Goal: Task Accomplishment & Management: Manage account settings

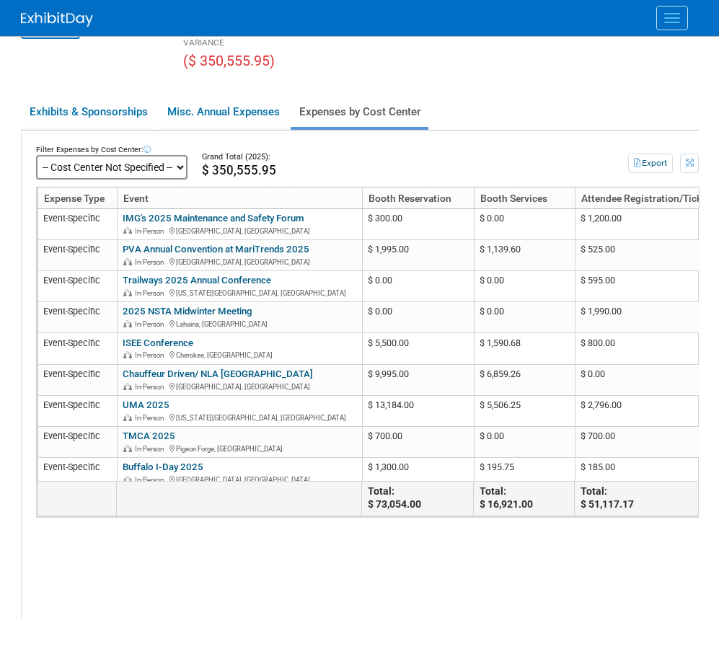
click at [0, 0] on link "Events" at bounding box center [0, 0] width 0 height 0
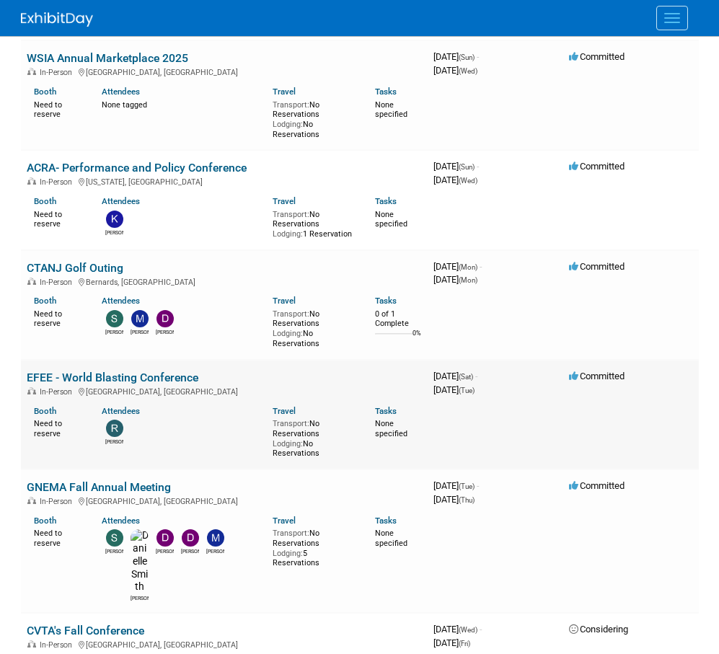
scroll to position [844, 0]
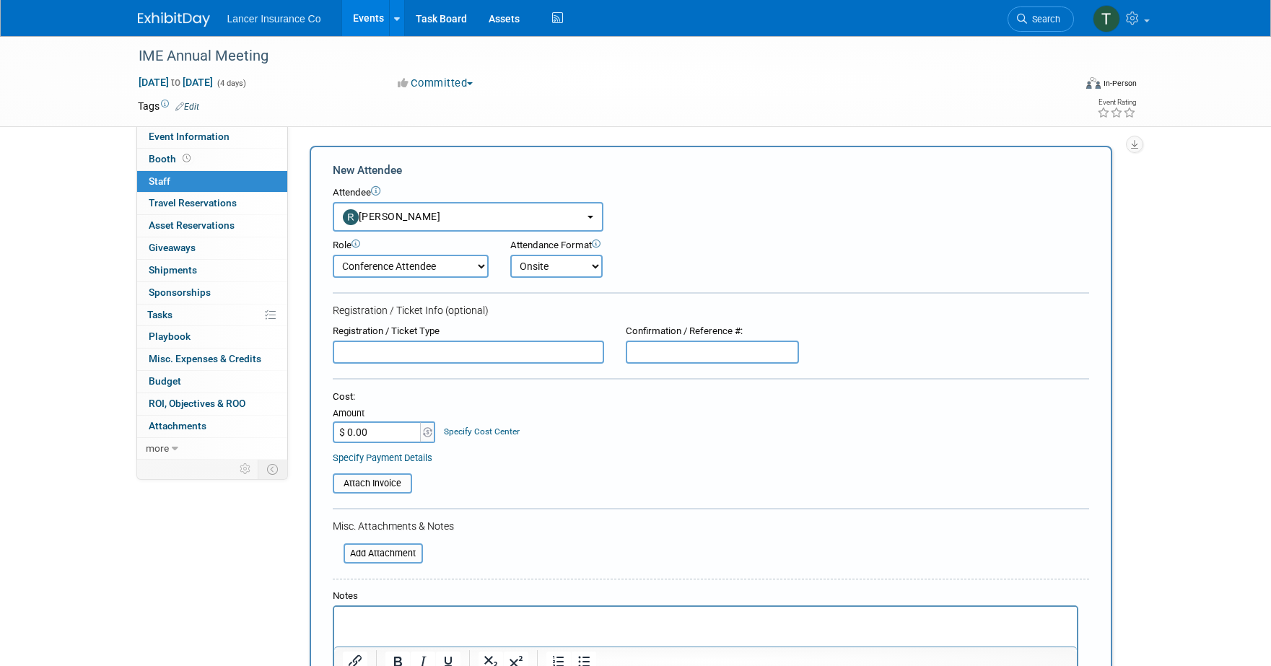
select select "15166000-d9e1-4dc5-9cd1-9e85d9dbdf1f"
select select "100"
select select "1"
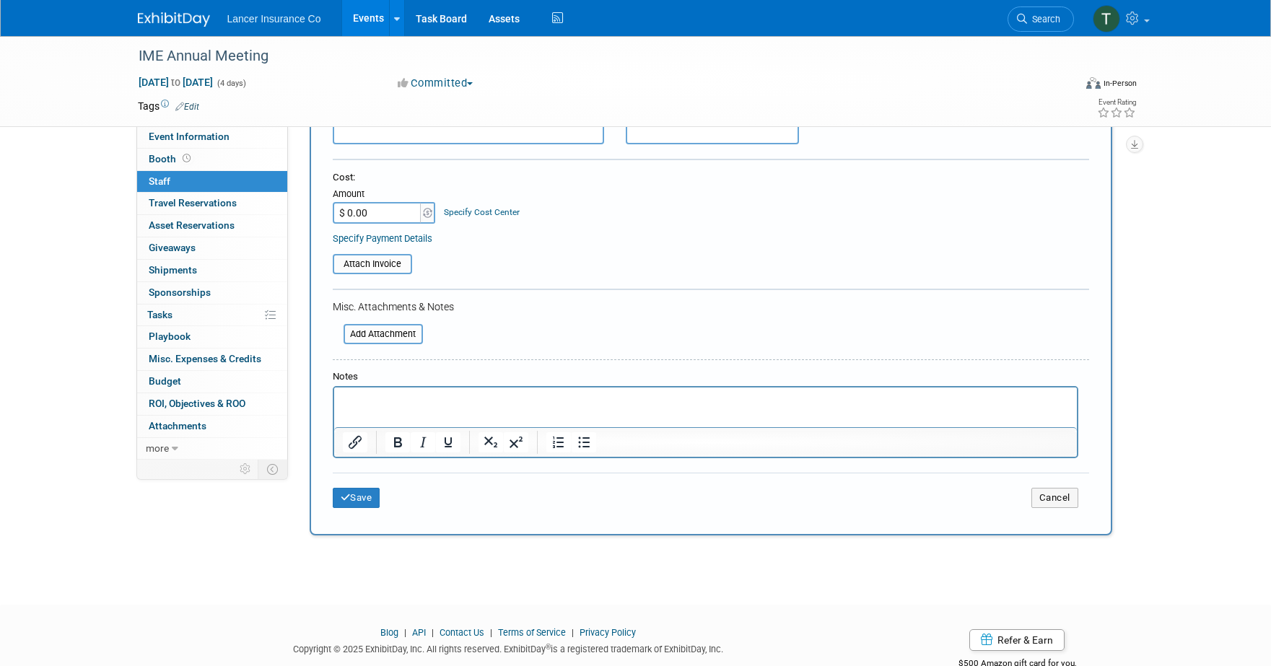
scroll to position [230, 0]
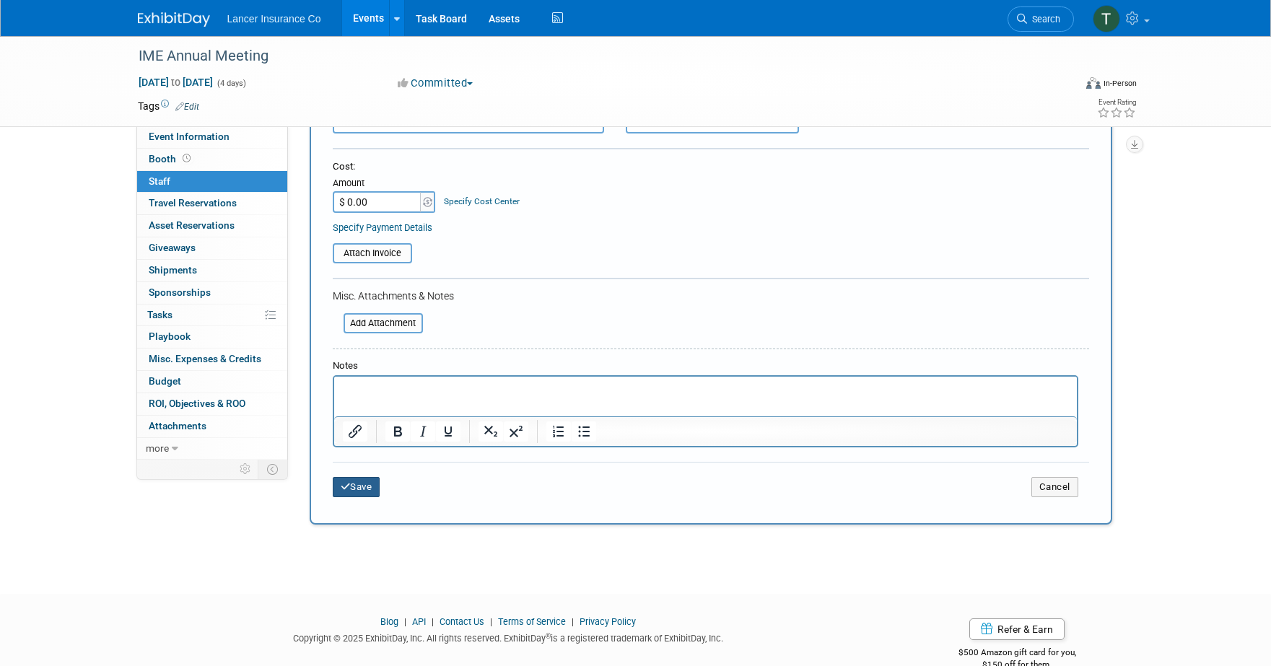
click at [359, 486] on button "Save" at bounding box center [357, 487] width 48 height 20
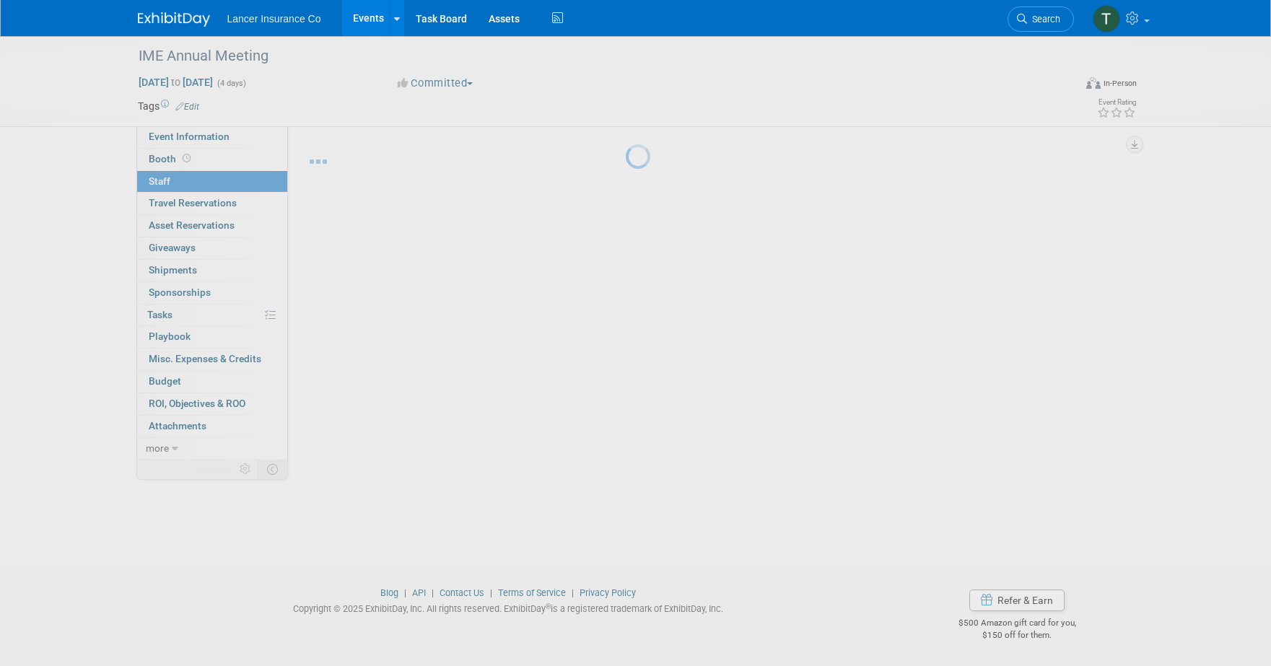
scroll to position [14, 0]
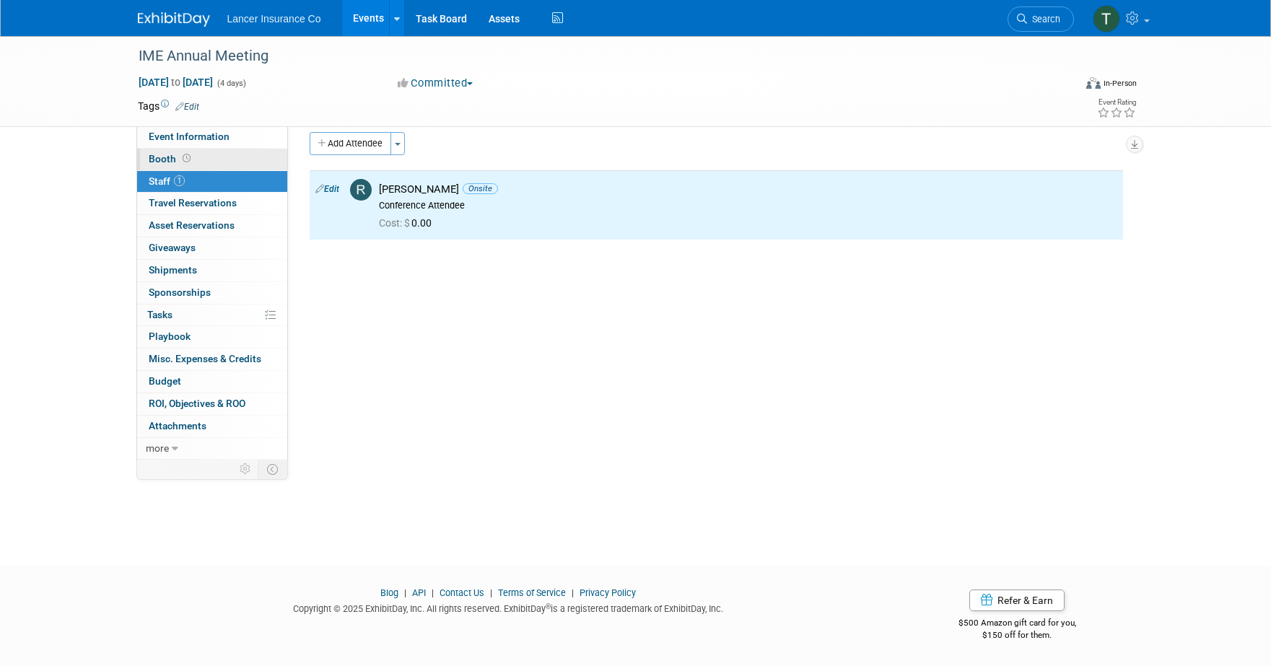
click at [167, 159] on span "Booth" at bounding box center [171, 159] width 45 height 12
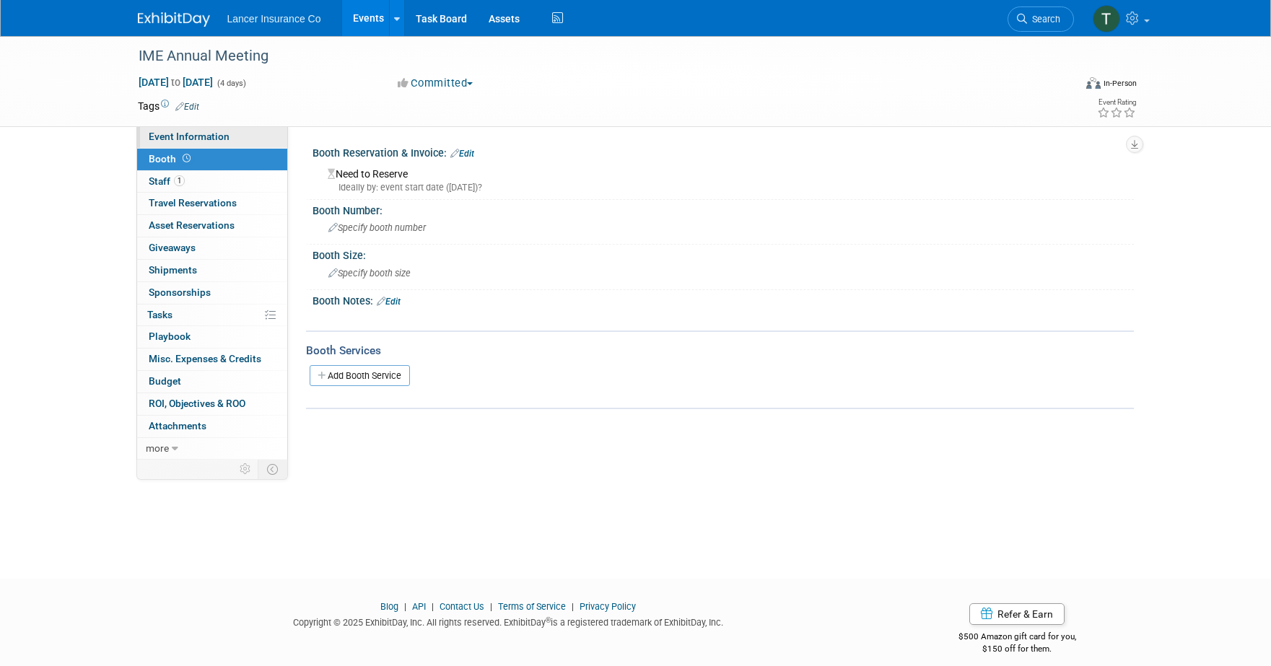
click at [175, 143] on link "Event Information" at bounding box center [212, 137] width 150 height 22
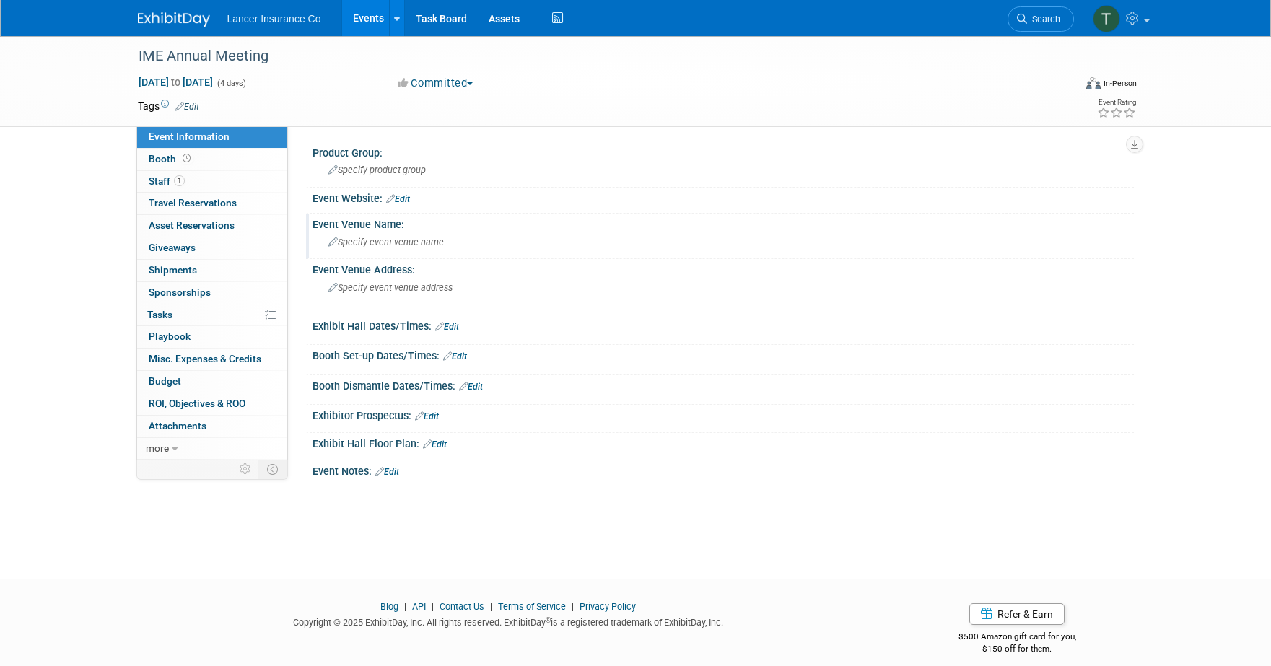
click at [393, 245] on span "Specify event venue name" at bounding box center [385, 242] width 115 height 11
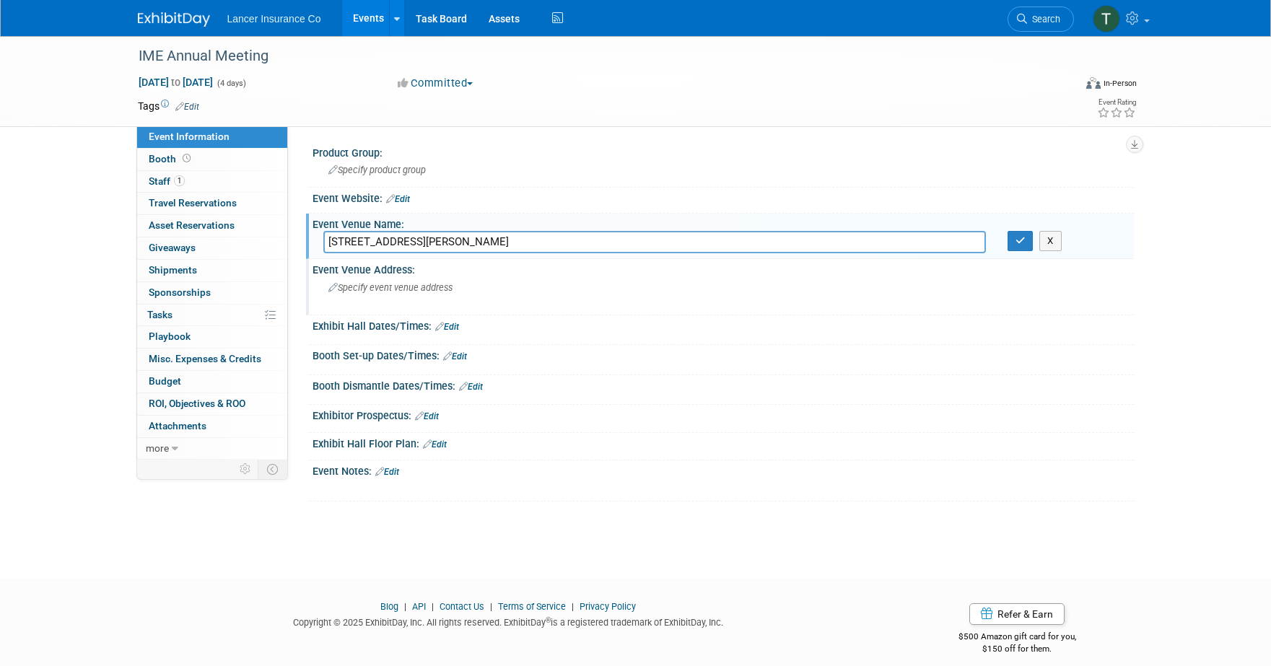
type input "1500 Reynolds Street, Key West, FL 33040"
click at [403, 291] on span "Specify event venue address" at bounding box center [390, 287] width 124 height 11
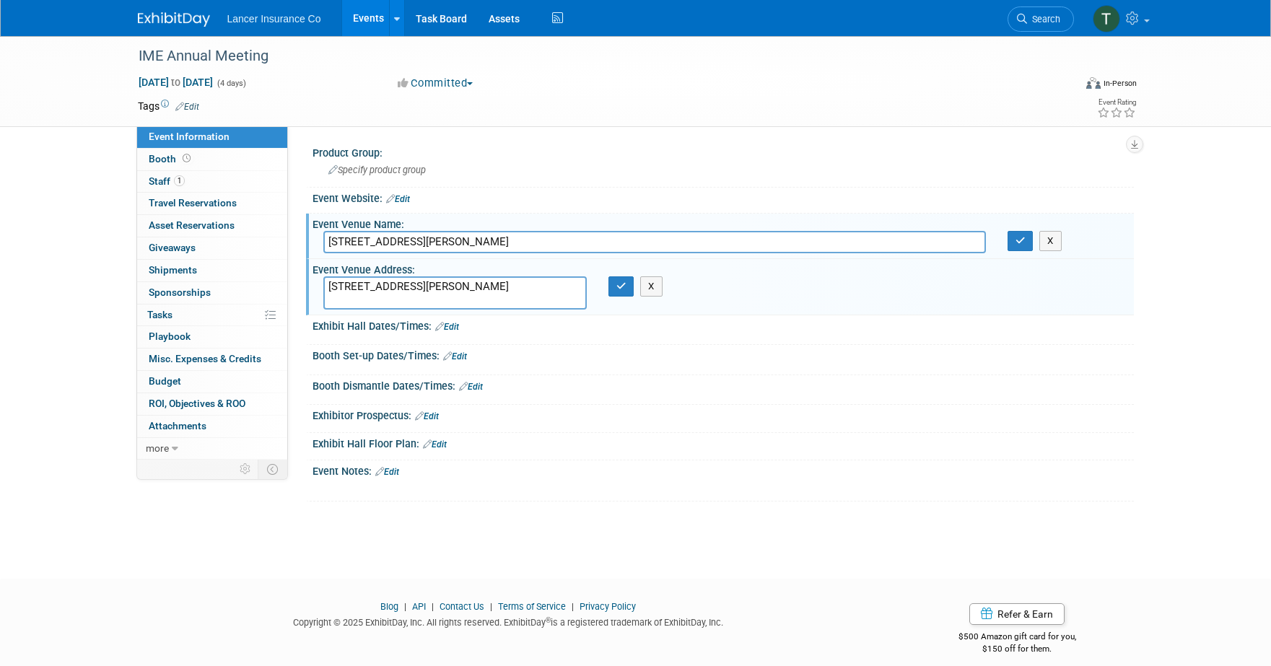
type textarea "1500 Reynolds Street, Key West, FL 33040"
drag, startPoint x: 543, startPoint y: 243, endPoint x: 320, endPoint y: 225, distance: 223.7
click at [320, 225] on div "Event Venue Name: 1500 Reynolds Street, Key West, FL 33040 X" at bounding box center [720, 236] width 828 height 45
paste input "Casa Marina Key West, Curio Collection by Hilton"
type input "Casa Marina Key West, Curio Collection by Hilton"
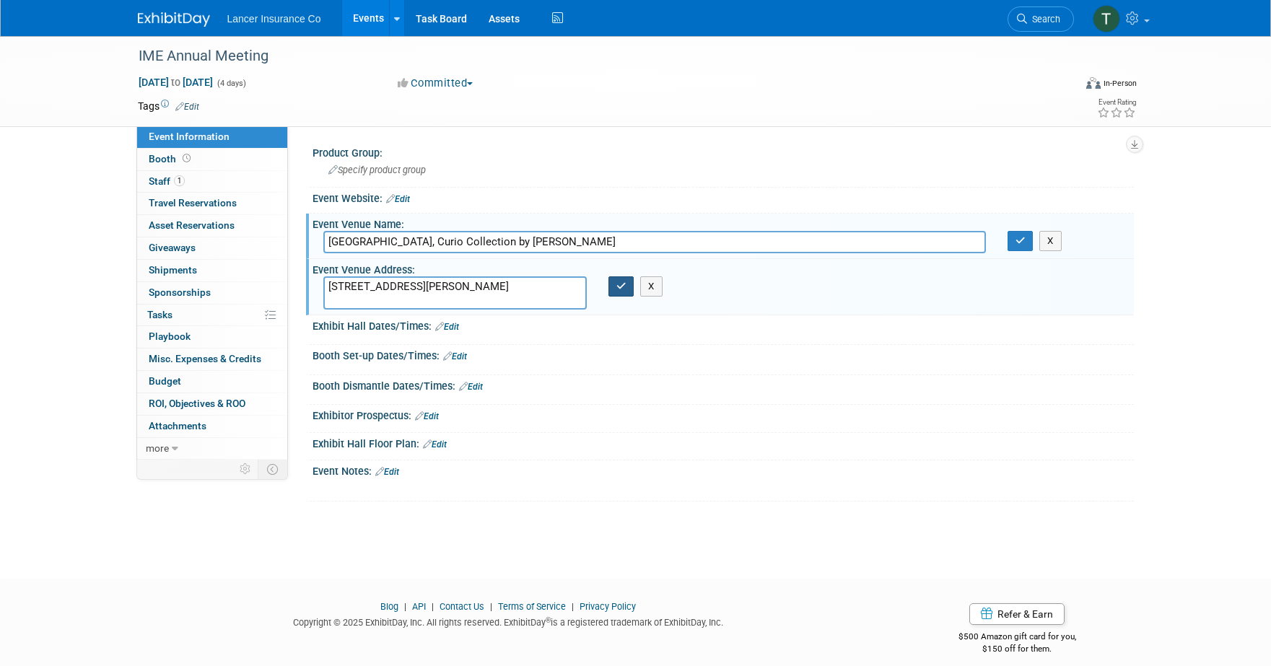
click at [621, 287] on icon "button" at bounding box center [621, 285] width 10 height 9
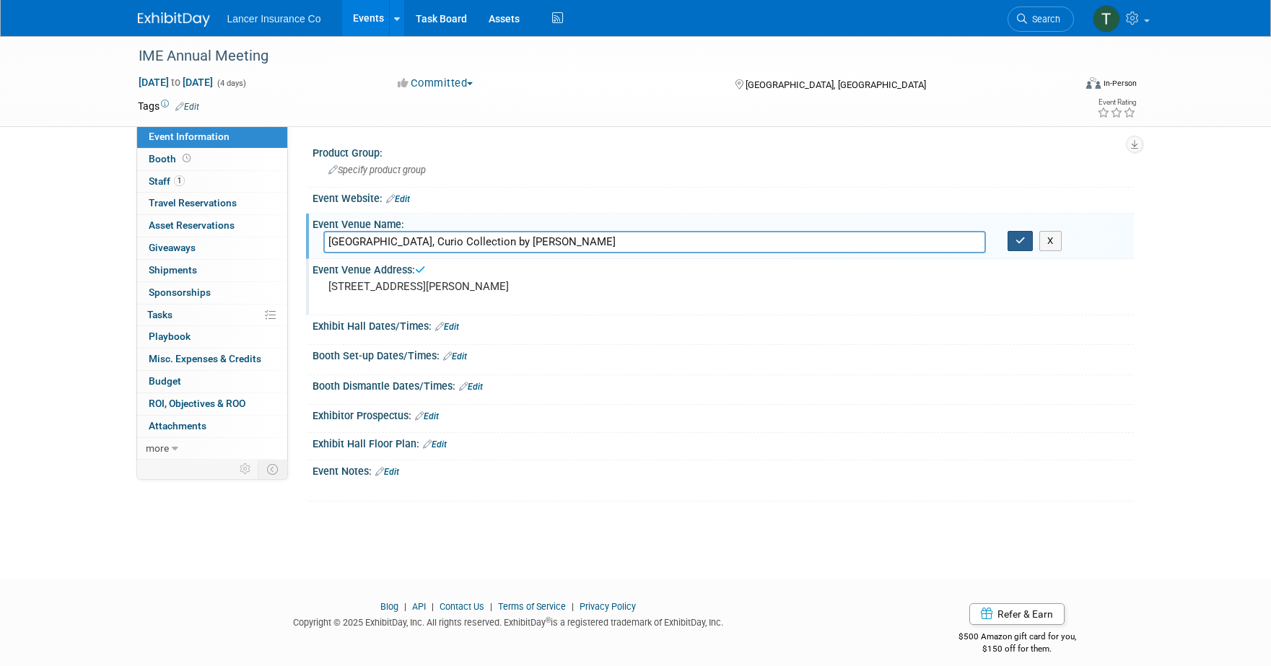
click at [1027, 243] on button "button" at bounding box center [1020, 241] width 26 height 20
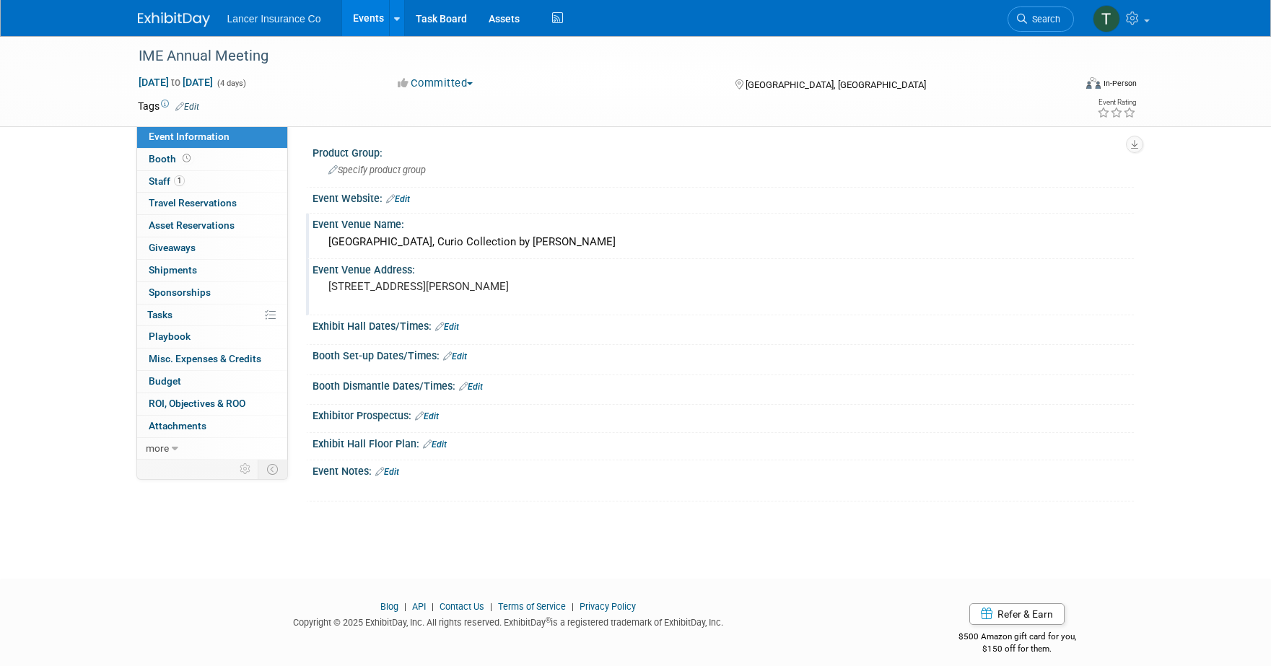
click at [420, 202] on div "Event Website: Edit" at bounding box center [722, 197] width 821 height 19
click at [403, 196] on link "Edit" at bounding box center [398, 199] width 24 height 10
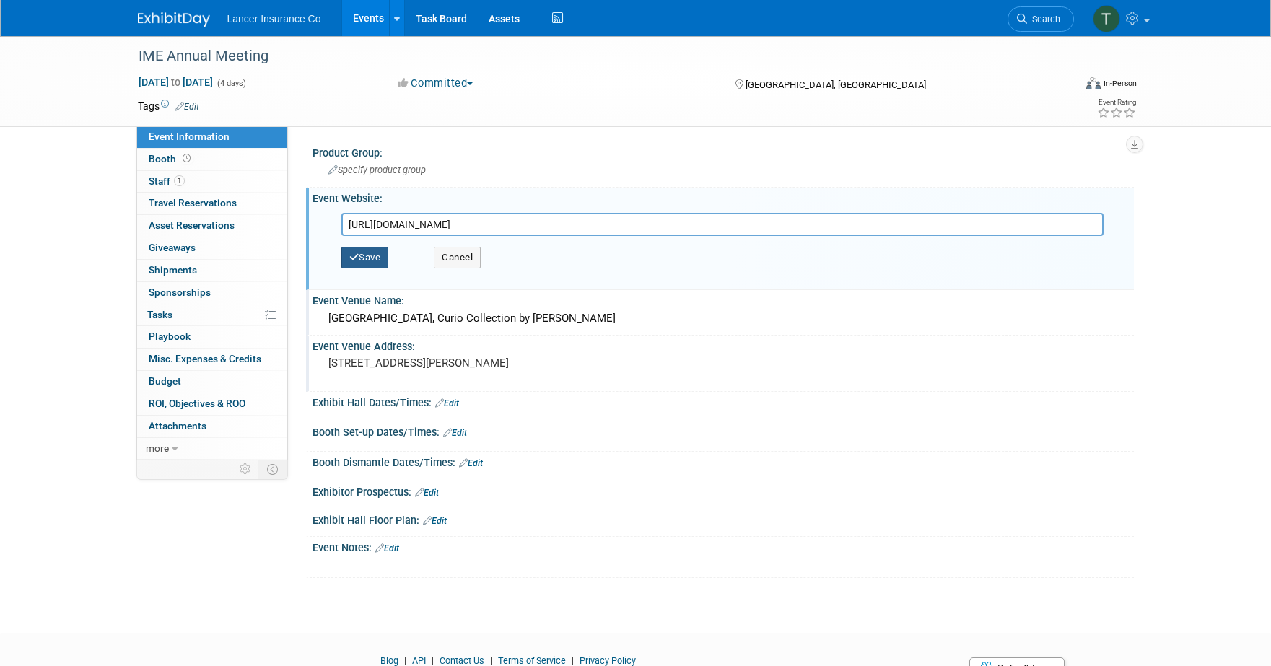
type input "https://www.ime.org/aws/IME/pt/sp/home_page"
click at [364, 253] on button "Save" at bounding box center [365, 258] width 48 height 22
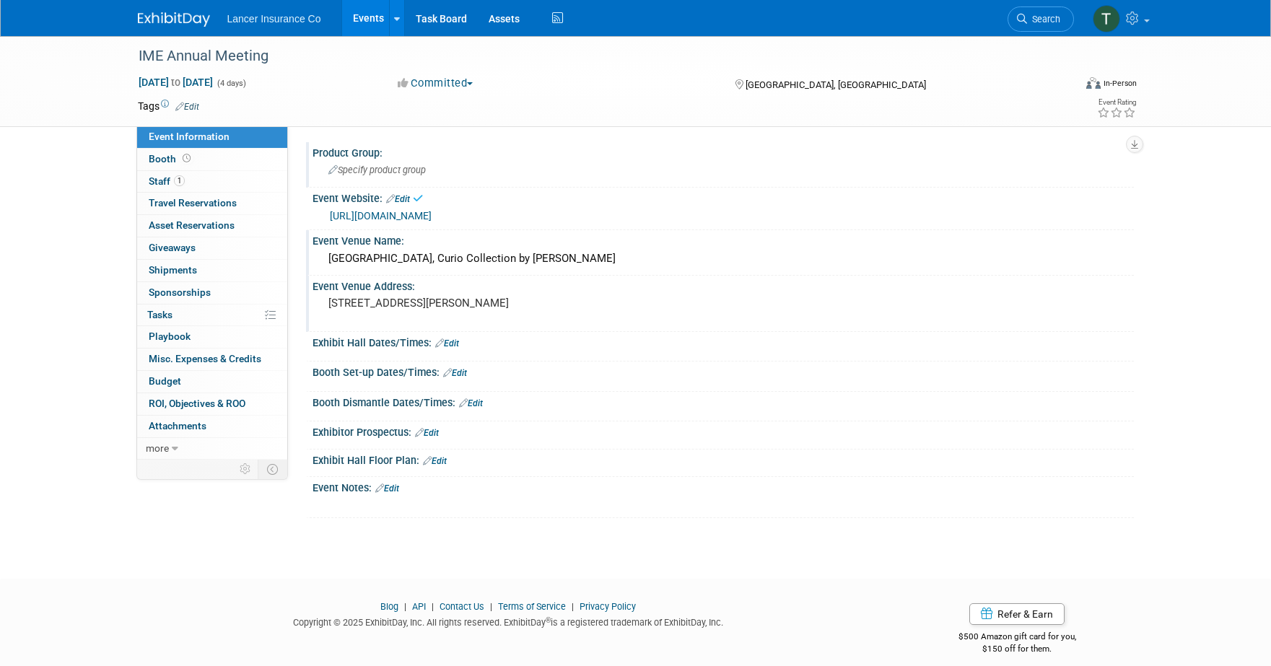
click at [360, 178] on div "Specify product group" at bounding box center [722, 170] width 799 height 22
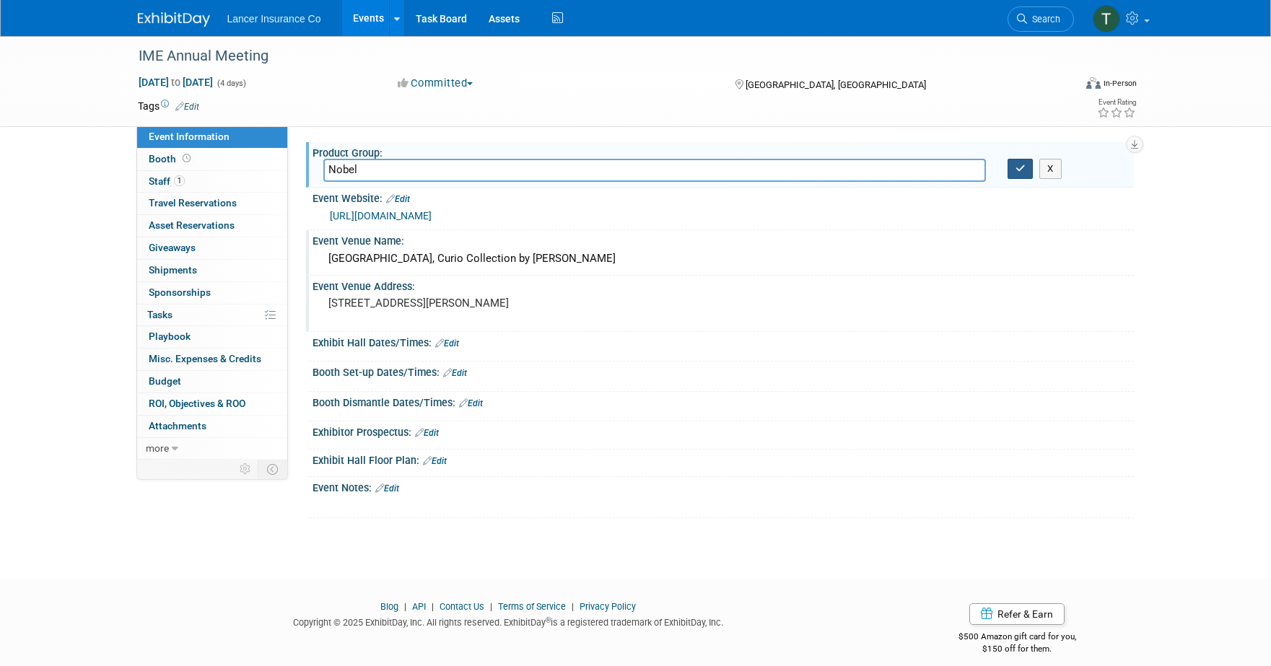
type input "Nobel"
click at [1015, 172] on icon "button" at bounding box center [1020, 168] width 10 height 9
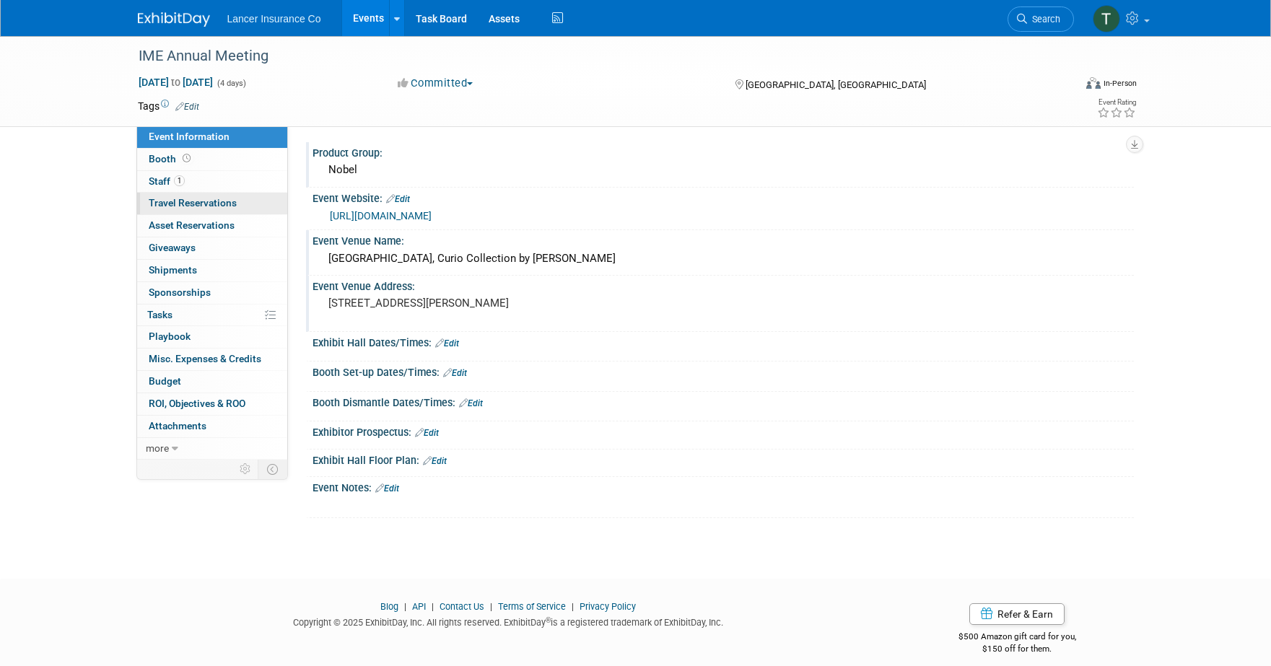
click at [177, 209] on link "0 Travel Reservations 0" at bounding box center [212, 204] width 150 height 22
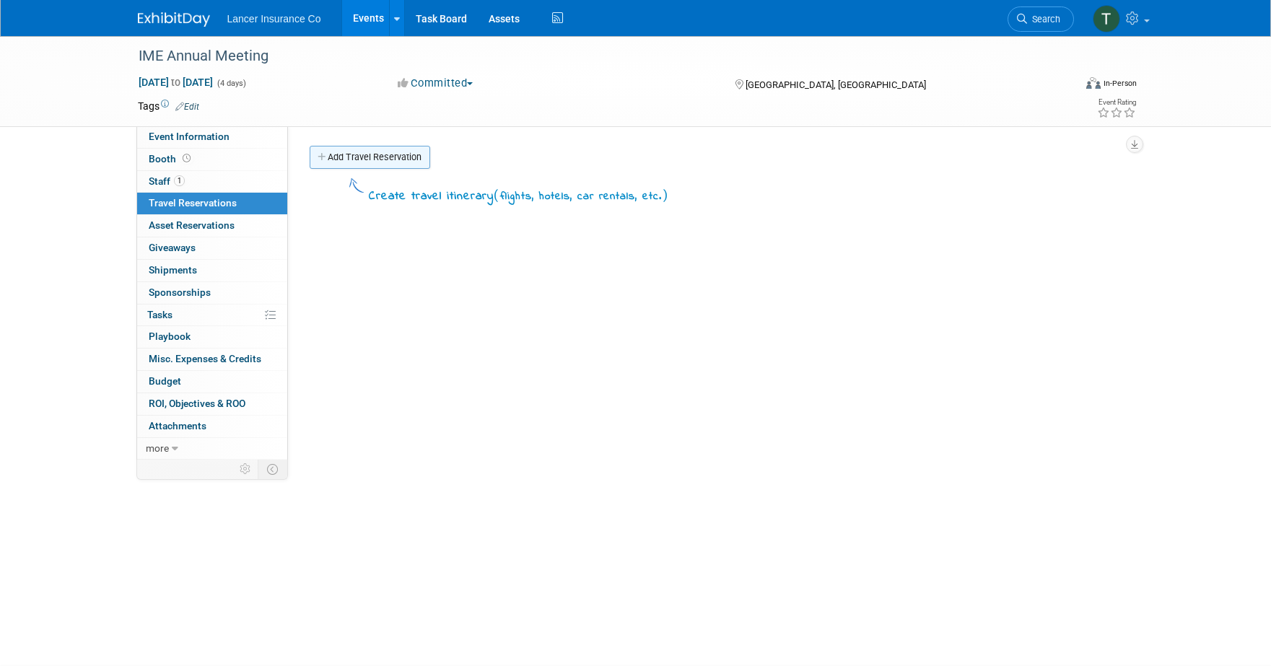
click at [359, 166] on link "Add Travel Reservation" at bounding box center [370, 157] width 121 height 23
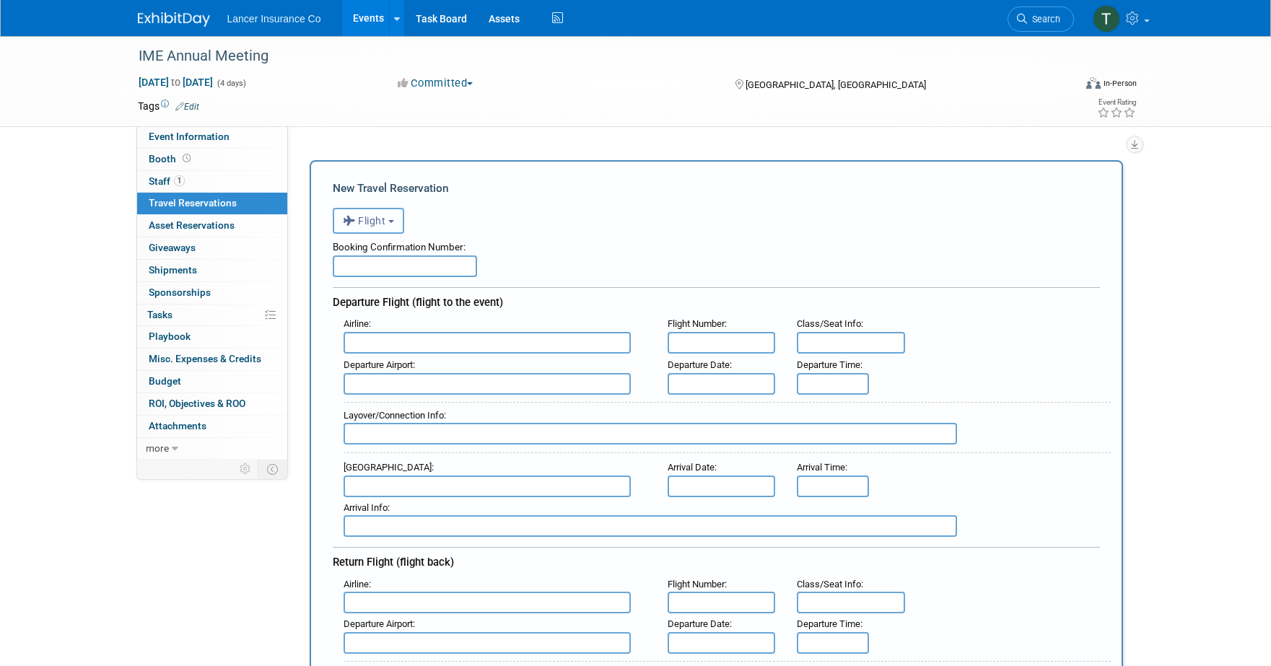
click at [373, 229] on button "Flight" at bounding box center [368, 221] width 71 height 26
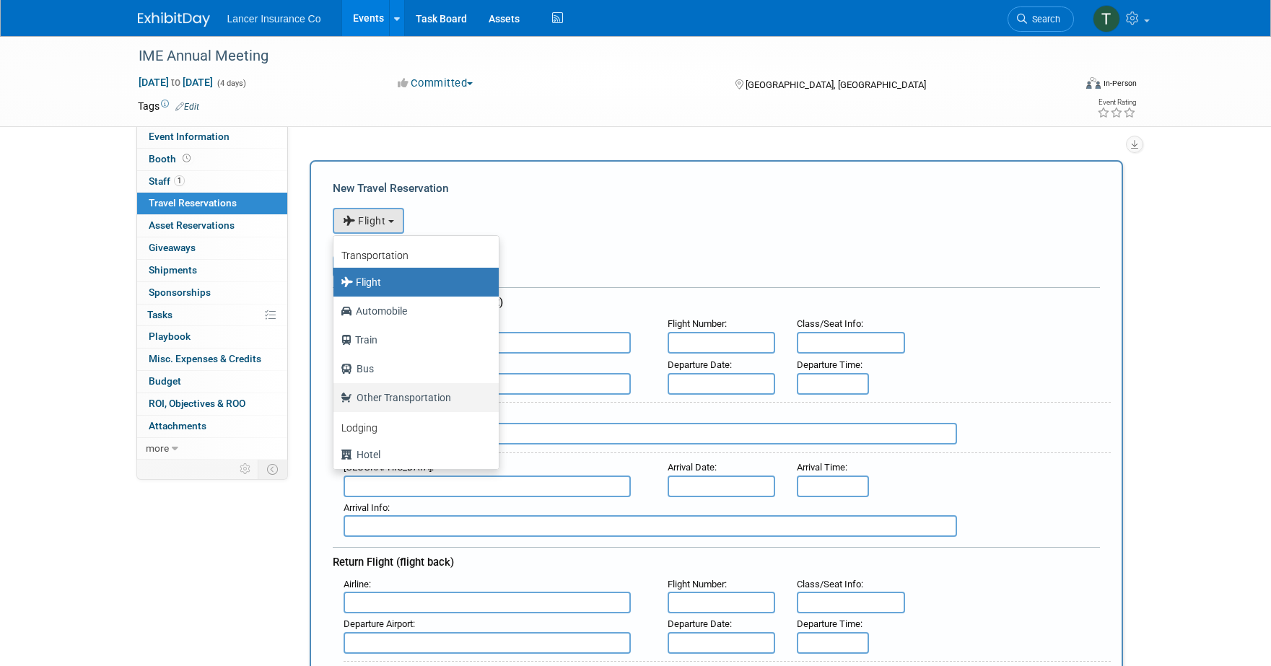
click at [369, 411] on link "Other Transportation" at bounding box center [415, 397] width 165 height 29
click at [369, 412] on link "Lodging" at bounding box center [415, 426] width 165 height 28
click at [359, 452] on label "Hotel" at bounding box center [413, 454] width 144 height 23
click at [336, 452] on input "Hotel" at bounding box center [330, 452] width 9 height 9
select select "6"
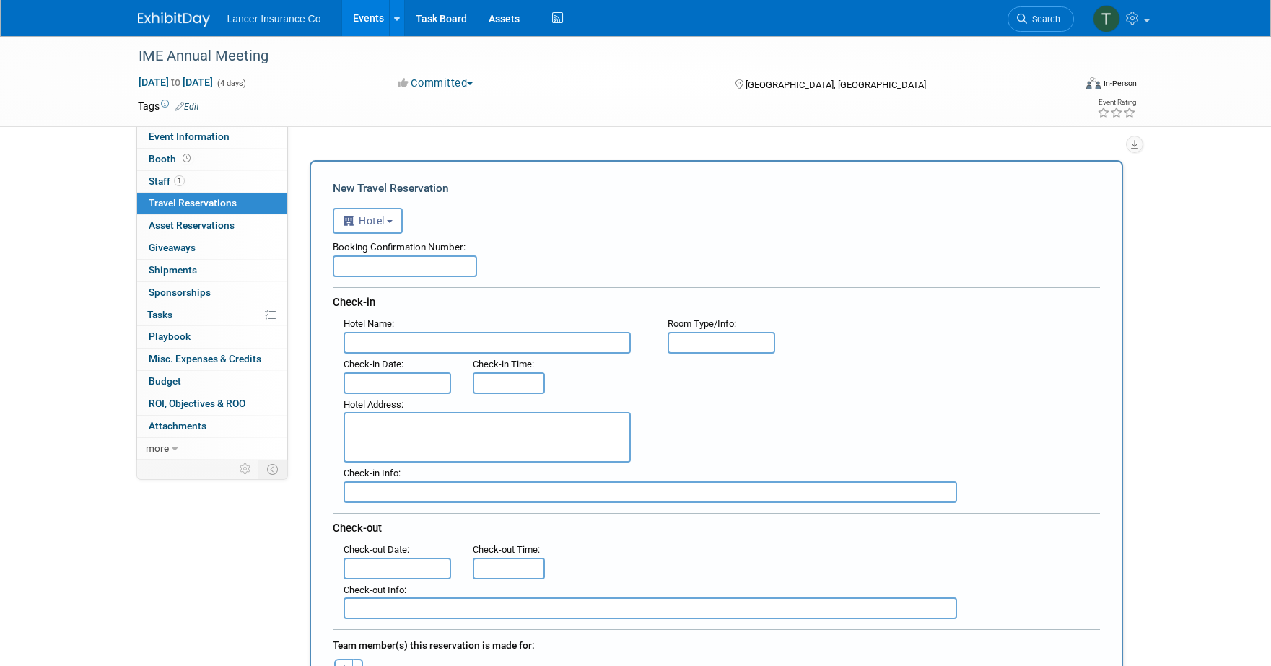
click at [380, 340] on input "text" at bounding box center [486, 343] width 287 height 22
paste input "https://www.ime.org/aws/IME/pt/sp/home_page"
drag, startPoint x: 575, startPoint y: 341, endPoint x: 296, endPoint y: 318, distance: 280.2
click at [296, 318] on div "Product Group: Nobel Event Website: Edit https://www.ime.org/aws/IME/pt/sp/home…" at bounding box center [711, 292] width 846 height 333
paste input "Casa Marina Key West, Curio Collection by Hilton address 1500 Reynolds Street, …"
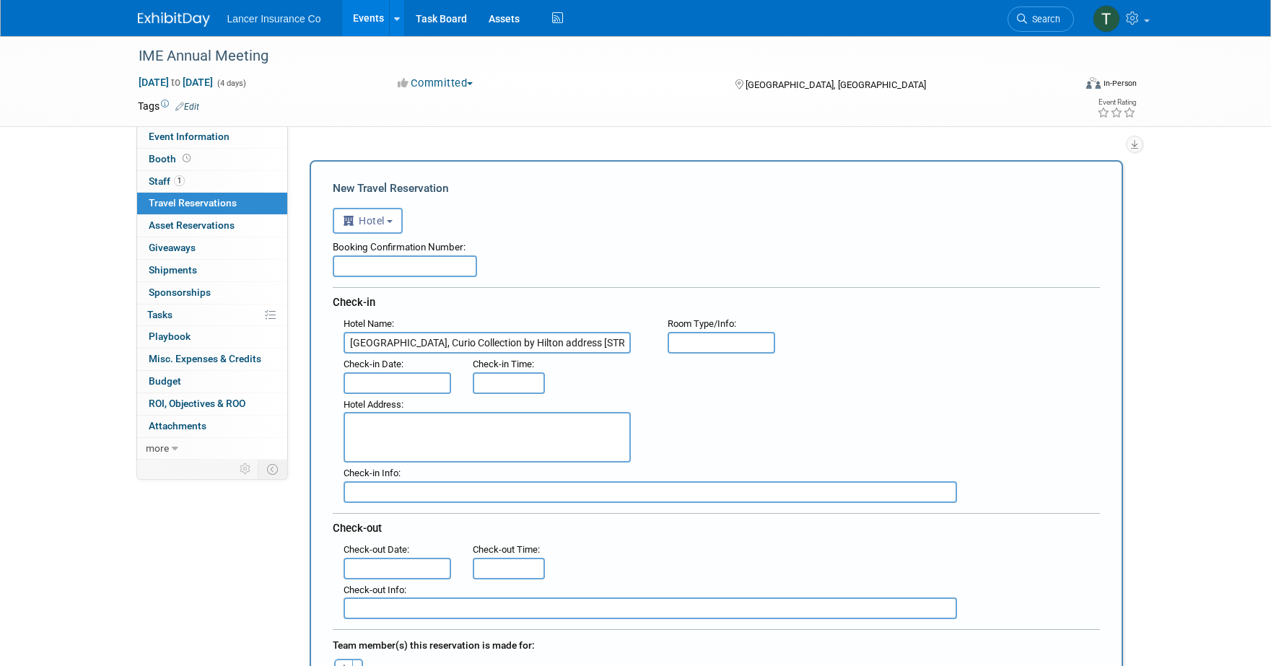
scroll to position [0, 175]
drag, startPoint x: 439, startPoint y: 341, endPoint x: 663, endPoint y: 341, distance: 224.4
click at [663, 341] on div "Hotel Name : Casa Marina Key West, Curio Collection by Hilton address 1500 Reyn…" at bounding box center [722, 333] width 778 height 40
type input "Casa Marina Key West, Curio Collection by Hilton address"
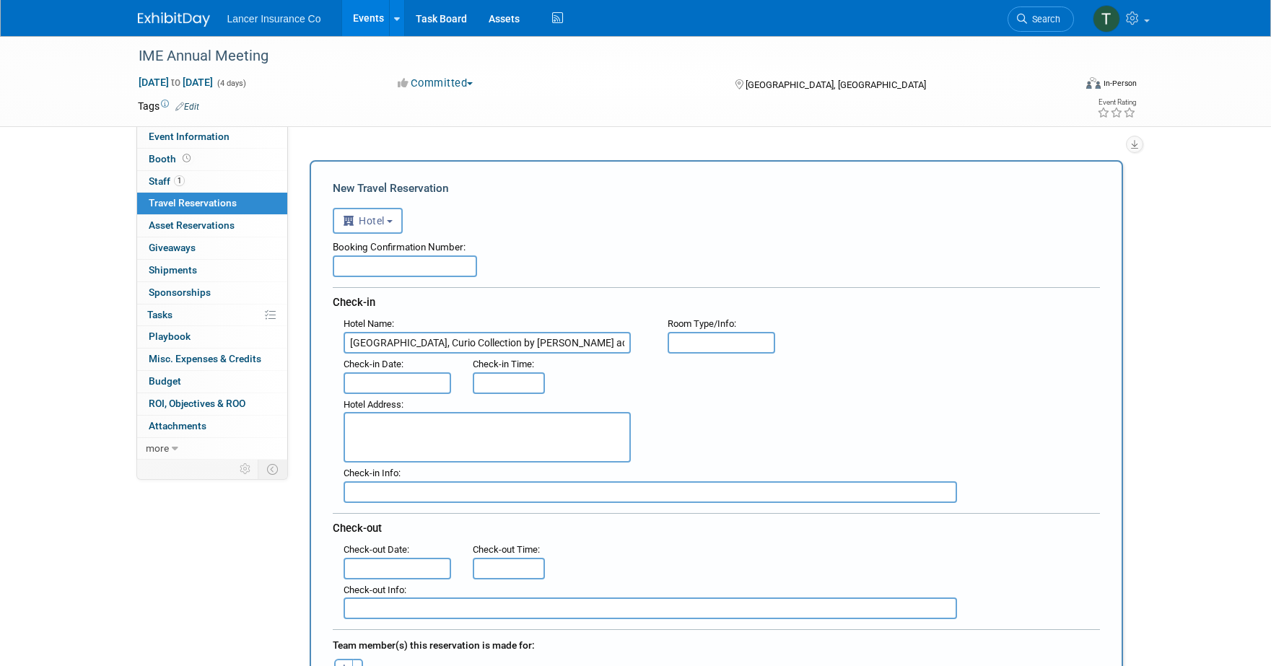
click at [402, 425] on textarea at bounding box center [486, 437] width 287 height 51
paste textarea "1500 Reynolds Street, Key West, FL 33040"
type textarea "1500 Reynolds Street, Key West, FL 33040"
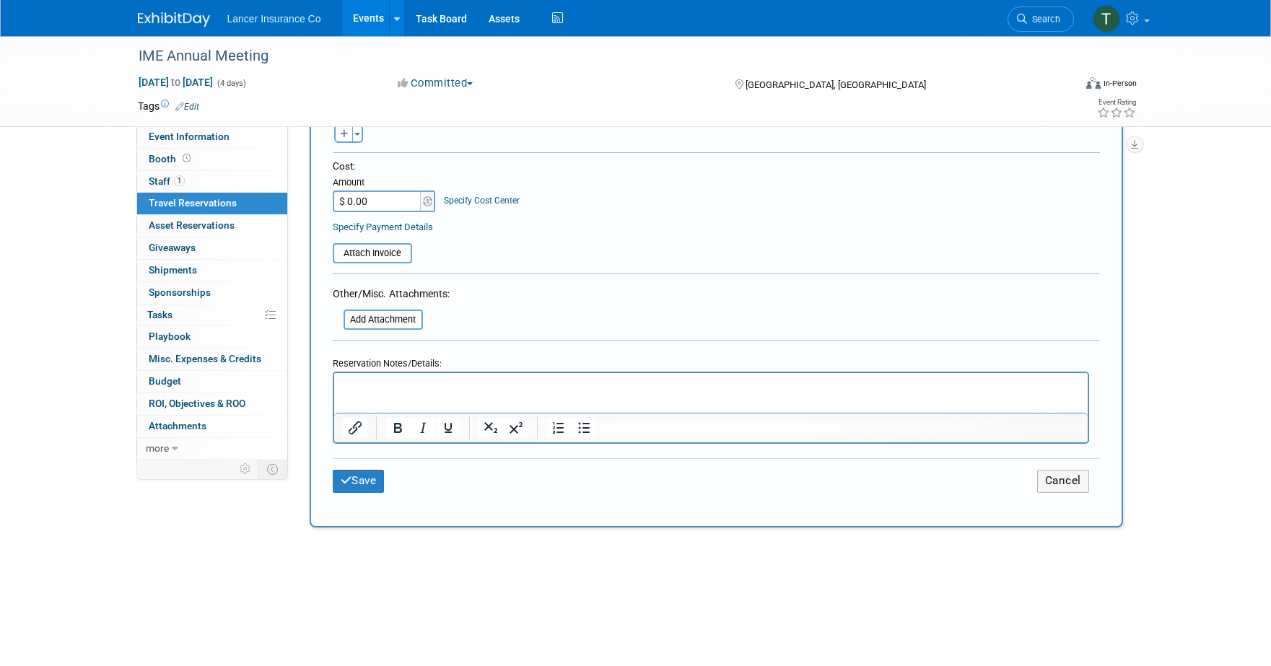
scroll to position [543, 0]
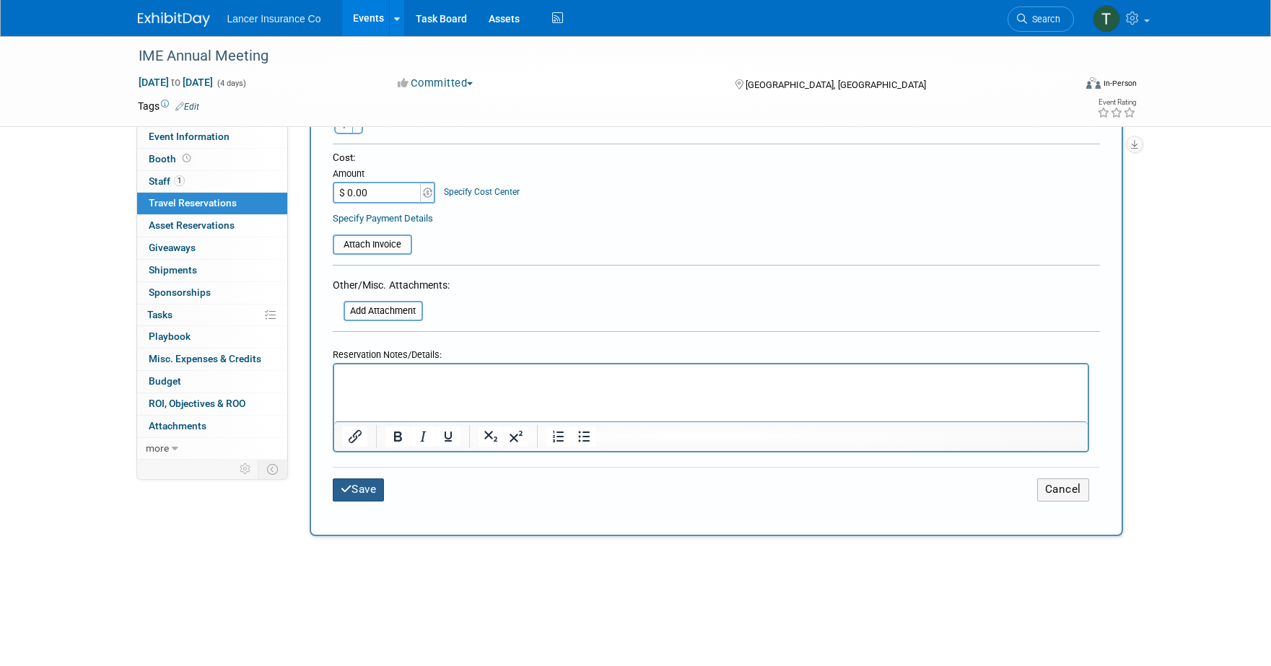
click at [367, 489] on button "Save" at bounding box center [359, 489] width 52 height 22
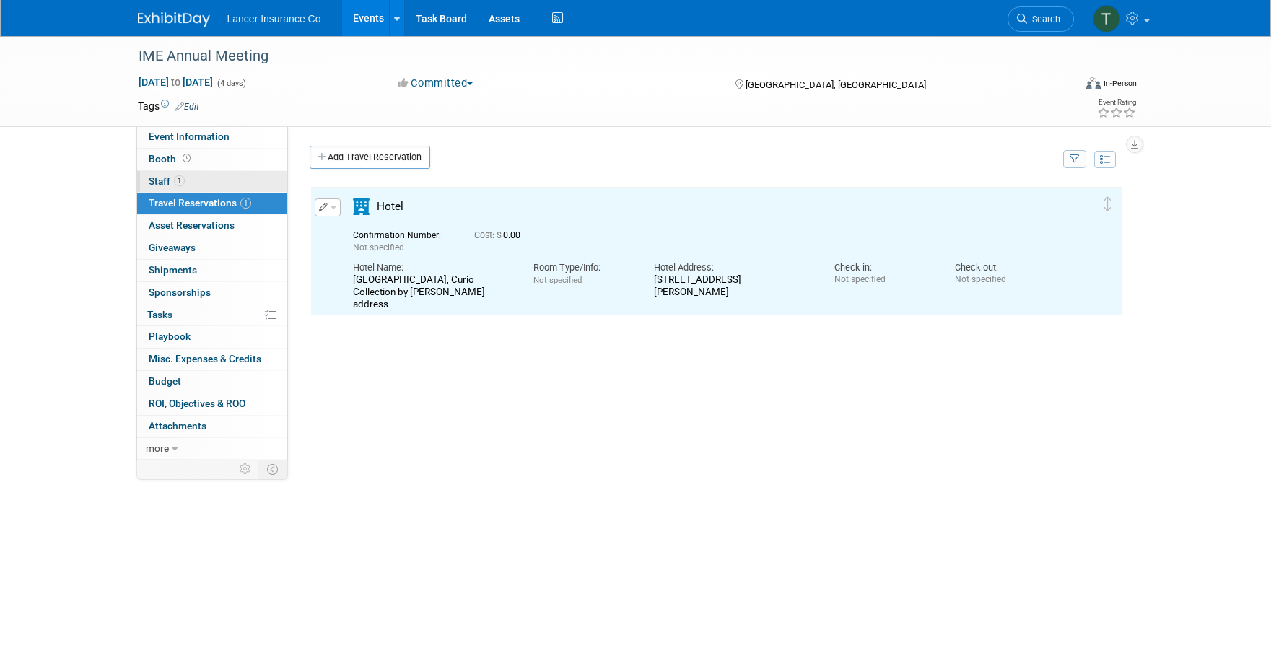
scroll to position [0, 0]
click at [169, 185] on span "Staff 1" at bounding box center [167, 181] width 36 height 12
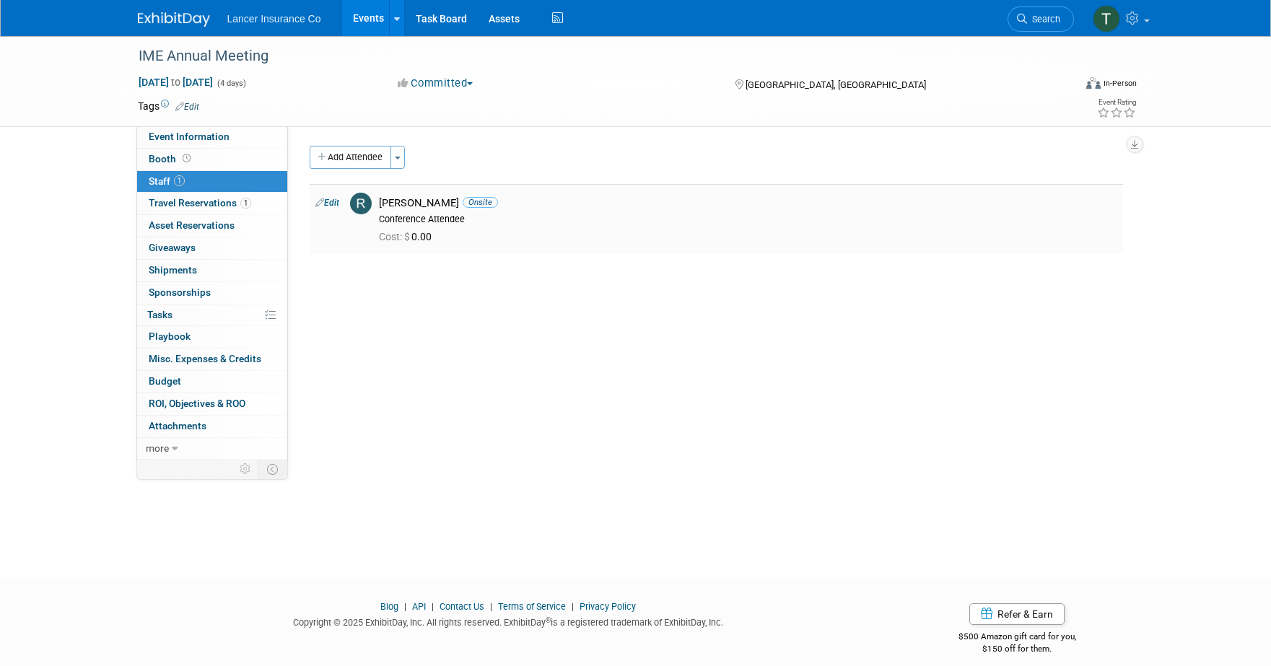
click at [333, 198] on link "Edit" at bounding box center [327, 203] width 24 height 10
select select "15166000-d9e1-4dc5-9cd1-9e85d9dbdf1f"
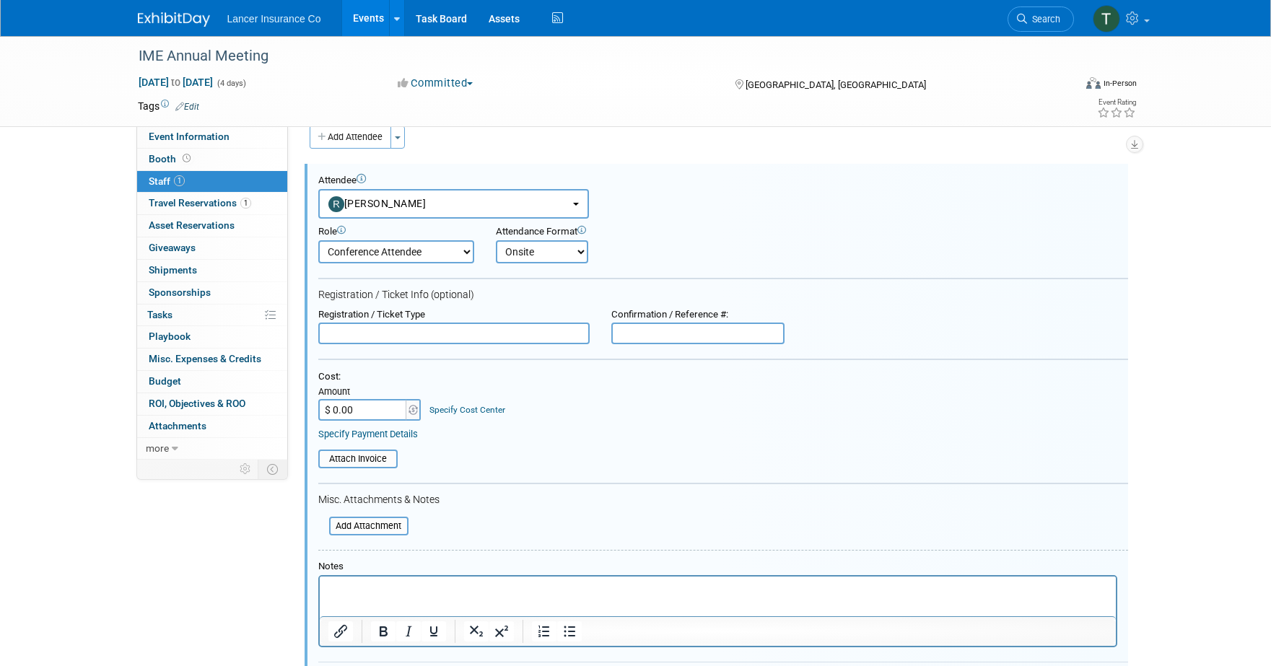
click at [359, 408] on input "$ 0.00" at bounding box center [363, 410] width 90 height 22
type input "$ 750.00"
click at [373, 461] on input "file" at bounding box center [310, 459] width 172 height 16
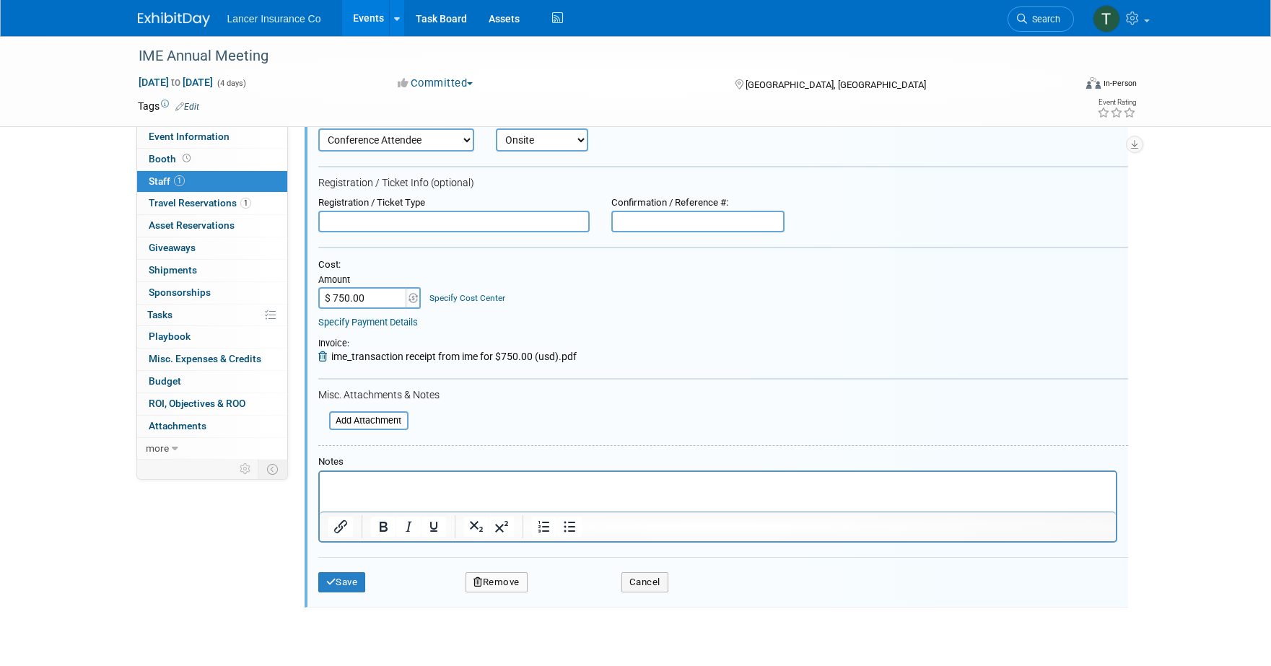
scroll to position [244, 0]
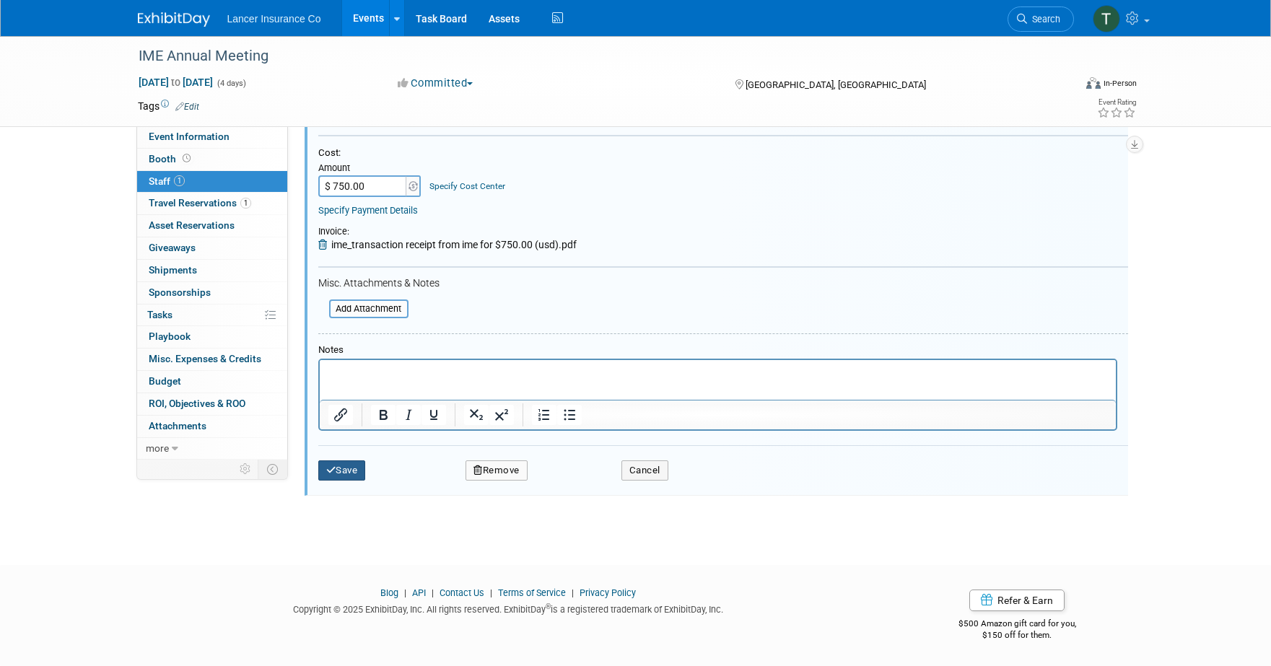
click at [355, 467] on button "Save" at bounding box center [342, 470] width 48 height 20
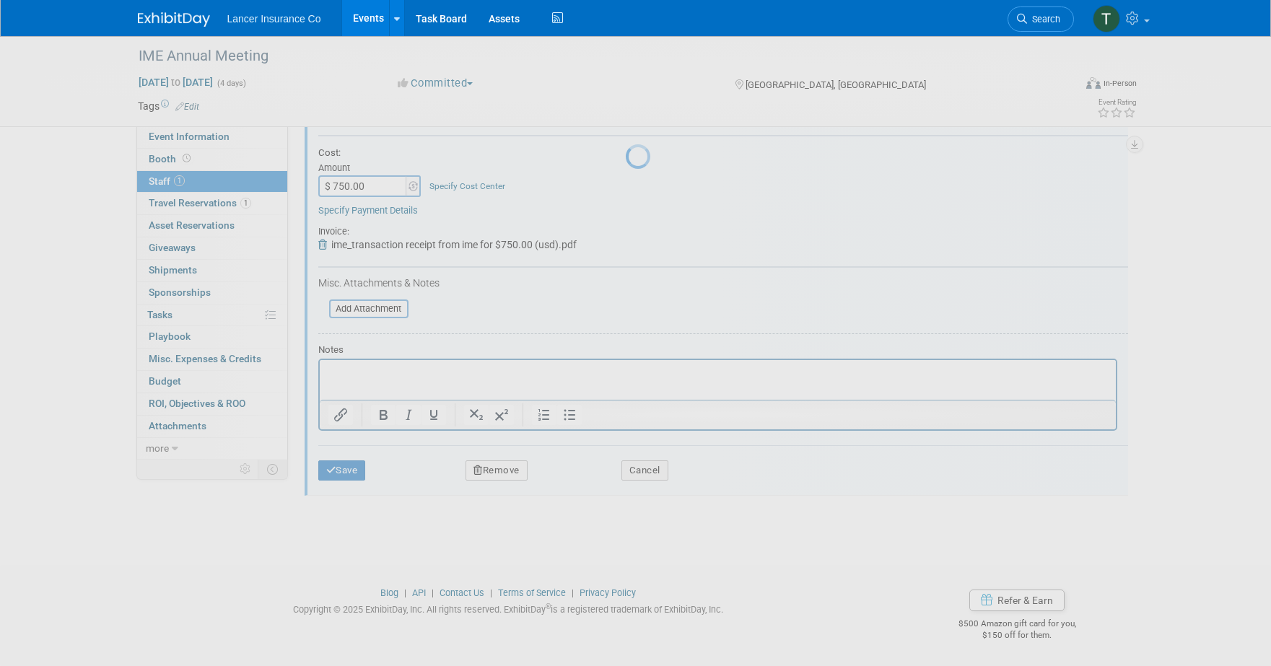
scroll to position [14, 0]
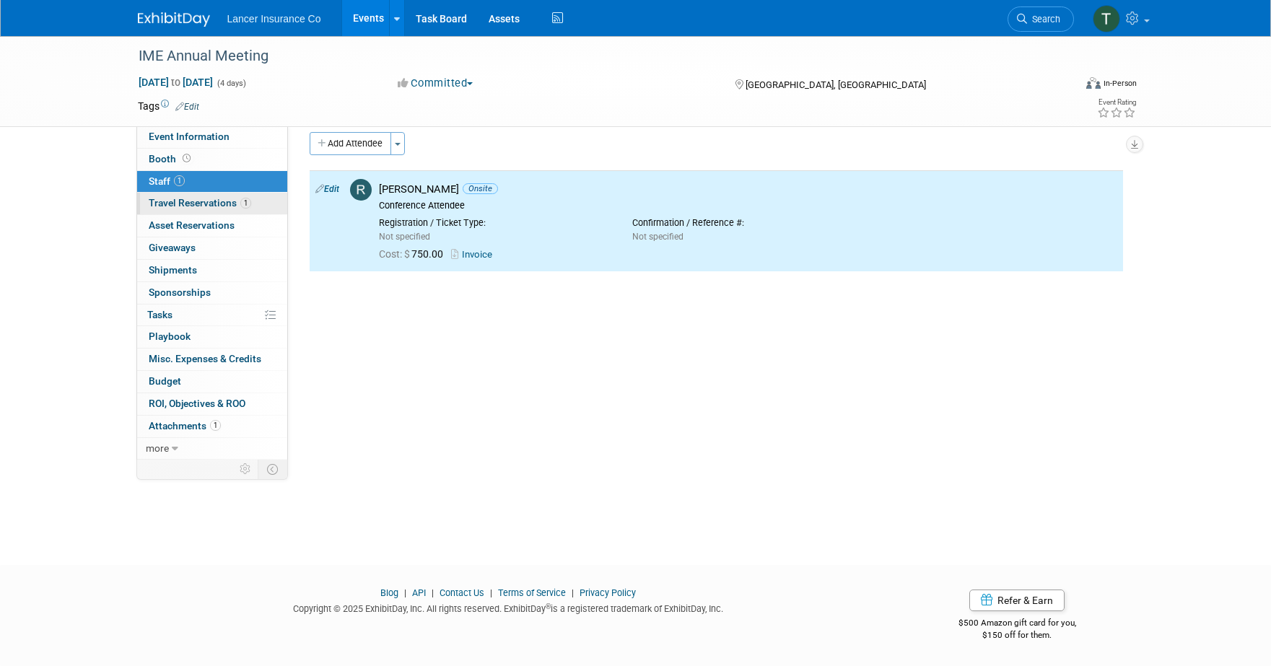
click at [214, 200] on span "Travel Reservations 1" at bounding box center [200, 203] width 102 height 12
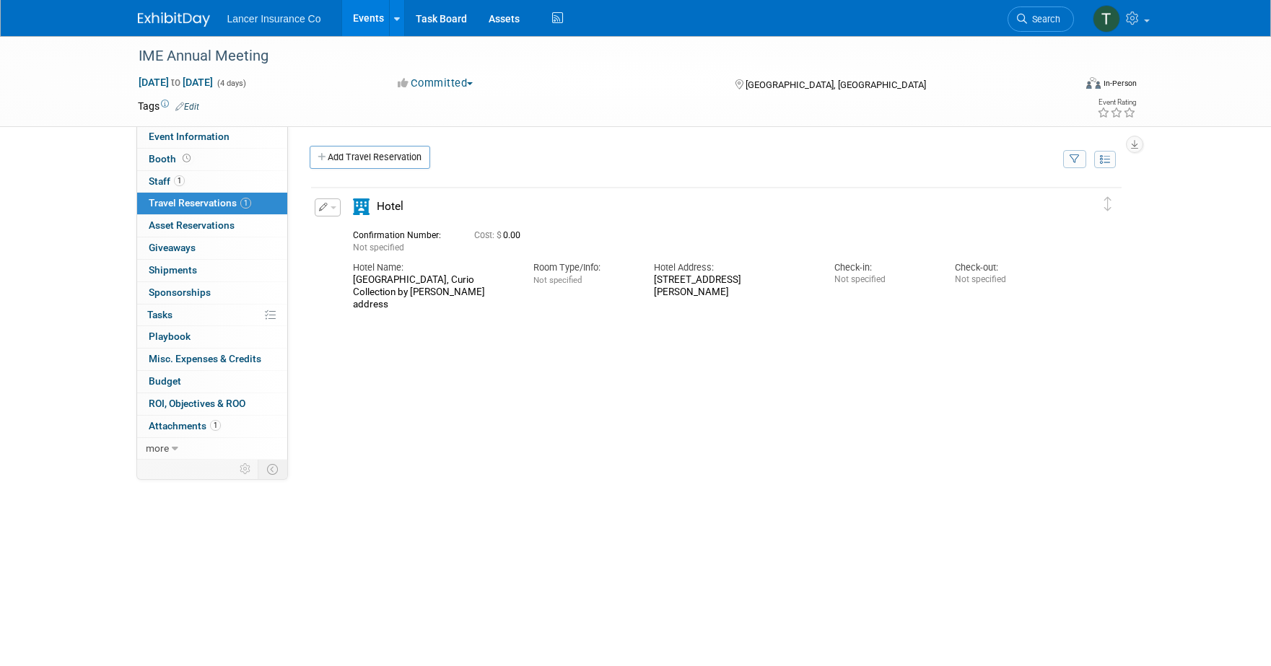
scroll to position [0, 0]
click at [336, 204] on button "button" at bounding box center [328, 207] width 26 height 18
click at [350, 229] on button "Edit Reservation" at bounding box center [376, 232] width 122 height 21
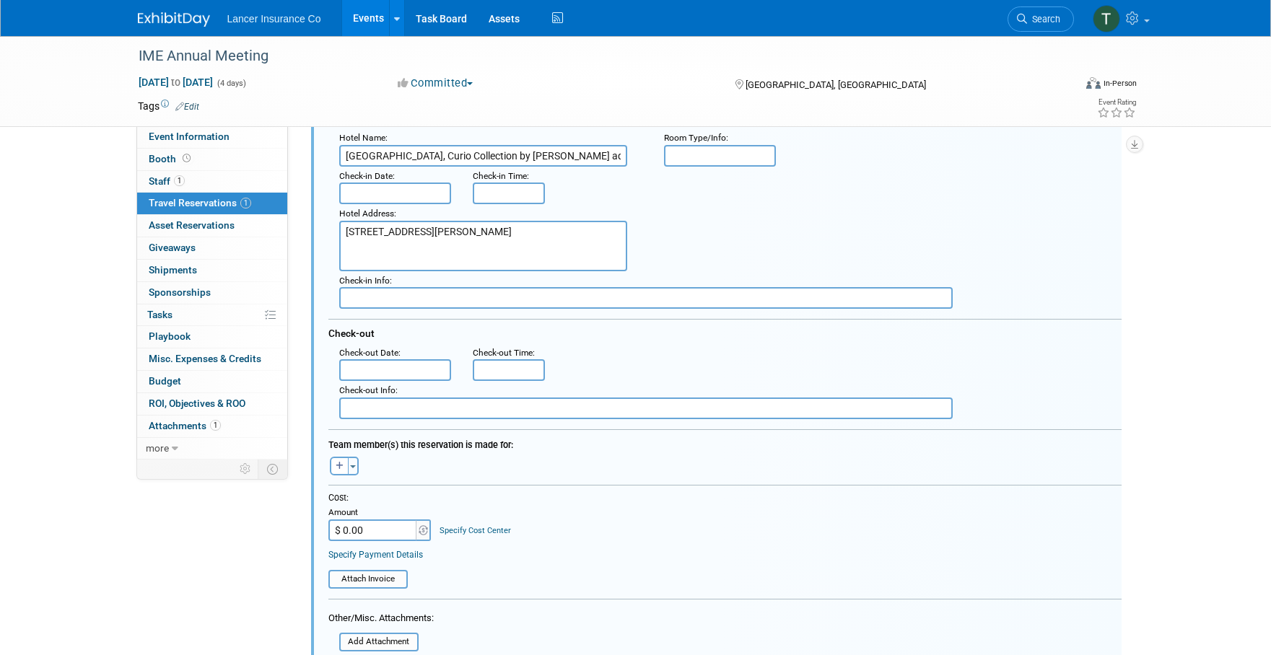
scroll to position [204, 0]
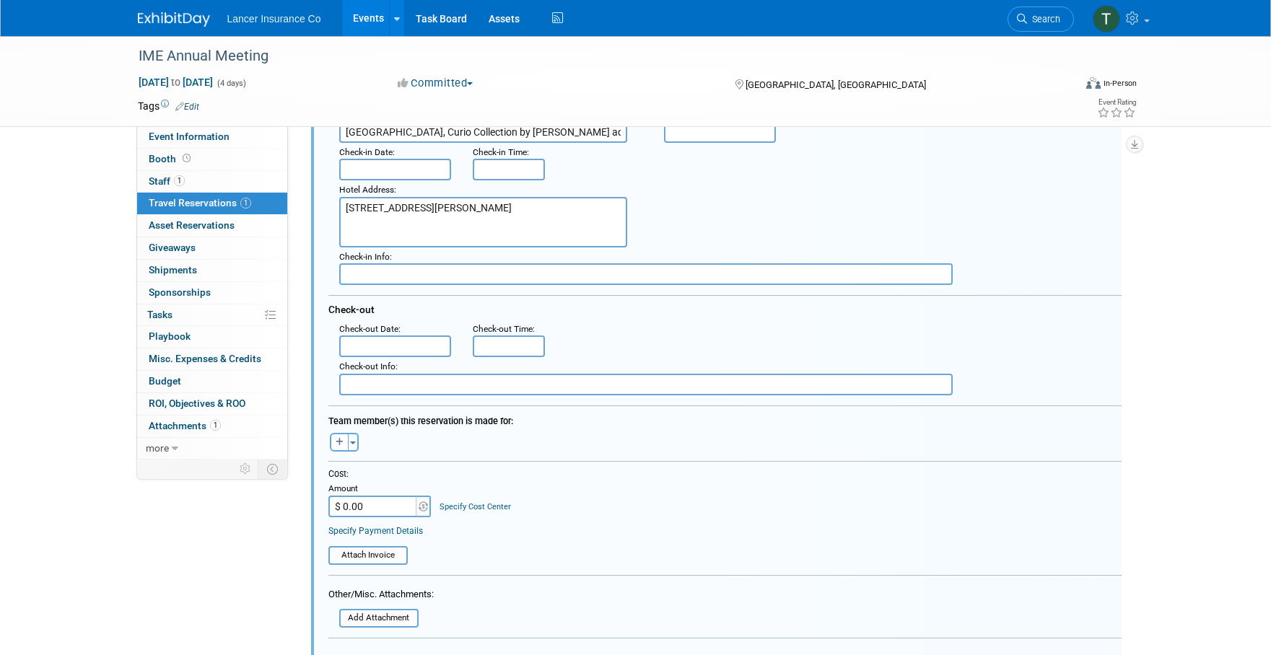
click at [362, 505] on input "$ 0.00" at bounding box center [373, 507] width 90 height 22
paste input "1,177.88"
type input "$ 1,177.88"
click at [364, 551] on input "file" at bounding box center [321, 556] width 172 height 16
click at [411, 344] on input "text" at bounding box center [395, 347] width 113 height 22
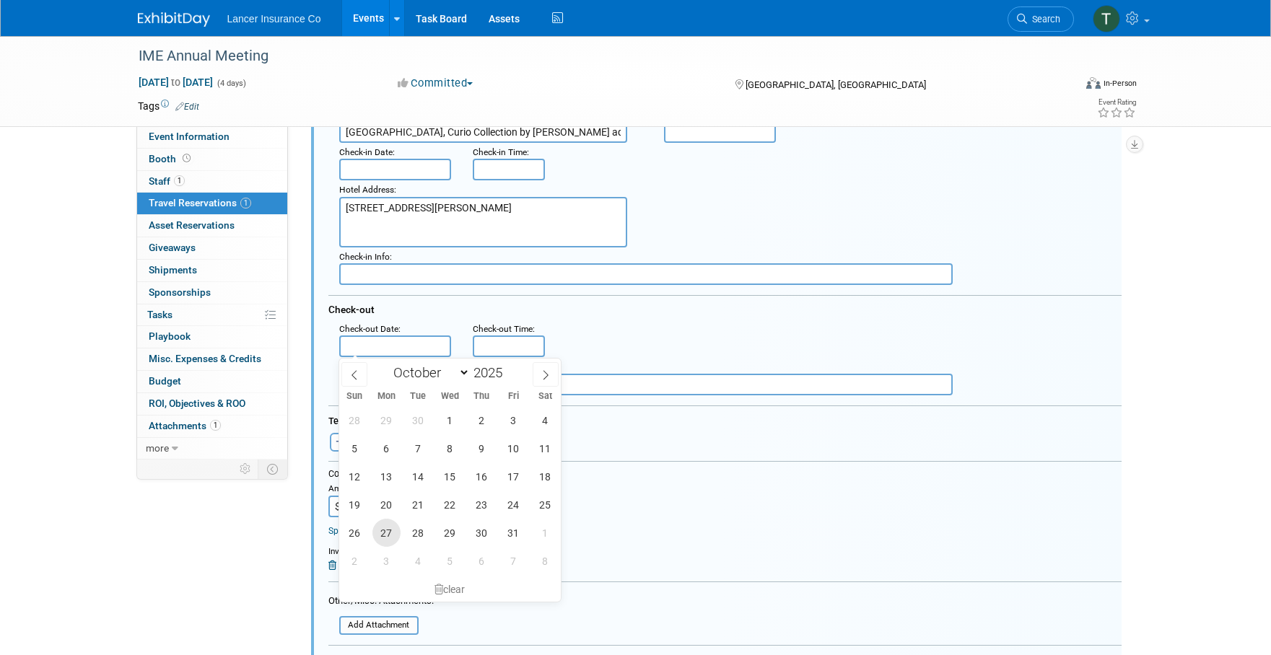
click at [387, 535] on span "27" at bounding box center [386, 533] width 28 height 28
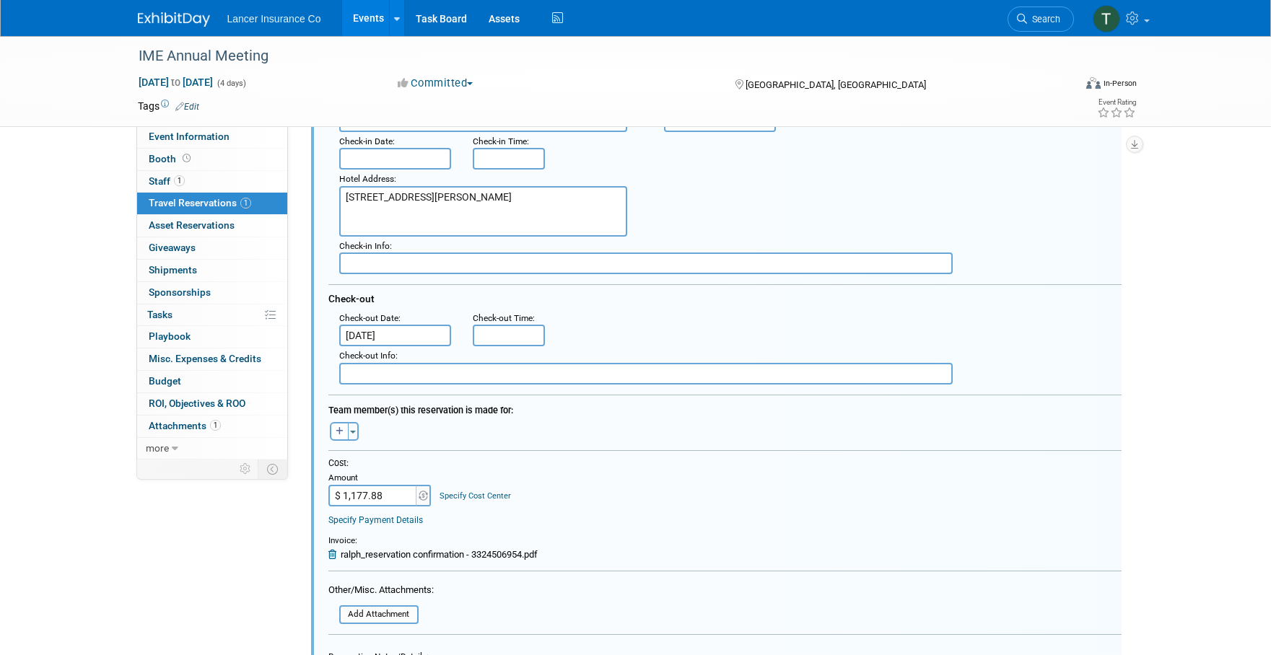
scroll to position [216, 0]
click at [395, 333] on input "Oct 27, 2025" at bounding box center [395, 335] width 113 height 22
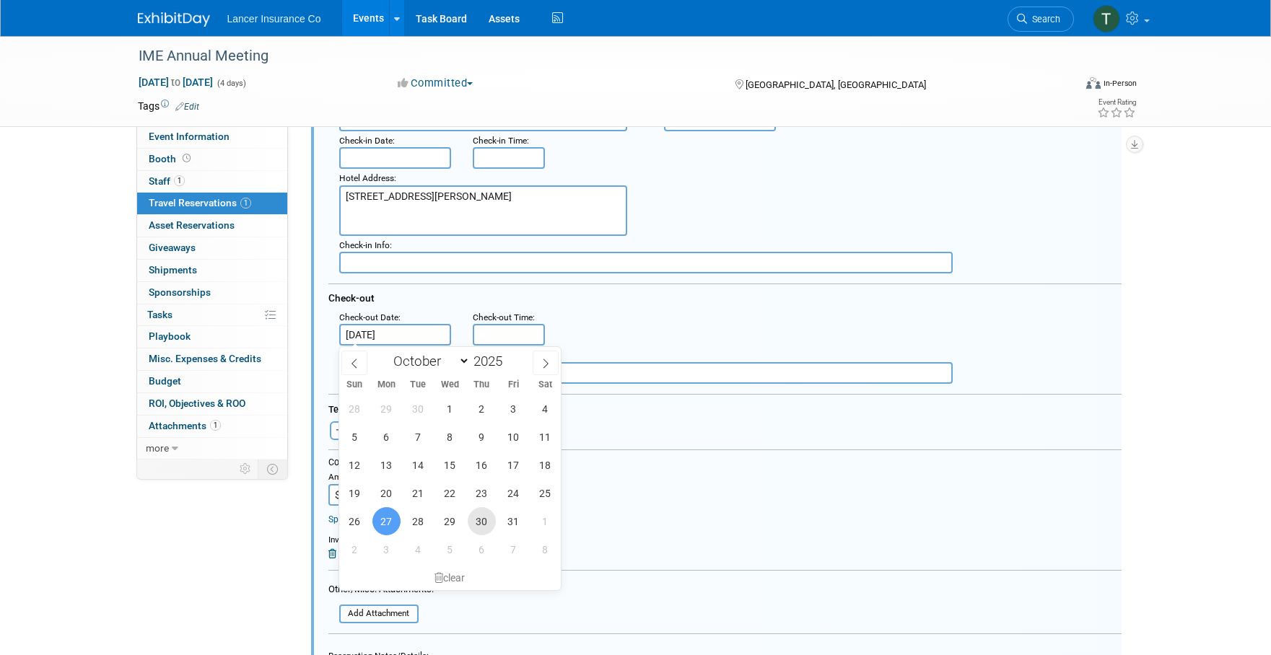
click at [473, 517] on span "30" at bounding box center [482, 521] width 28 height 28
type input "Oct 30, 2025"
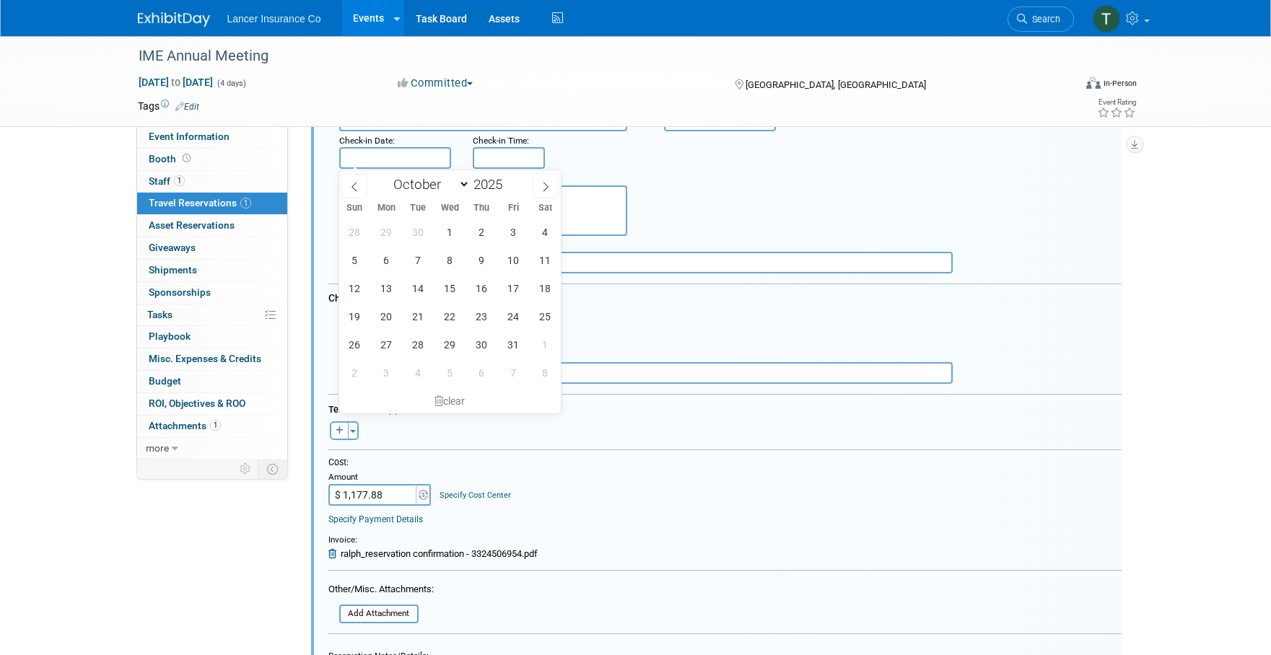
click at [401, 157] on input "text" at bounding box center [395, 158] width 113 height 22
click at [387, 340] on span "27" at bounding box center [386, 344] width 28 height 28
type input "Oct 27, 2025"
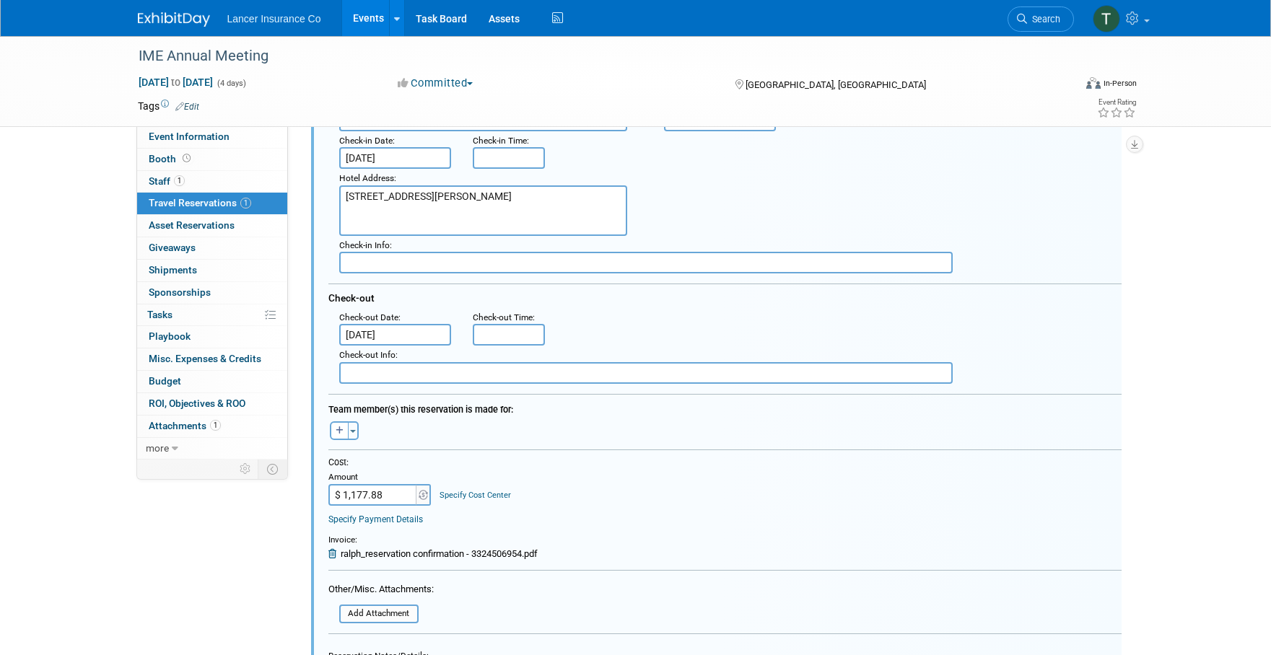
type input "8:00 AM"
click at [484, 165] on input "8:00 AM" at bounding box center [509, 158] width 72 height 22
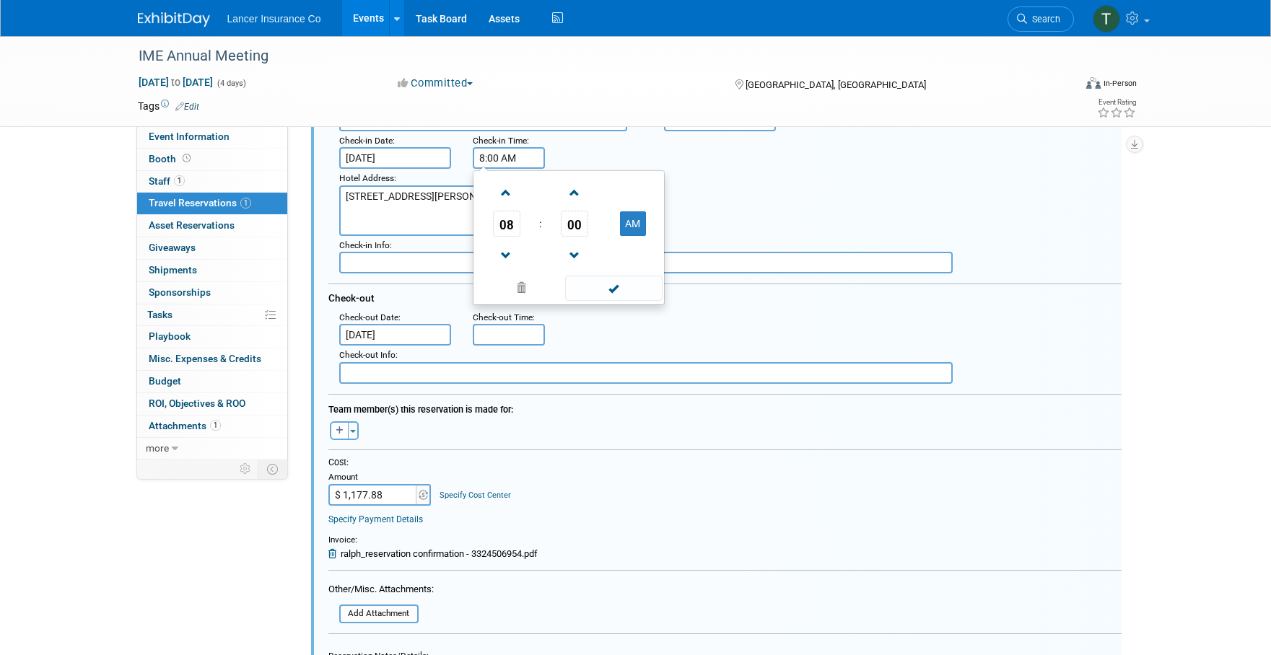
click at [851, 198] on div "Hotel Address : 1500 Reynolds Street, Key West, FL 33040" at bounding box center [730, 202] width 804 height 67
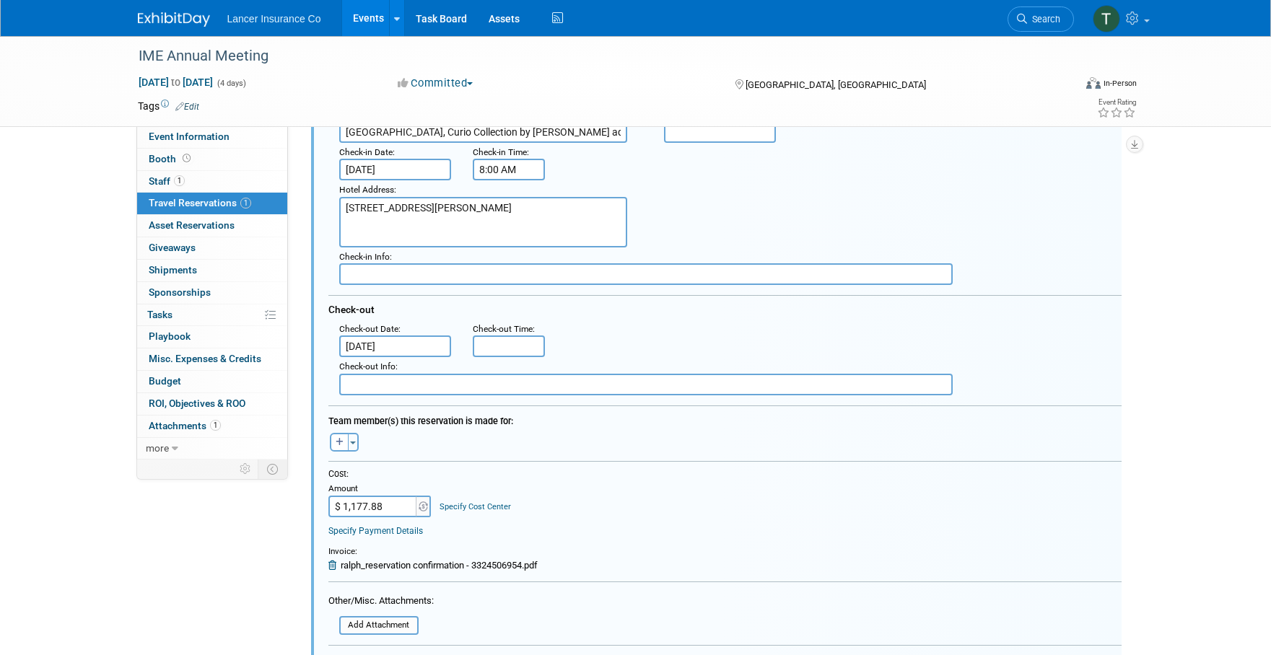
scroll to position [205, 0]
click at [519, 345] on input "5:00 PM" at bounding box center [509, 346] width 72 height 22
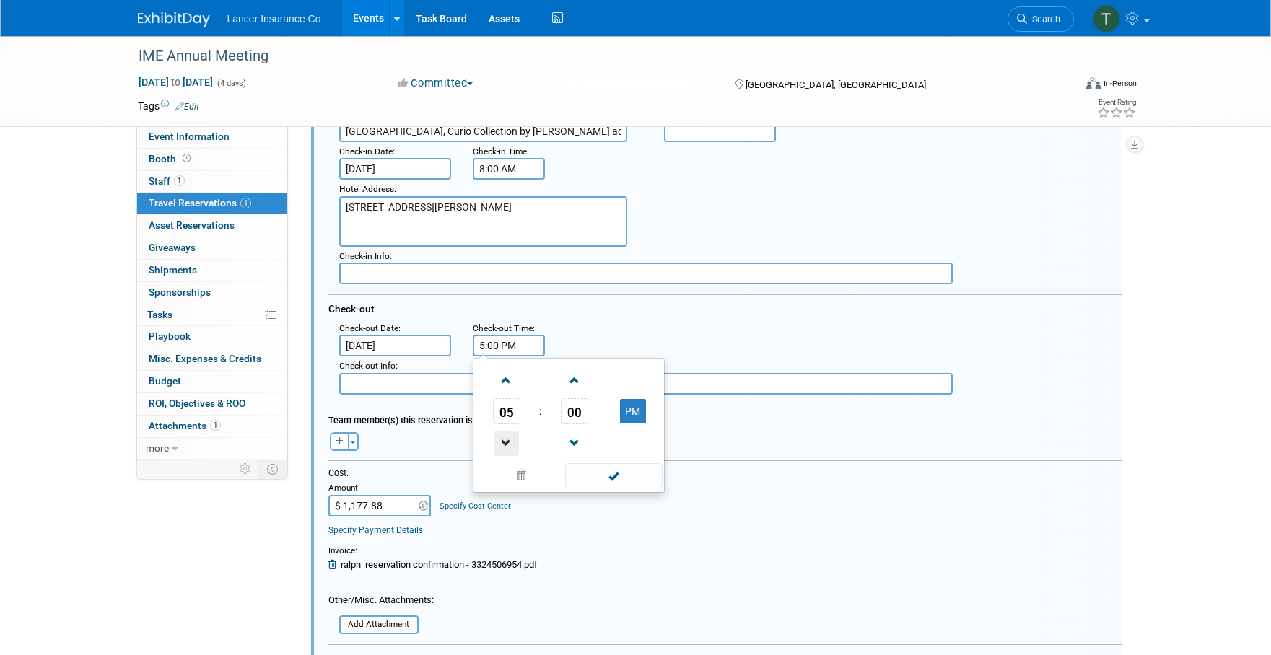
click at [504, 447] on span at bounding box center [506, 443] width 25 height 25
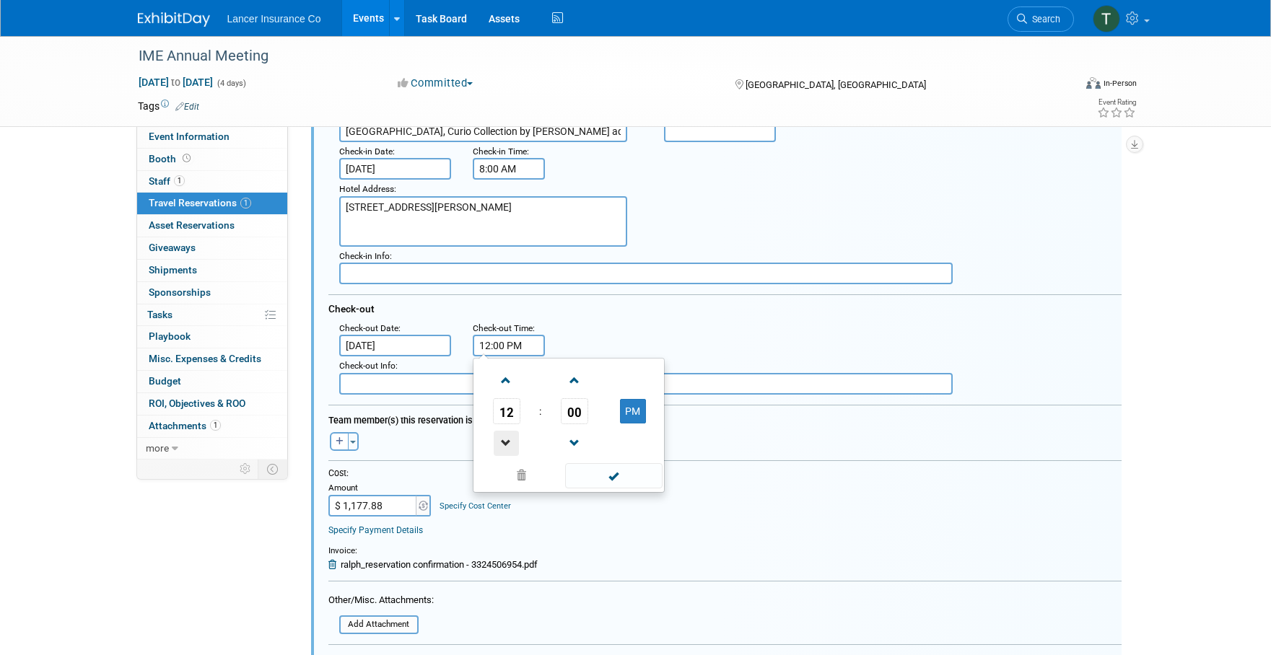
click at [504, 447] on span at bounding box center [506, 443] width 25 height 25
type input "11:00 AM"
click at [598, 474] on span at bounding box center [613, 475] width 97 height 25
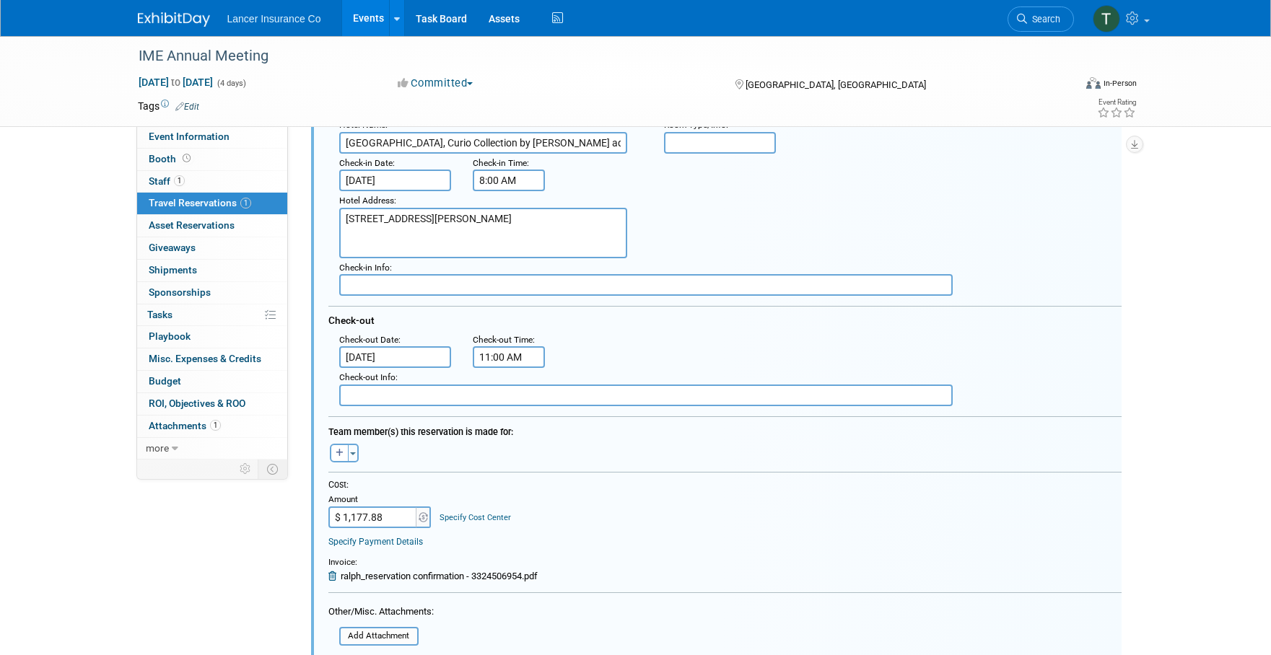
scroll to position [185, 0]
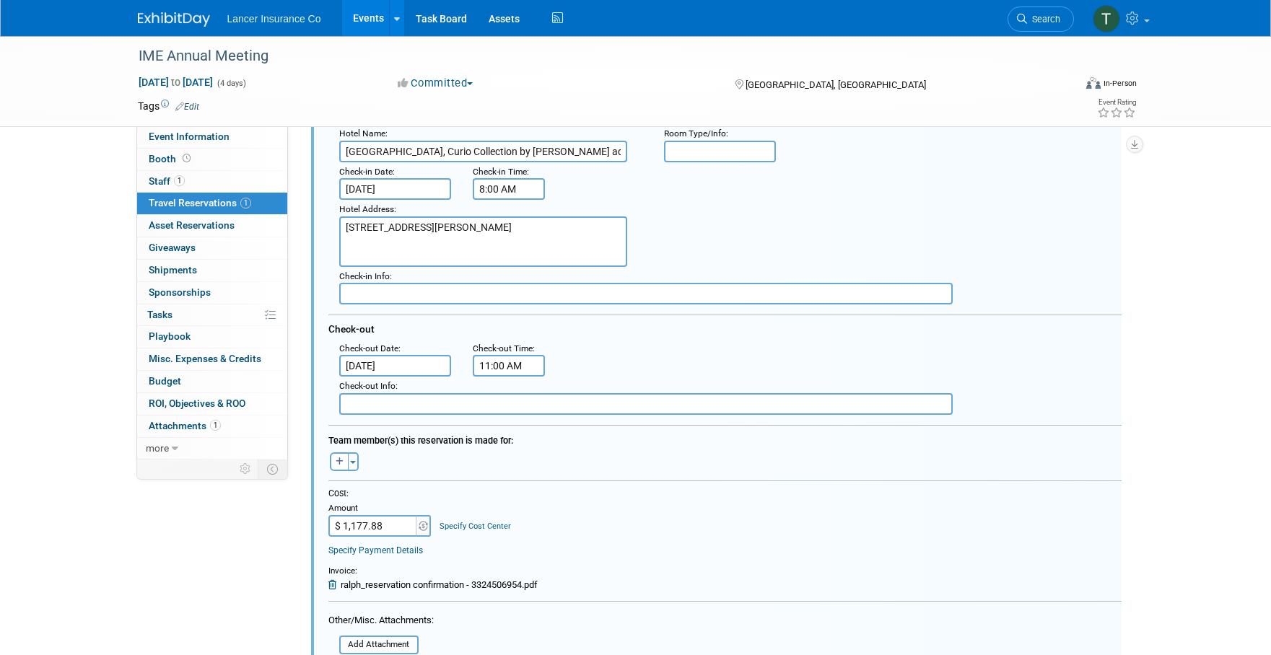
click at [494, 193] on input "8:00 AM" at bounding box center [509, 189] width 72 height 22
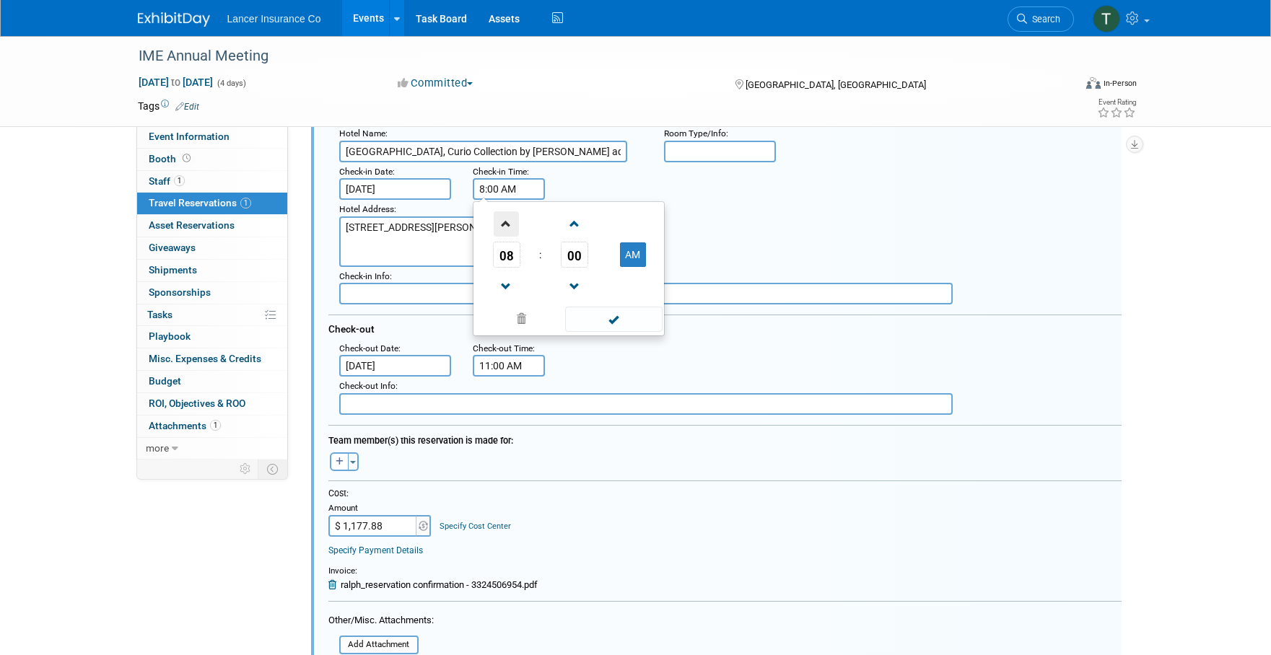
click at [504, 224] on span at bounding box center [506, 223] width 25 height 25
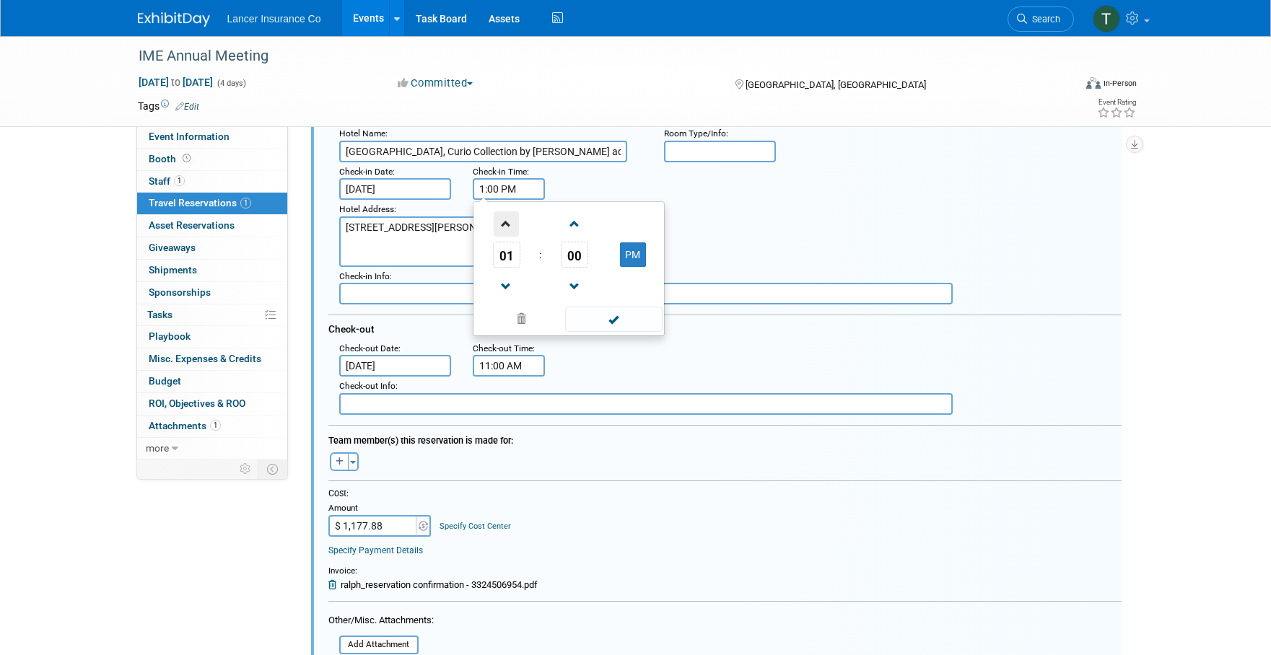
click at [504, 224] on span at bounding box center [506, 223] width 25 height 25
type input "3:00 PM"
click at [630, 319] on span at bounding box center [613, 319] width 97 height 25
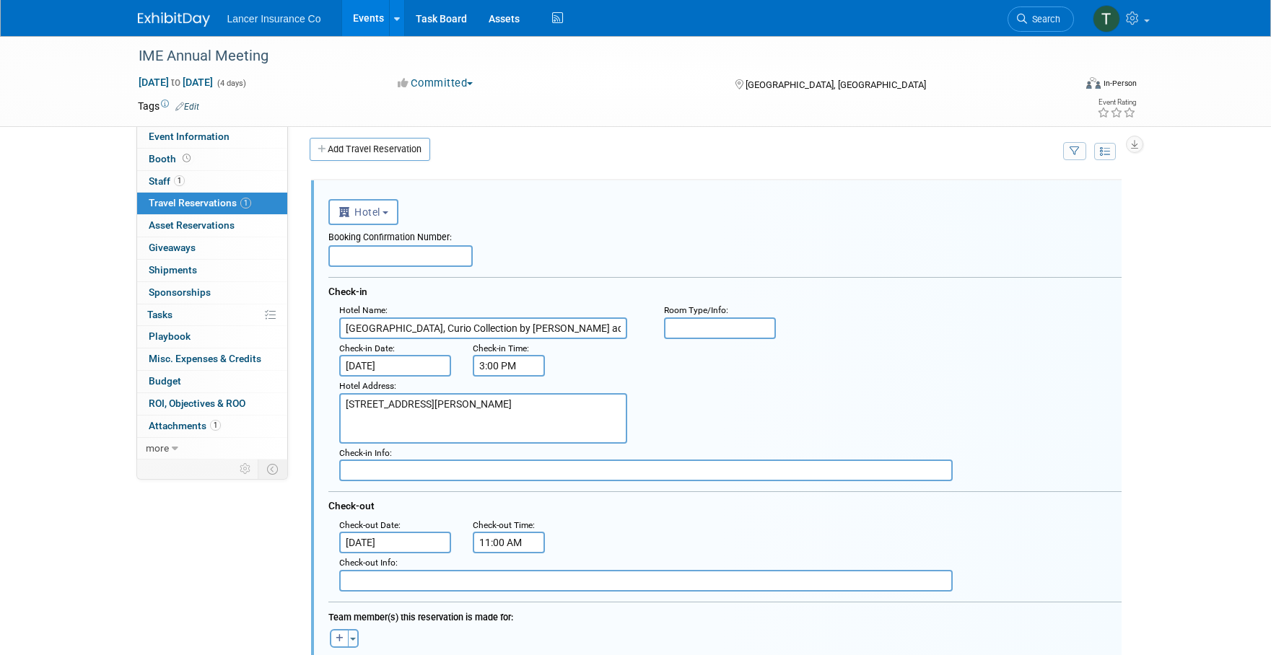
scroll to position [0, 0]
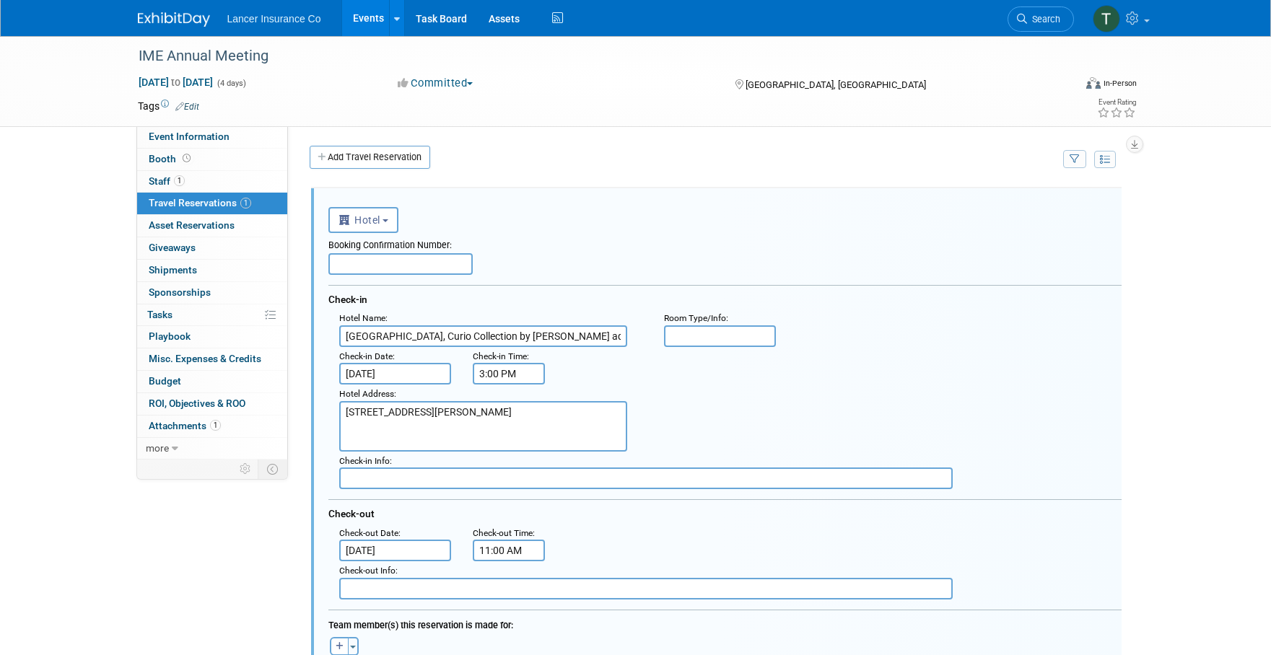
click at [369, 275] on div "Booking Confirmation Number: Check-in Hotel Name : Casa Marina Key West, Curio …" at bounding box center [724, 416] width 793 height 367
click at [369, 268] on input "text" at bounding box center [400, 264] width 144 height 22
paste input "3324506954"
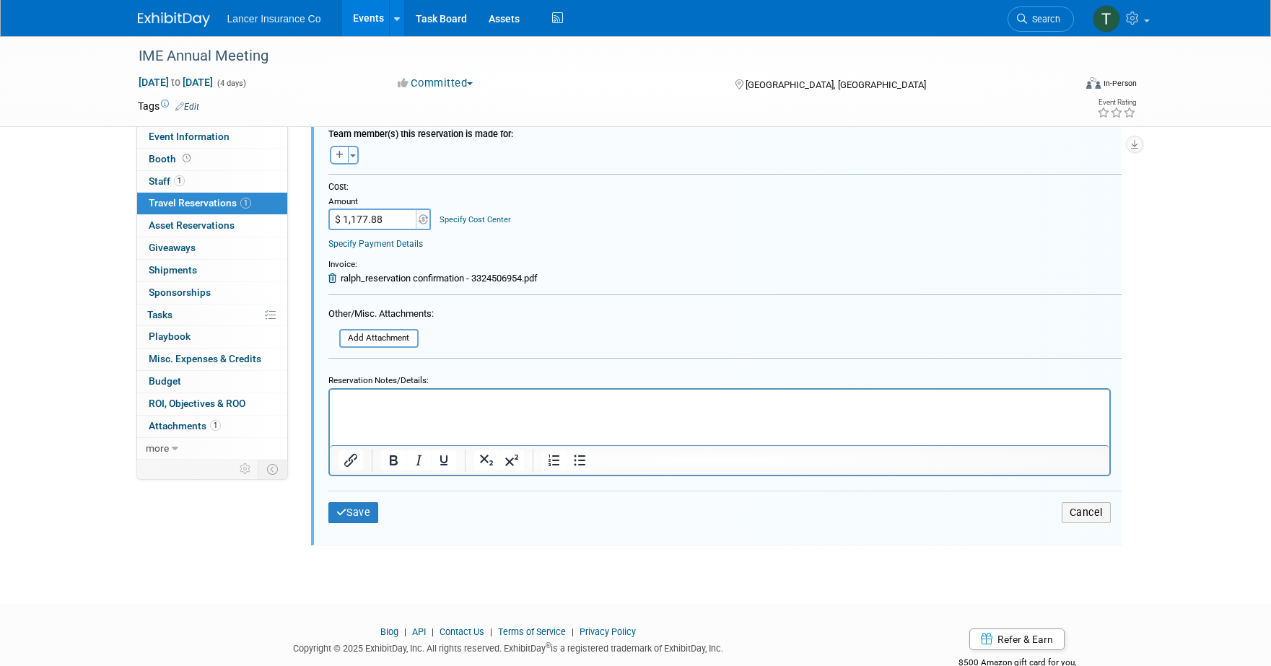
scroll to position [525, 0]
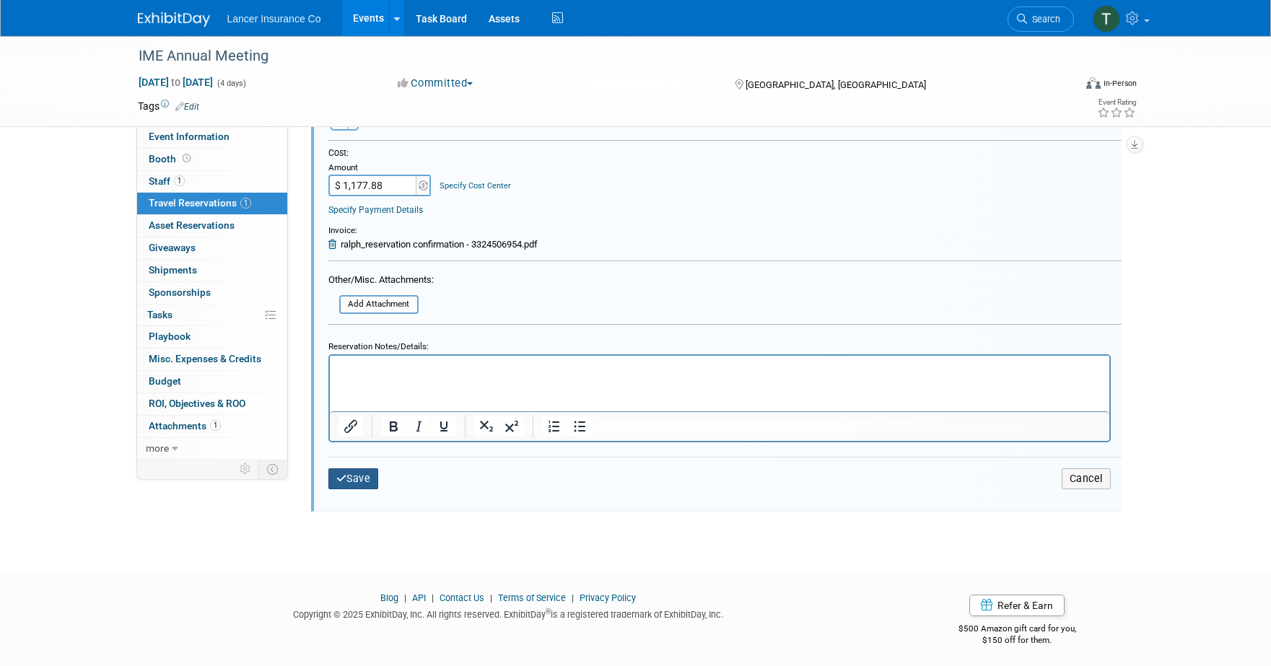
type input "3324506954"
click at [357, 476] on button "Save" at bounding box center [353, 478] width 51 height 21
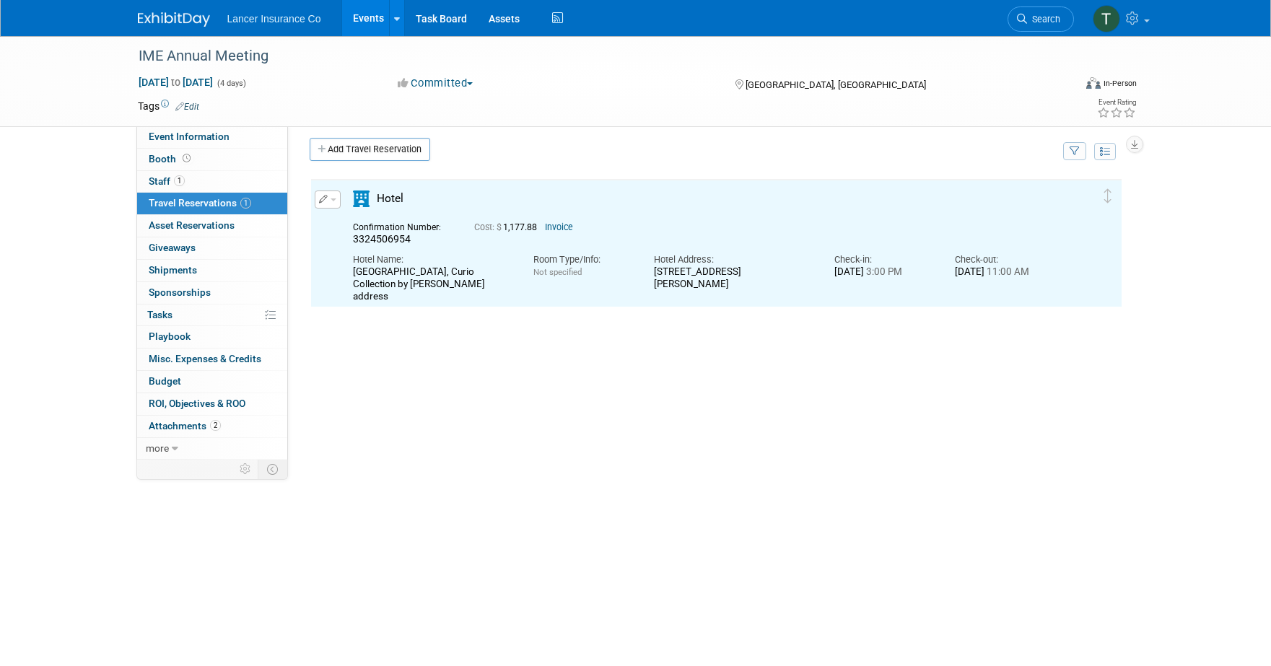
scroll to position [0, 0]
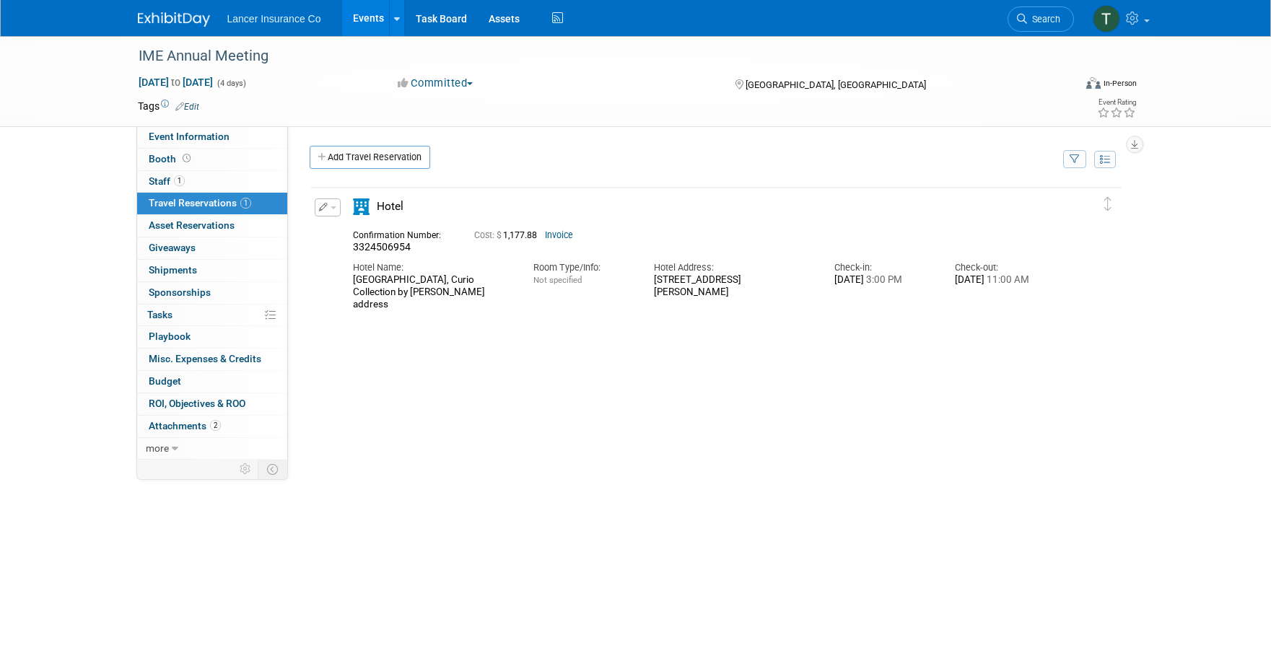
click at [337, 201] on button "button" at bounding box center [328, 207] width 26 height 18
click at [348, 231] on button "Edit Reservation" at bounding box center [376, 232] width 122 height 21
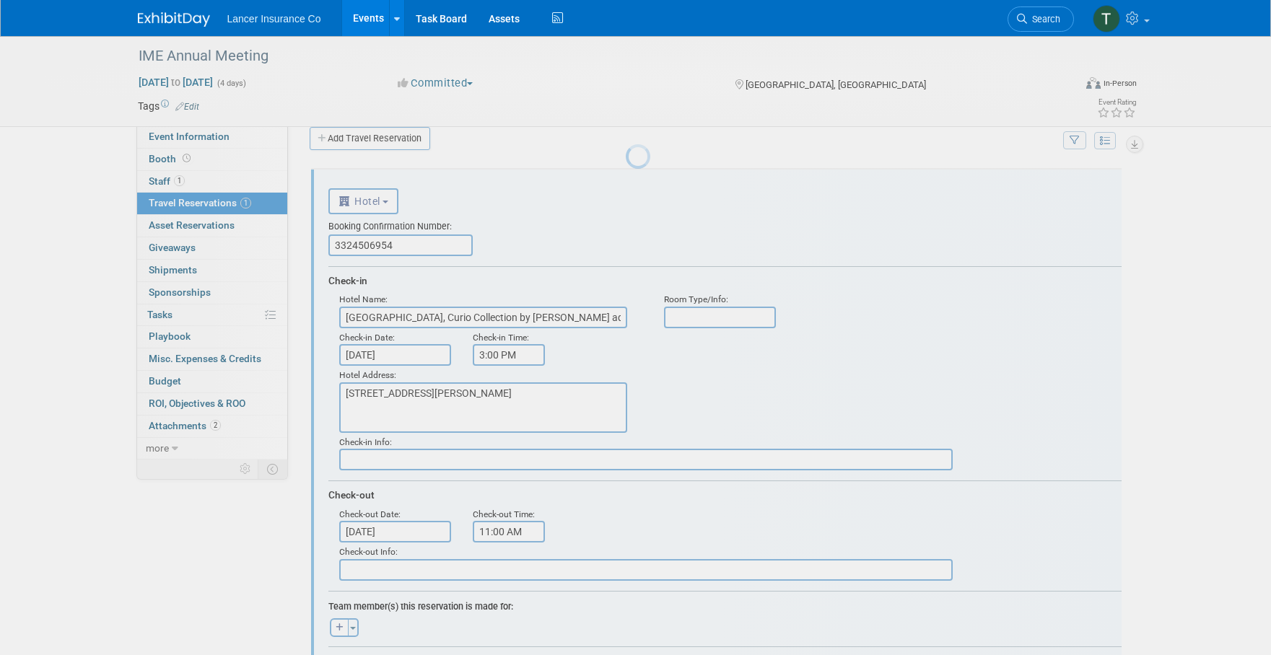
scroll to position [24, 0]
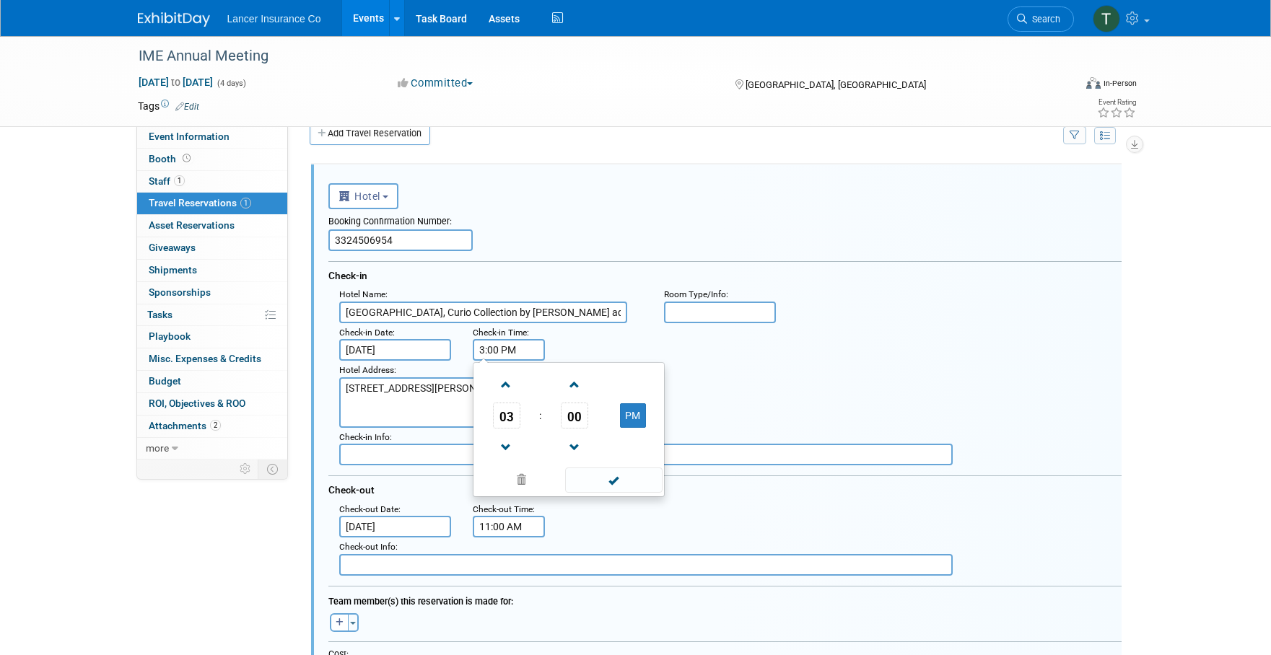
click at [491, 353] on input "3:00 PM" at bounding box center [509, 350] width 72 height 22
click at [511, 379] on span at bounding box center [506, 384] width 25 height 25
type input "4:00 PM"
click at [613, 479] on span at bounding box center [613, 480] width 97 height 25
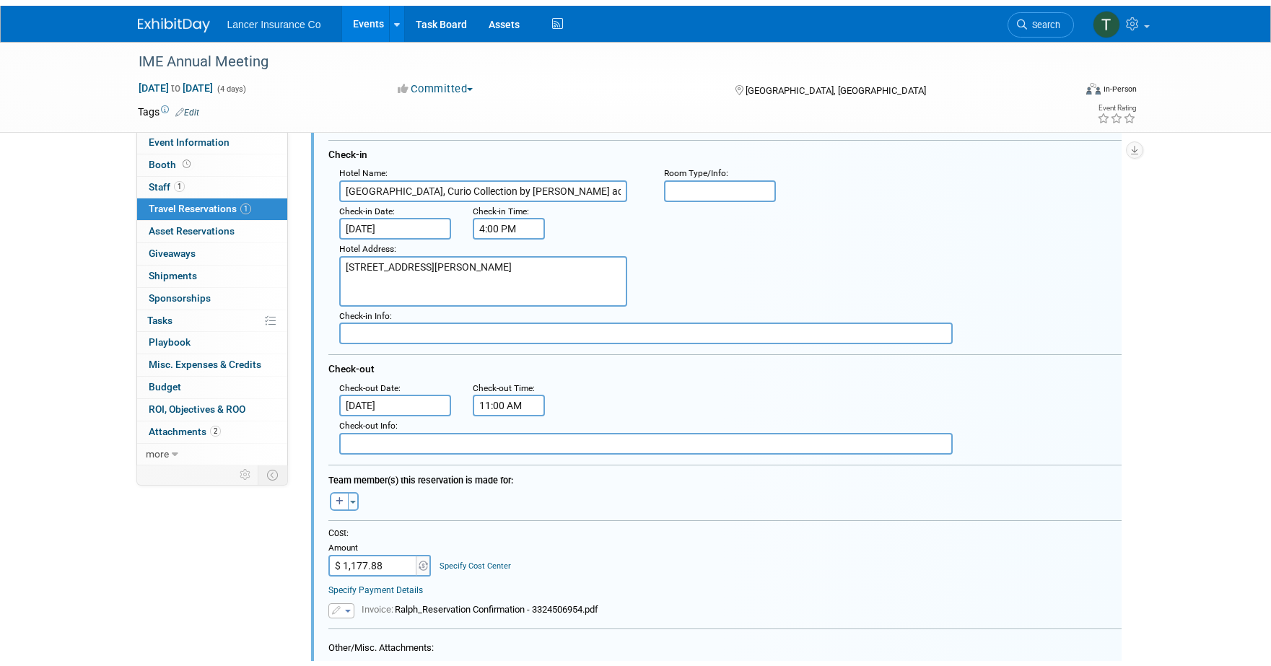
scroll to position [482, 0]
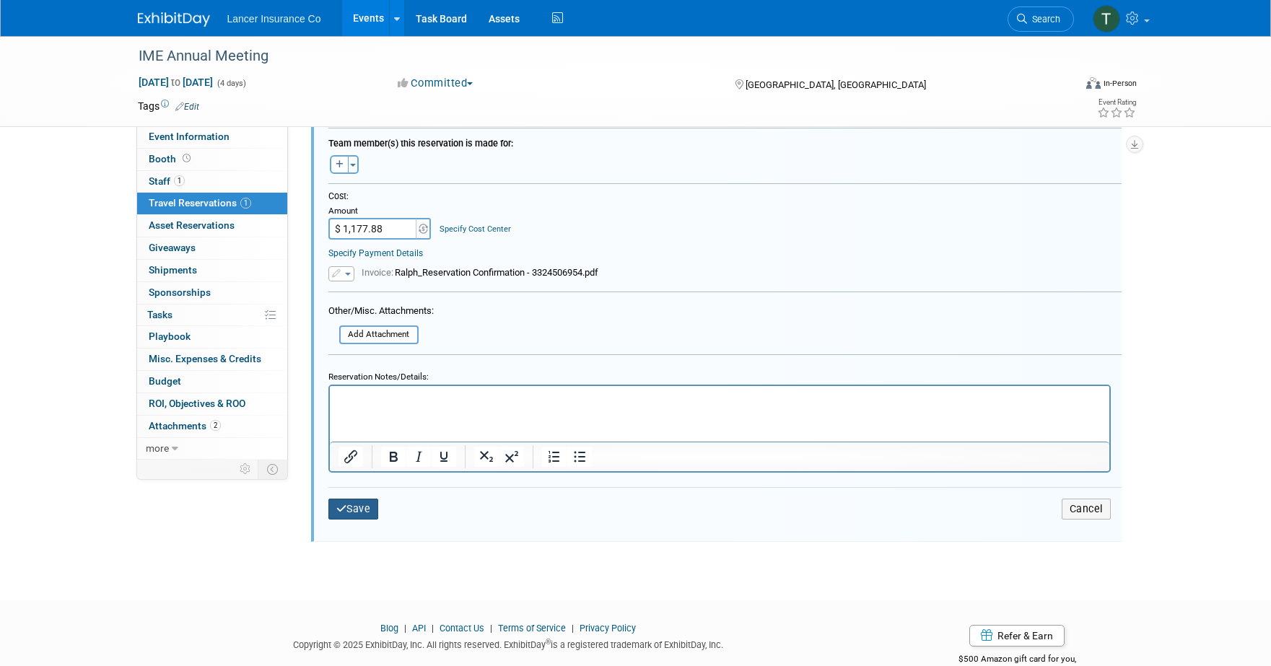
click at [356, 502] on button "Save" at bounding box center [353, 509] width 51 height 21
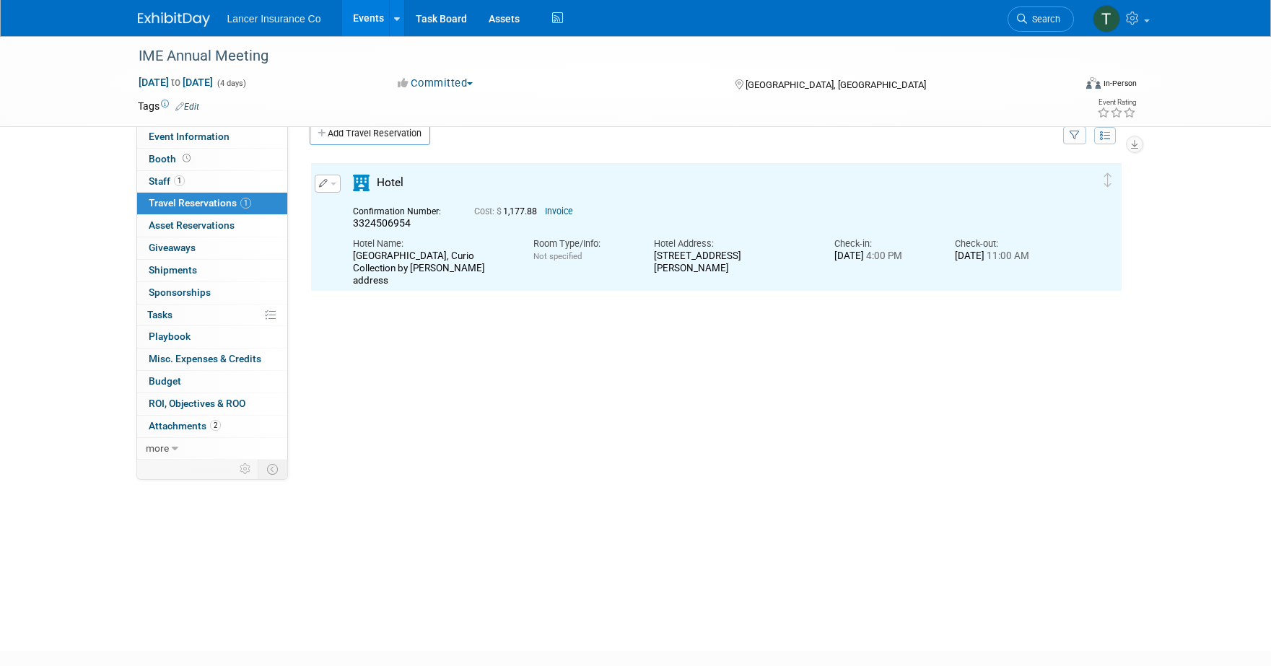
scroll to position [0, 0]
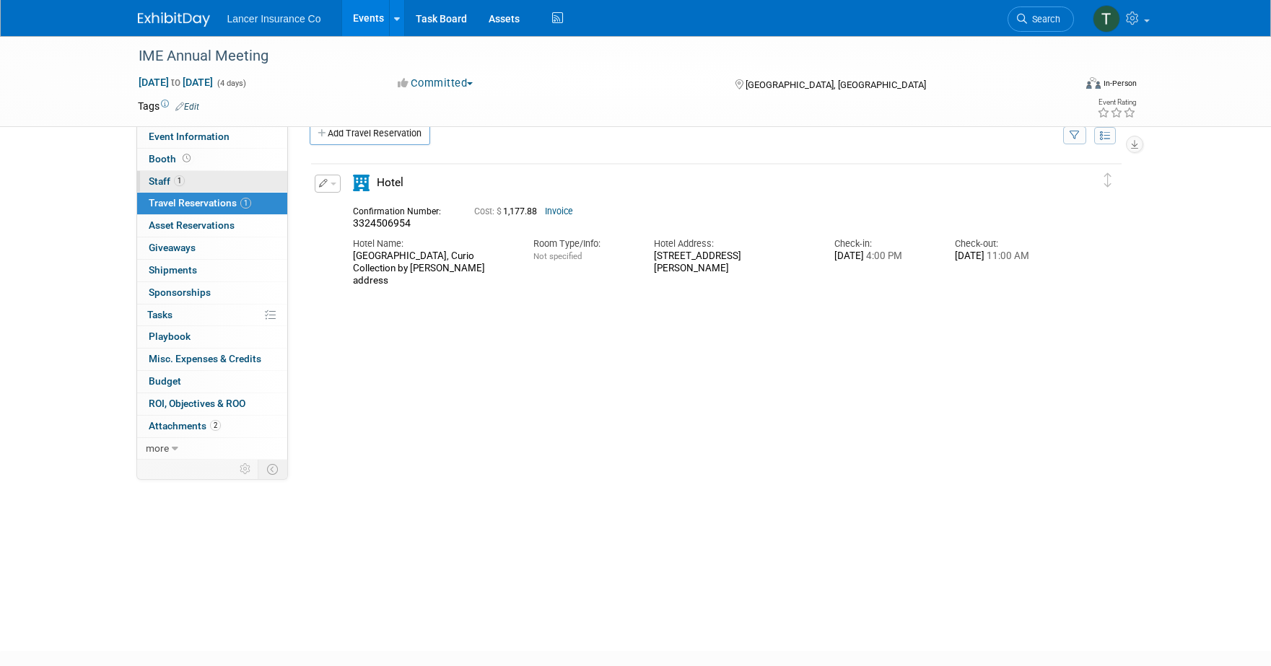
click at [174, 183] on span "1" at bounding box center [179, 180] width 11 height 11
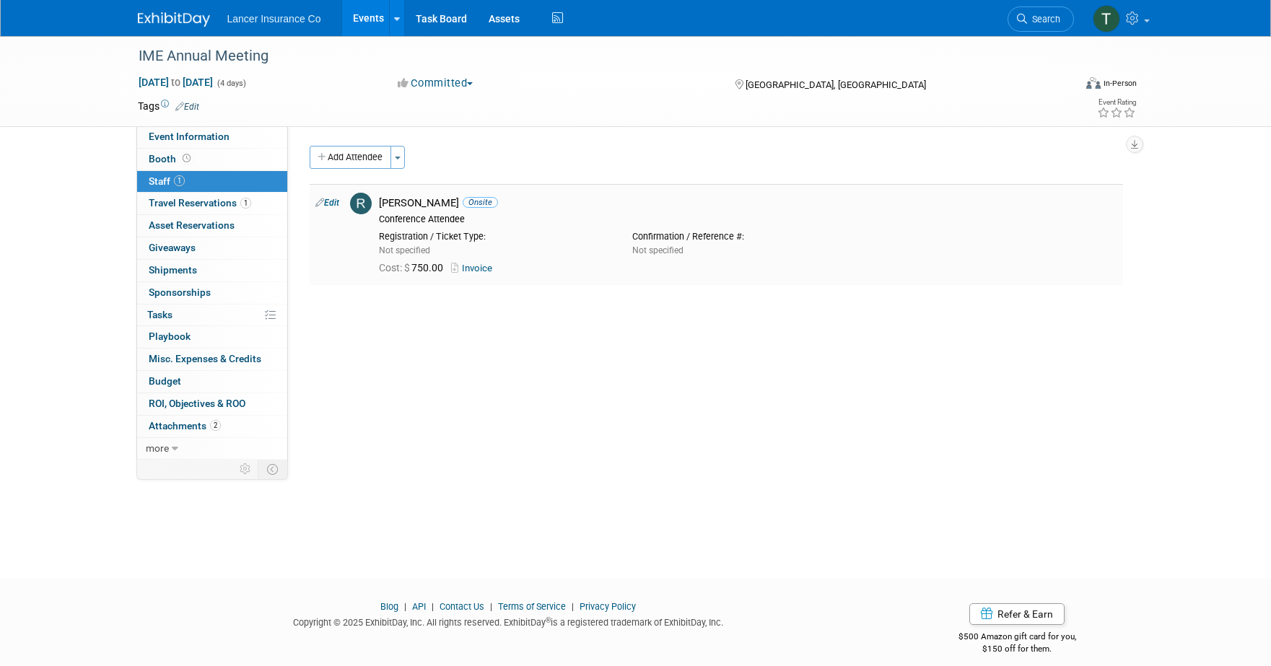
click at [332, 202] on link "Edit" at bounding box center [327, 203] width 24 height 10
select select "15166000-d9e1-4dc5-9cd1-9e85d9dbdf1f"
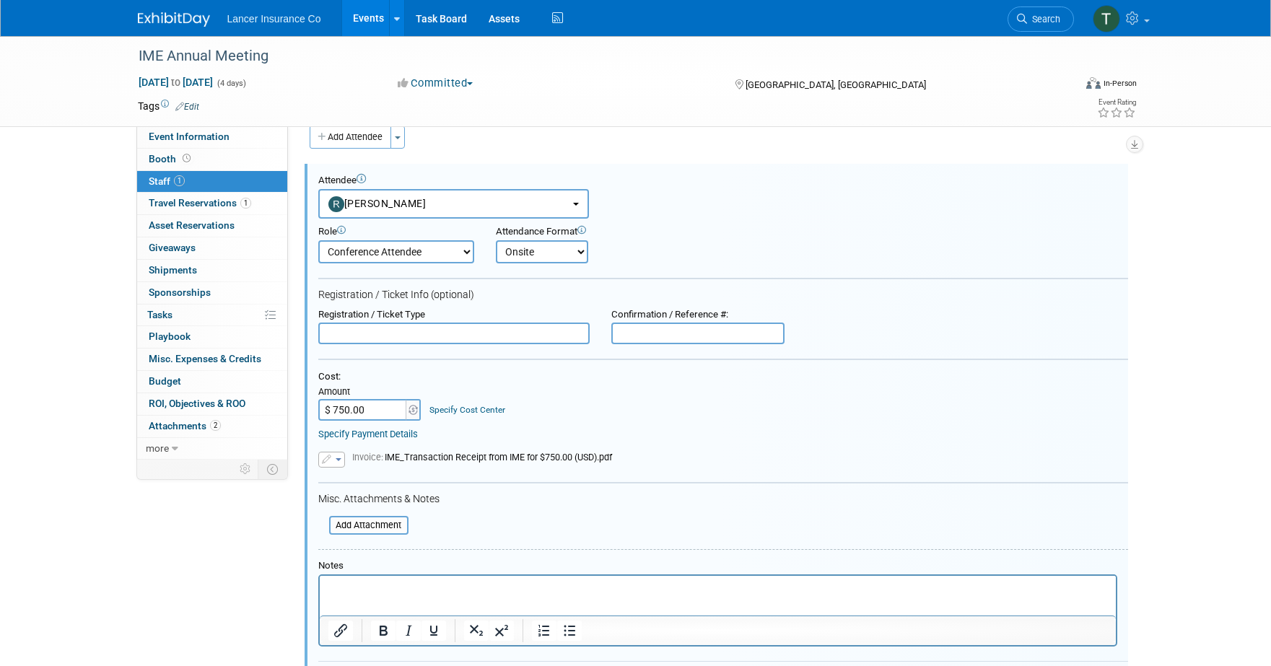
click at [337, 460] on span "button" at bounding box center [339, 459] width 6 height 3
click at [354, 480] on link "Replace with a new file" at bounding box center [391, 481] width 144 height 20
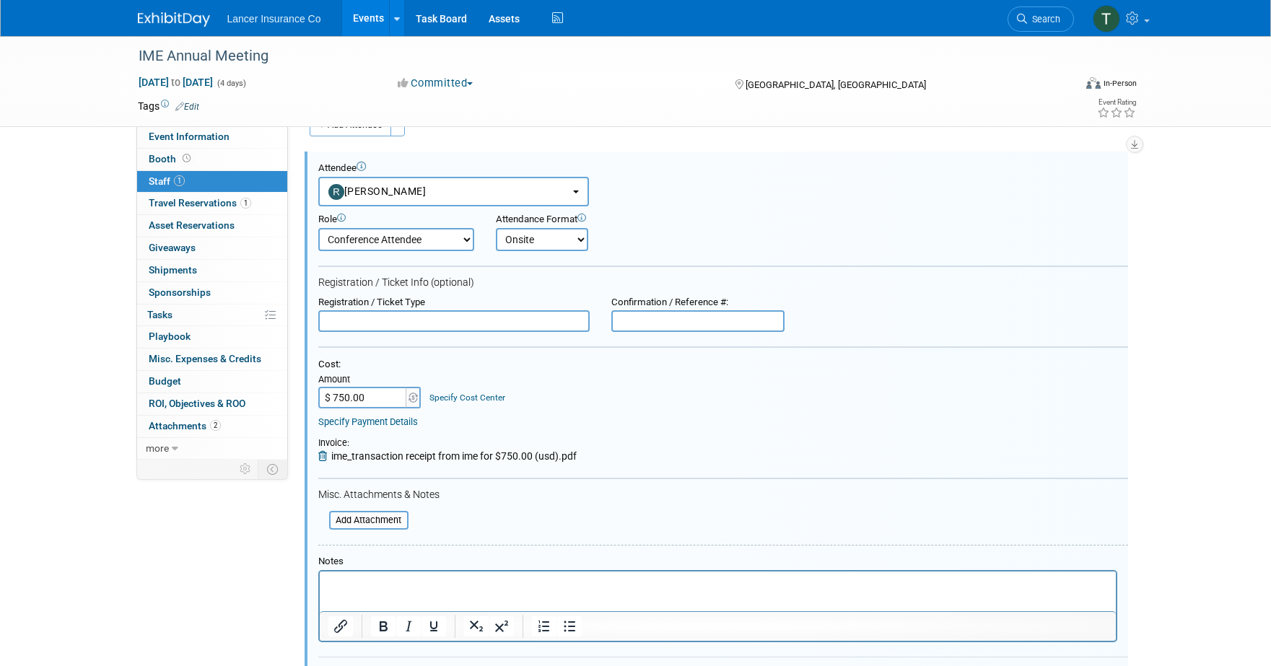
scroll to position [115, 0]
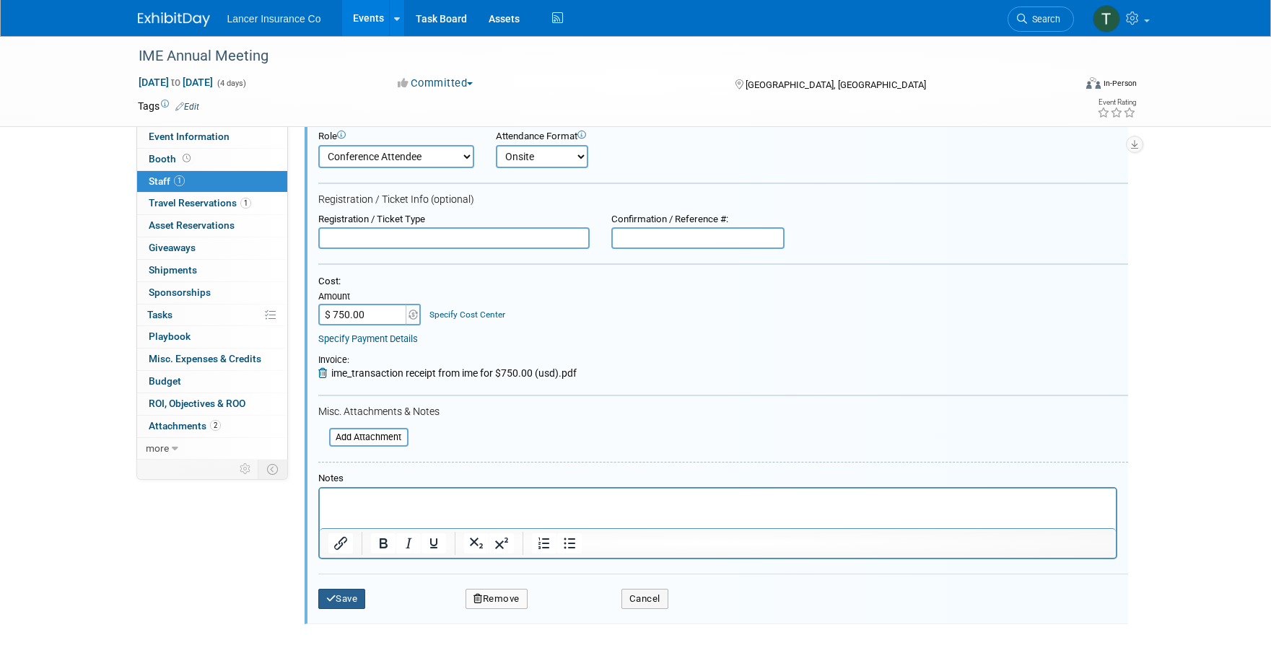
click at [346, 594] on button "Save" at bounding box center [342, 599] width 48 height 20
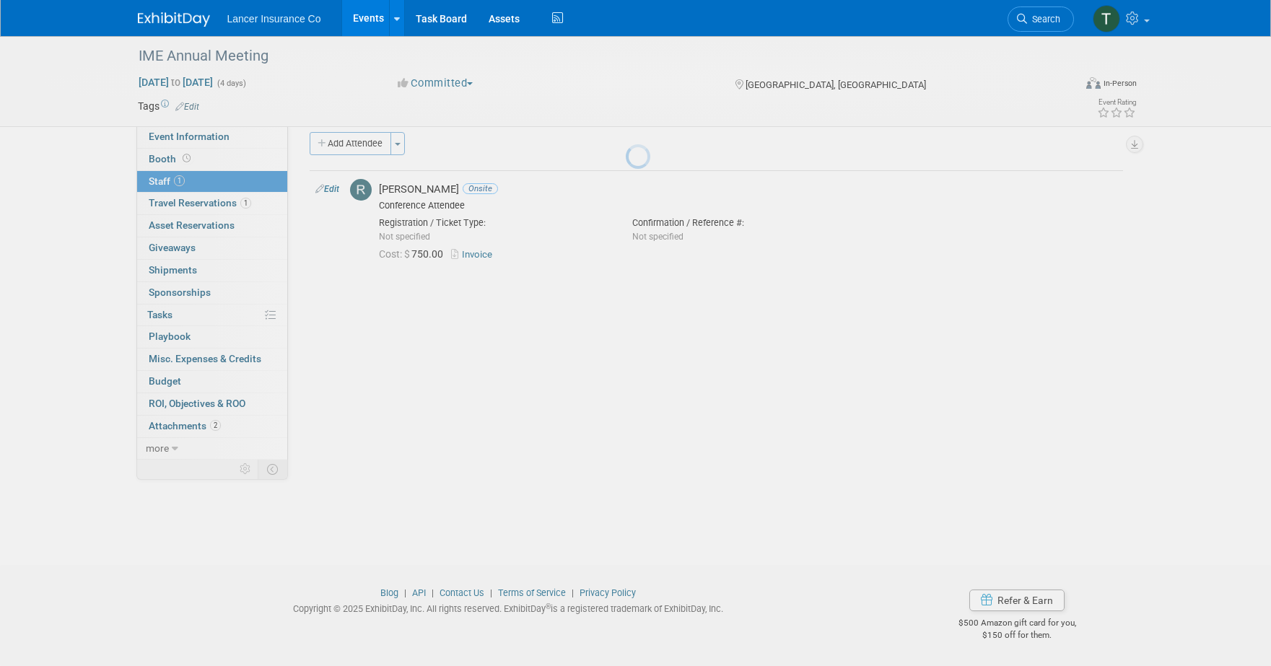
scroll to position [14, 0]
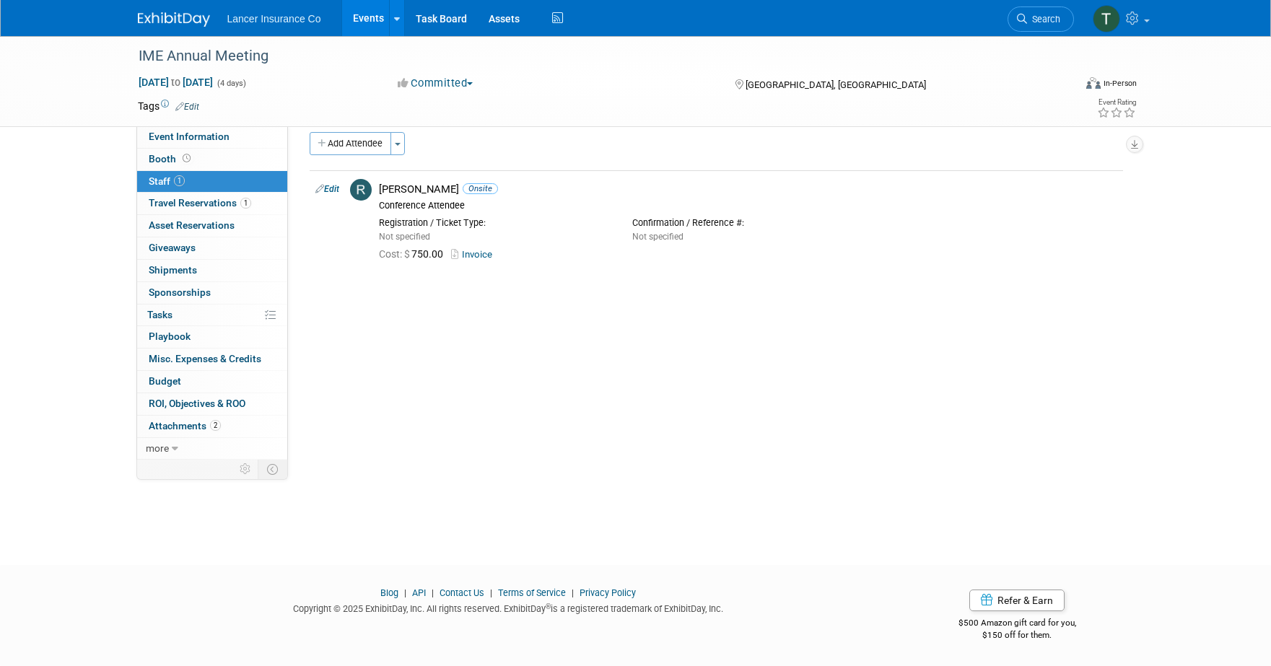
click at [369, 17] on link "Events" at bounding box center [368, 18] width 53 height 36
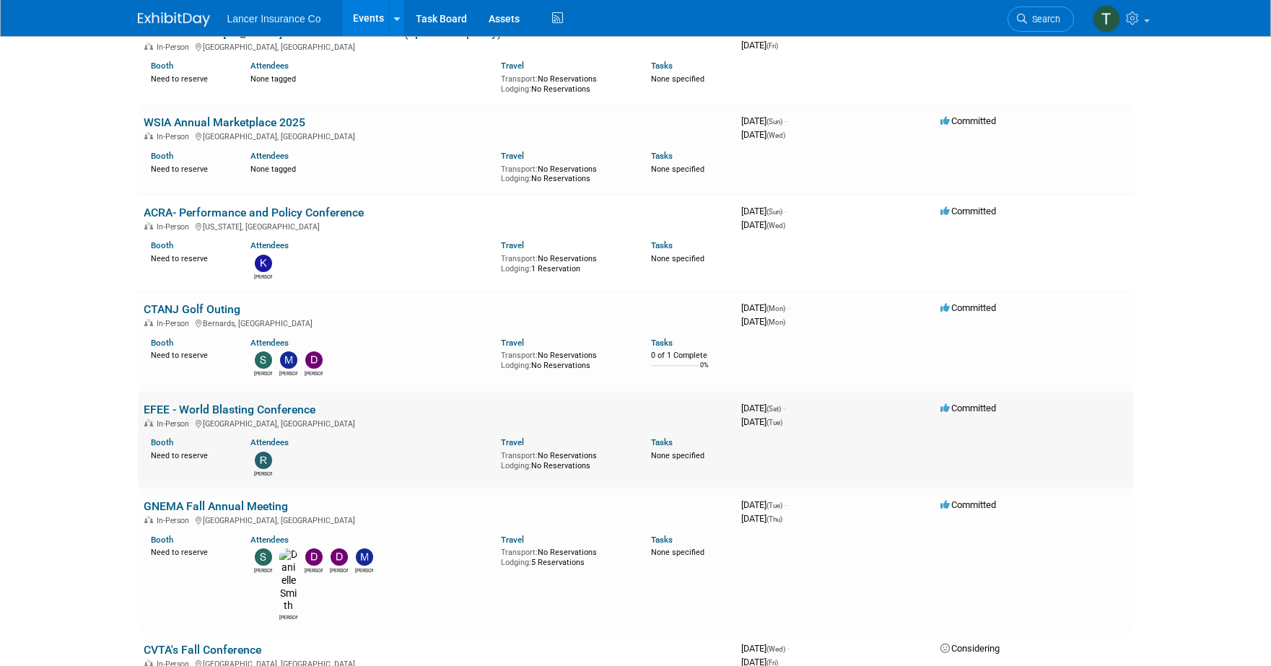
scroll to position [722, 0]
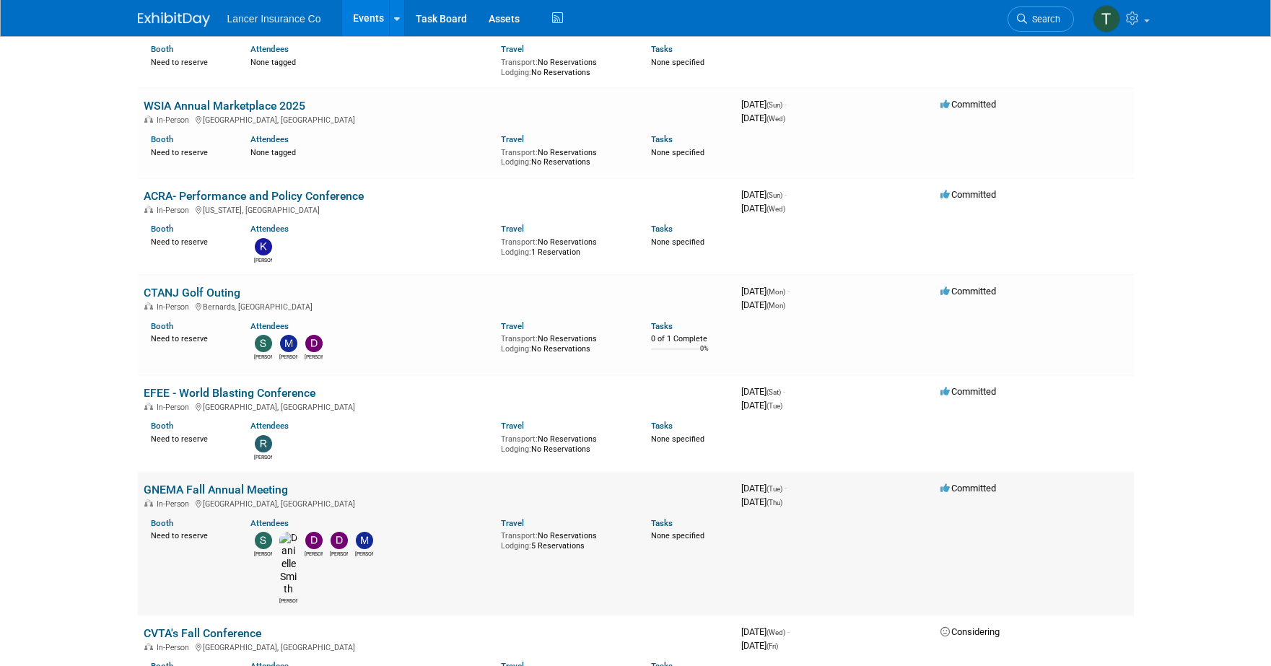
click at [195, 483] on link "GNEMA Fall Annual Meeting" at bounding box center [216, 490] width 144 height 14
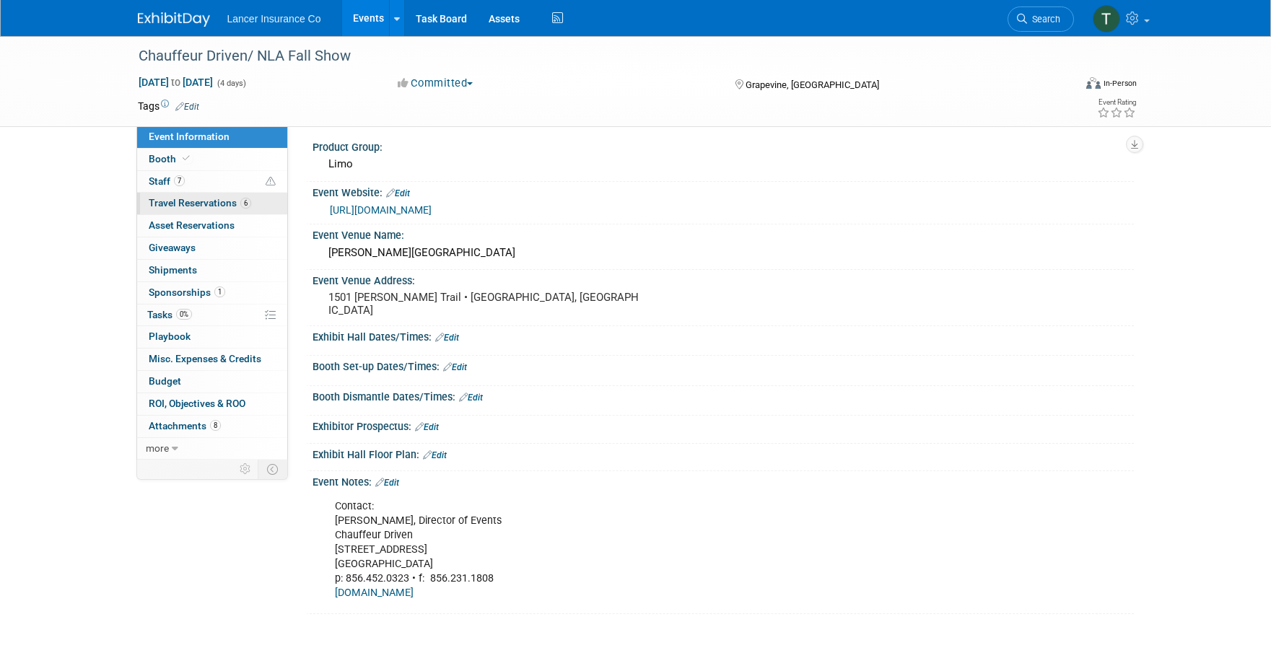
click at [183, 198] on span "Travel Reservations 6" at bounding box center [200, 203] width 102 height 12
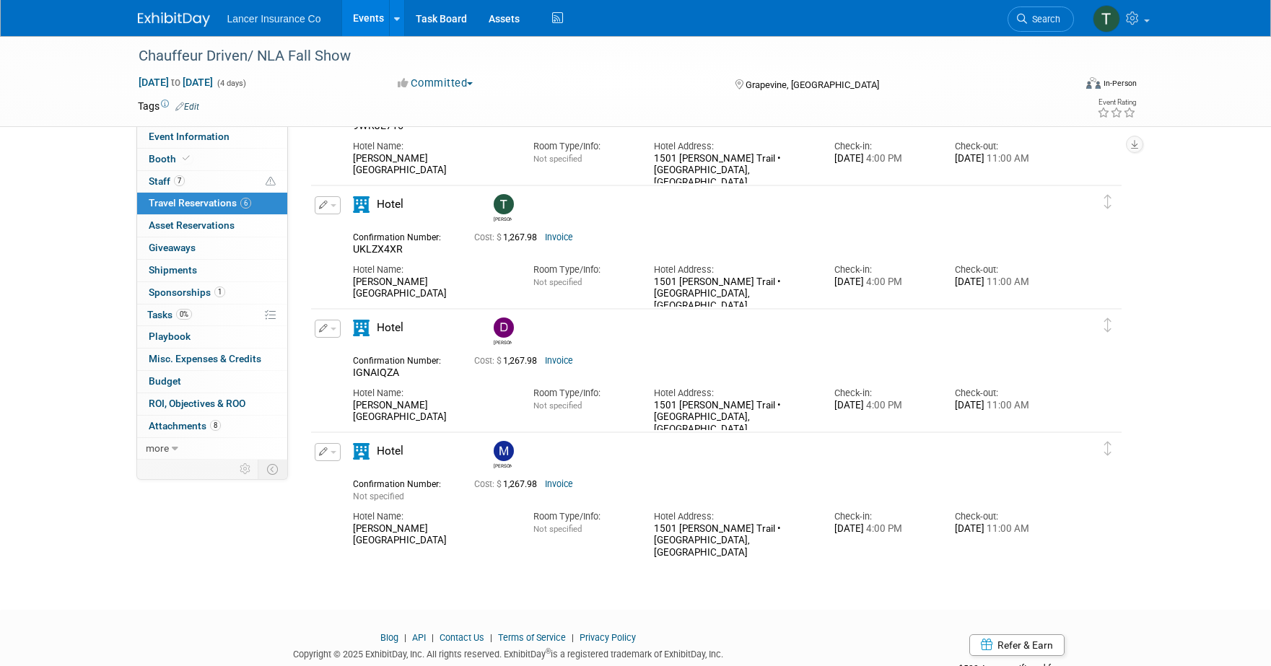
scroll to position [417, 0]
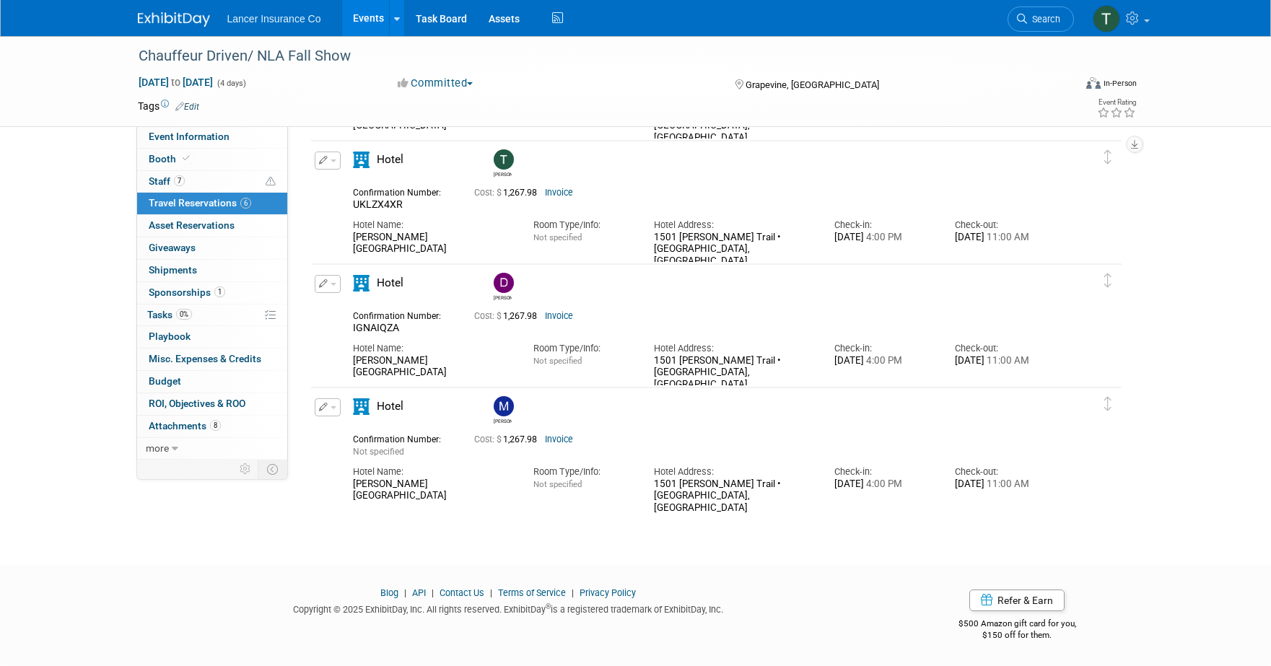
click at [558, 439] on link "Invoice" at bounding box center [559, 439] width 28 height 10
click at [364, 17] on link "Events" at bounding box center [368, 18] width 53 height 36
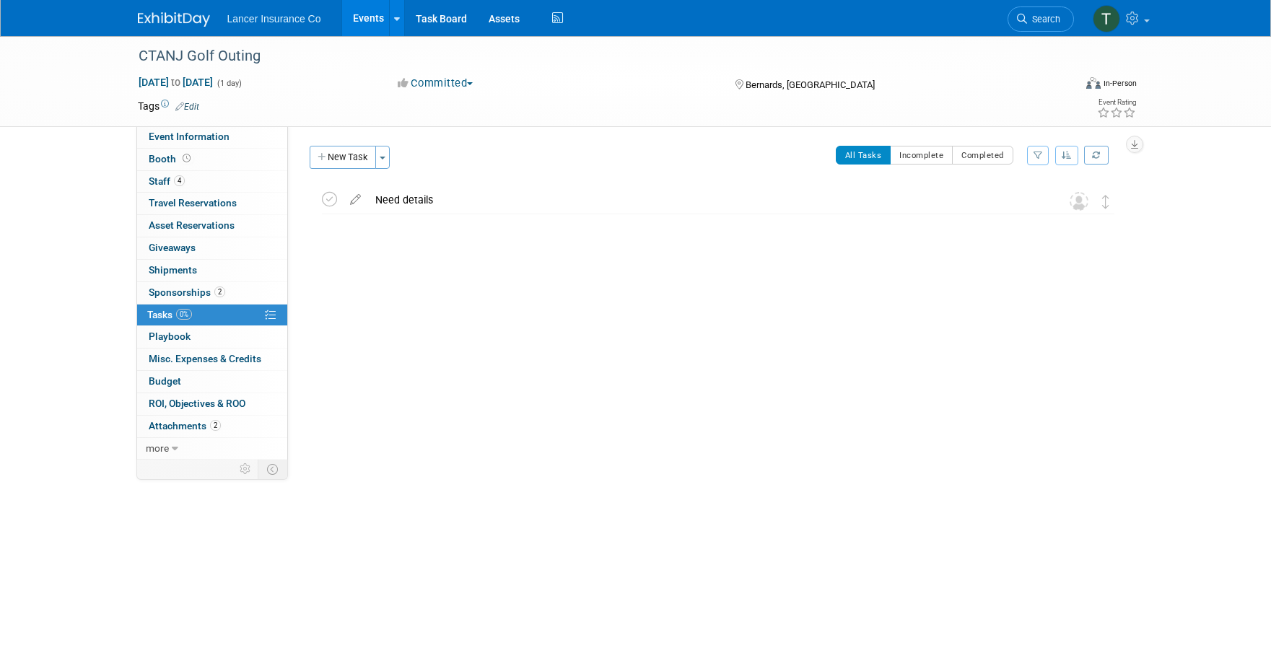
click at [367, 17] on link "Events" at bounding box center [368, 18] width 53 height 36
click at [172, 312] on span "Tasks 0%" at bounding box center [169, 315] width 45 height 12
click at [385, 160] on button "Toggle Dropdown" at bounding box center [382, 157] width 14 height 23
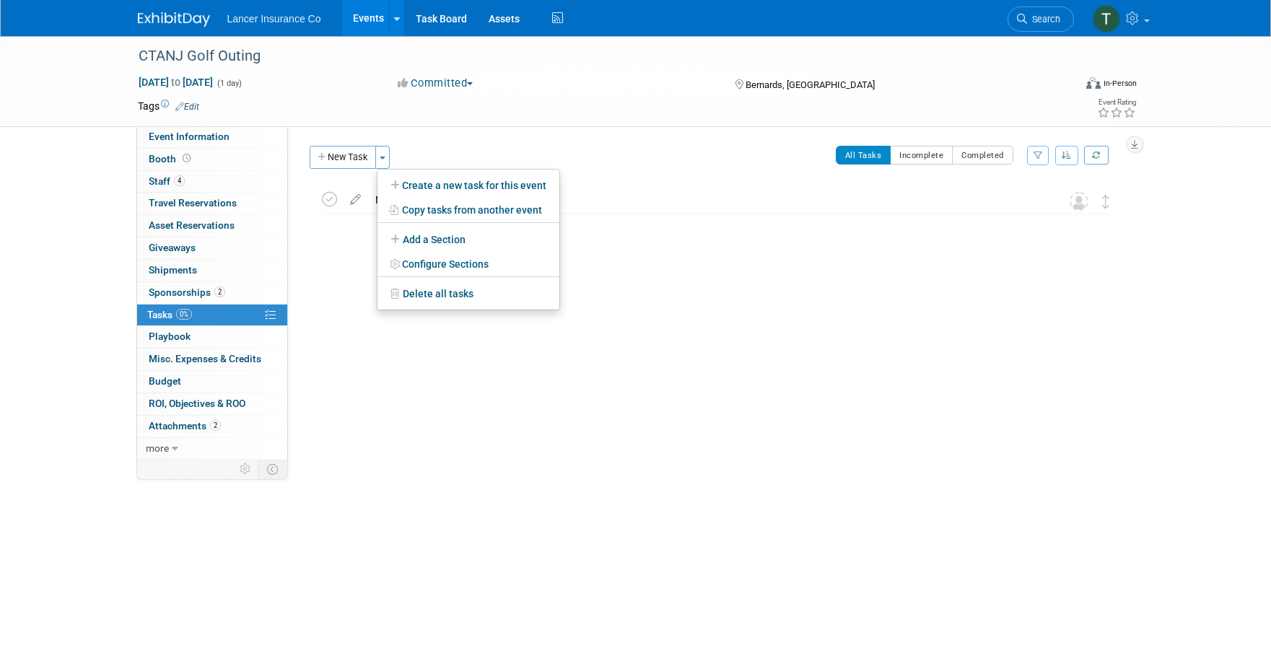
click at [343, 254] on div "CTANJ Golf Outing [GEOGRAPHIC_DATA], [GEOGRAPHIC_DATA] [DATE] to [DATE] (Going)…" at bounding box center [714, 221] width 817 height 69
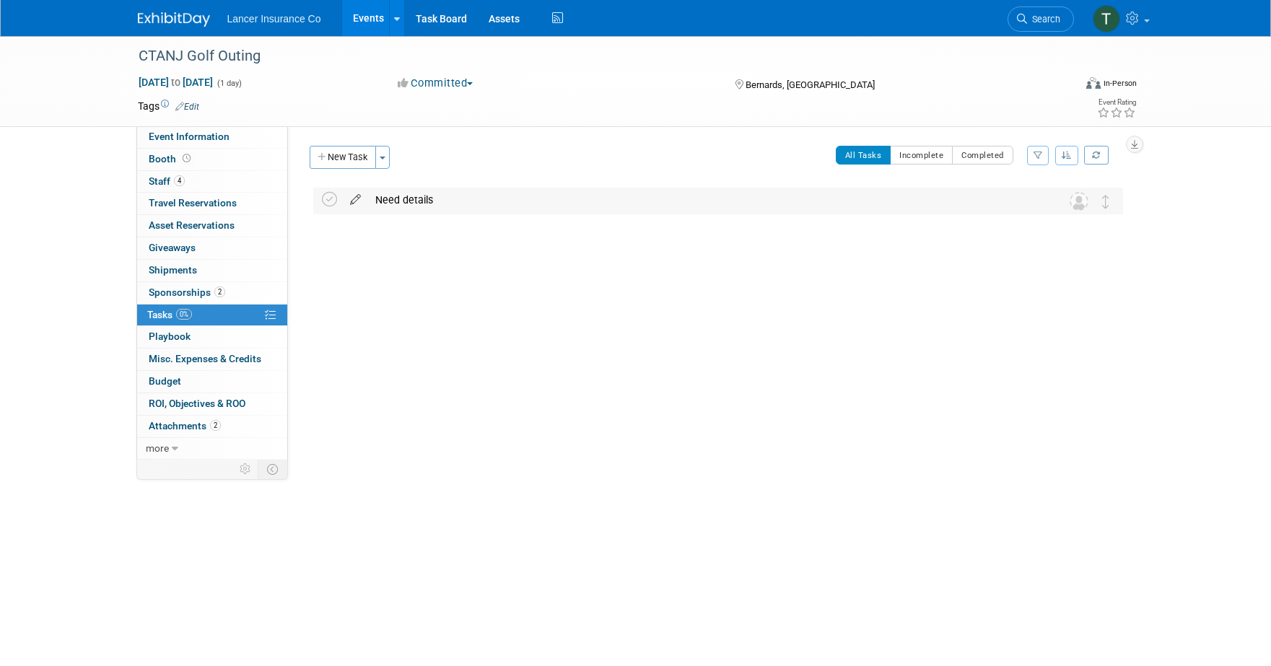
click at [351, 203] on icon at bounding box center [355, 197] width 25 height 18
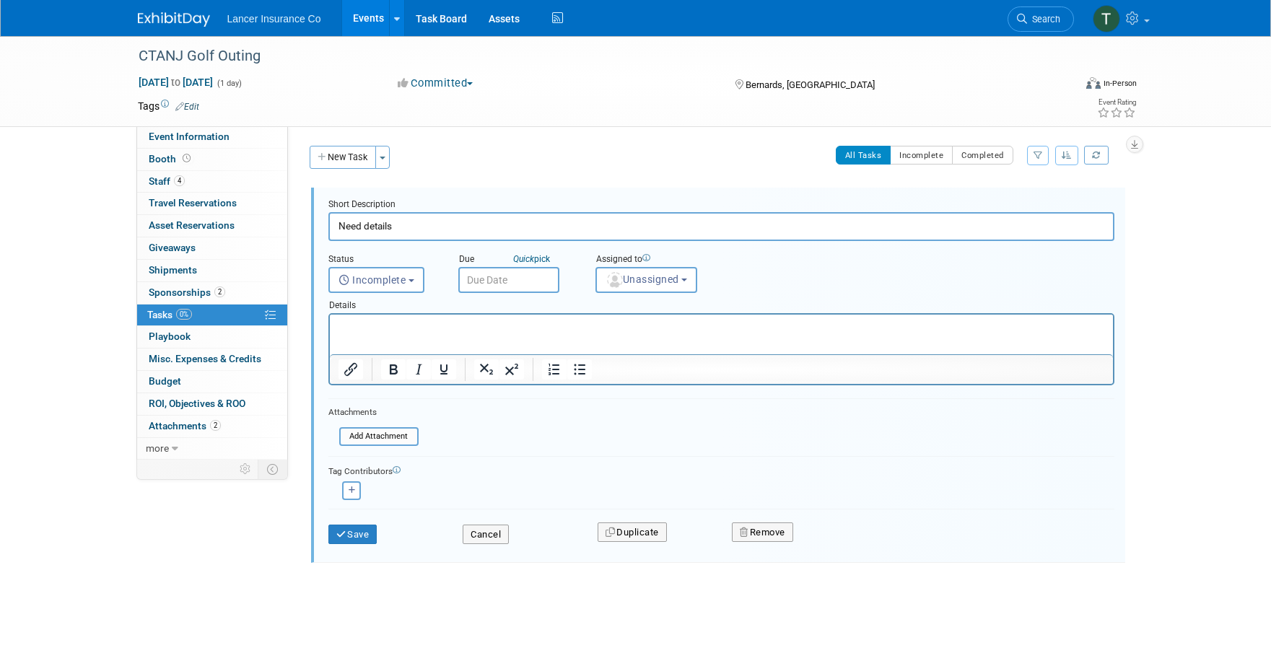
drag, startPoint x: 398, startPoint y: 227, endPoint x: 307, endPoint y: 227, distance: 90.9
click at [307, 227] on div "Short Description Need details Status <i class="far fa-clock" style="padding: 6…" at bounding box center [714, 375] width 817 height 375
type input "Follow up with Mike Rose on $2000 Sponsorship and fees transfer"
click at [418, 274] on button "Incomplete" at bounding box center [376, 280] width 96 height 26
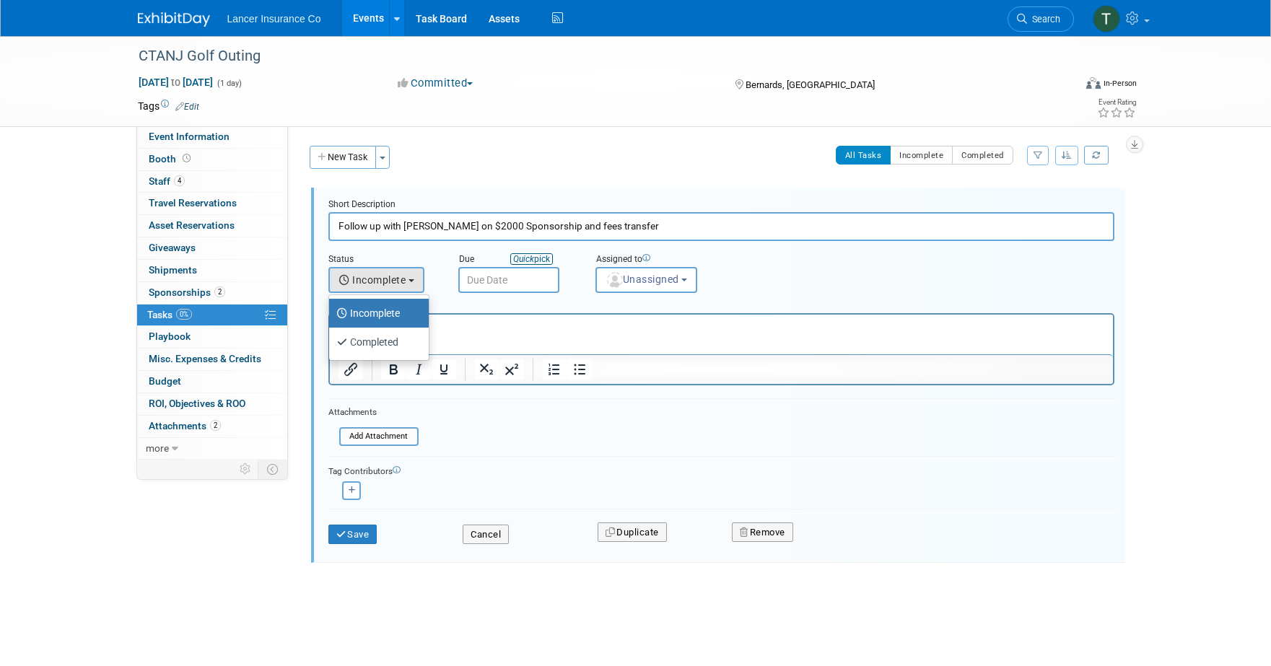
drag, startPoint x: 484, startPoint y: 243, endPoint x: 515, endPoint y: 263, distance: 37.0
click at [487, 243] on div "Status <i class="far fa-clock" style="padding: 6px 4px 6px 1px;"></i> Incomplet…" at bounding box center [720, 267] width 807 height 52
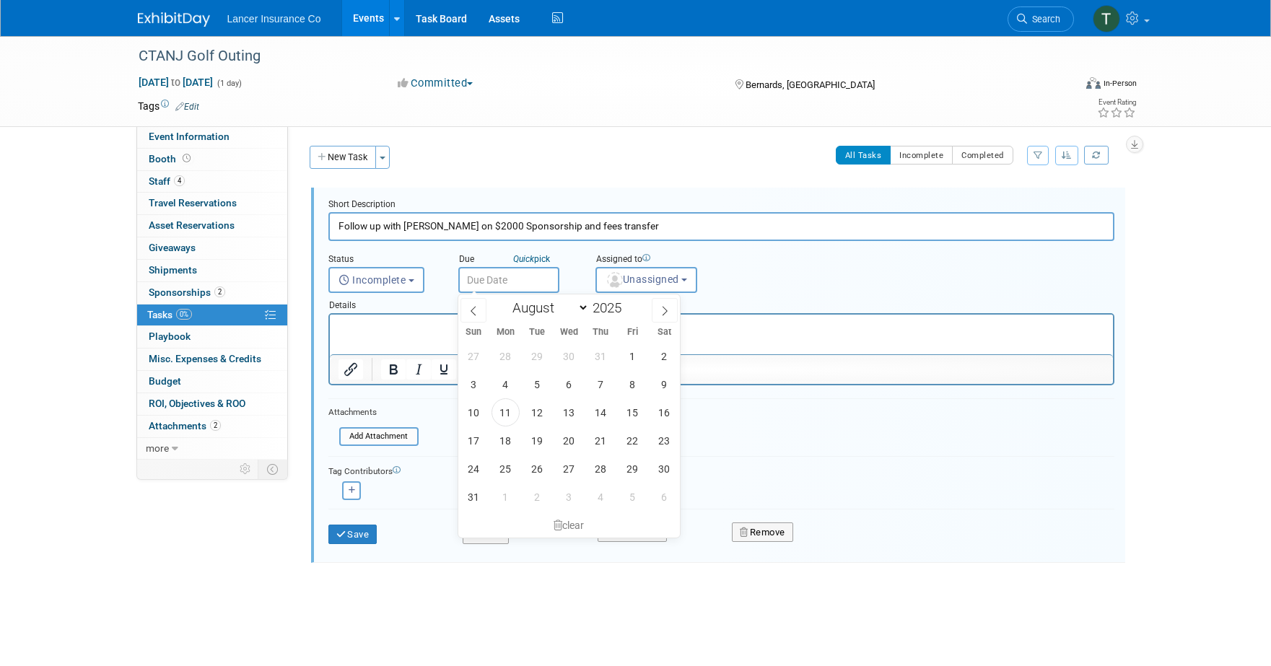
click at [516, 271] on input "text" at bounding box center [508, 280] width 101 height 26
click at [510, 465] on span "25" at bounding box center [505, 469] width 28 height 28
type input "Aug 25, 2025"
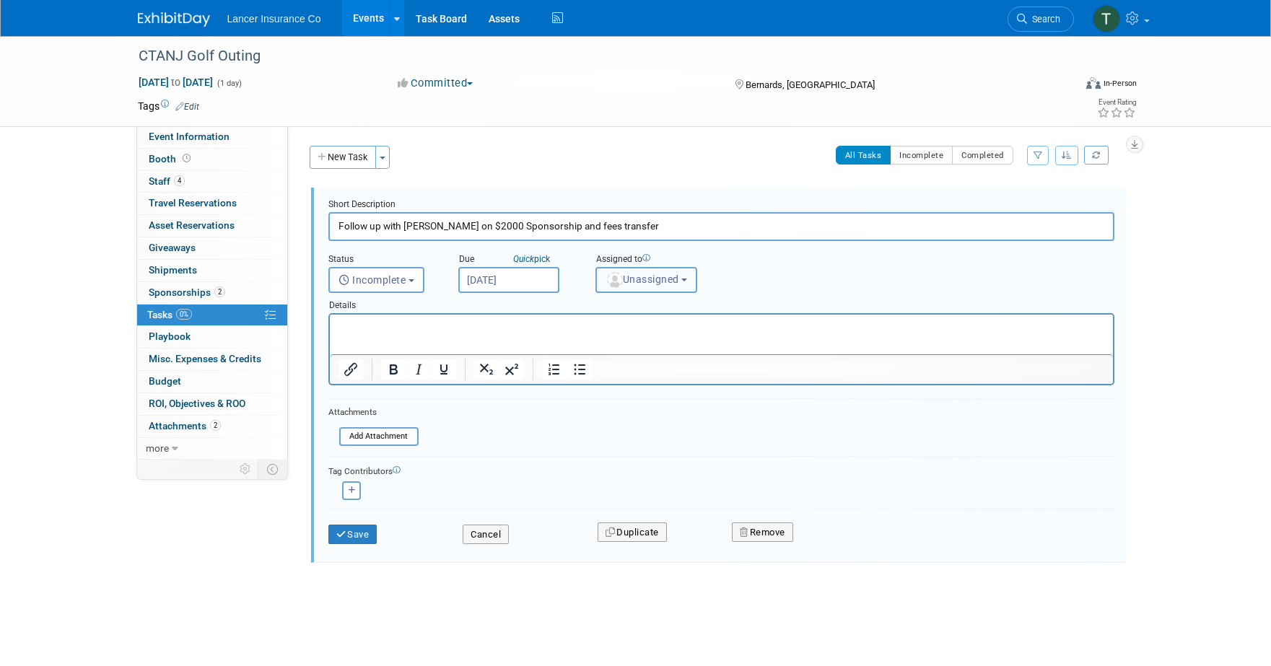
click at [634, 281] on span "Unassigned" at bounding box center [642, 279] width 74 height 12
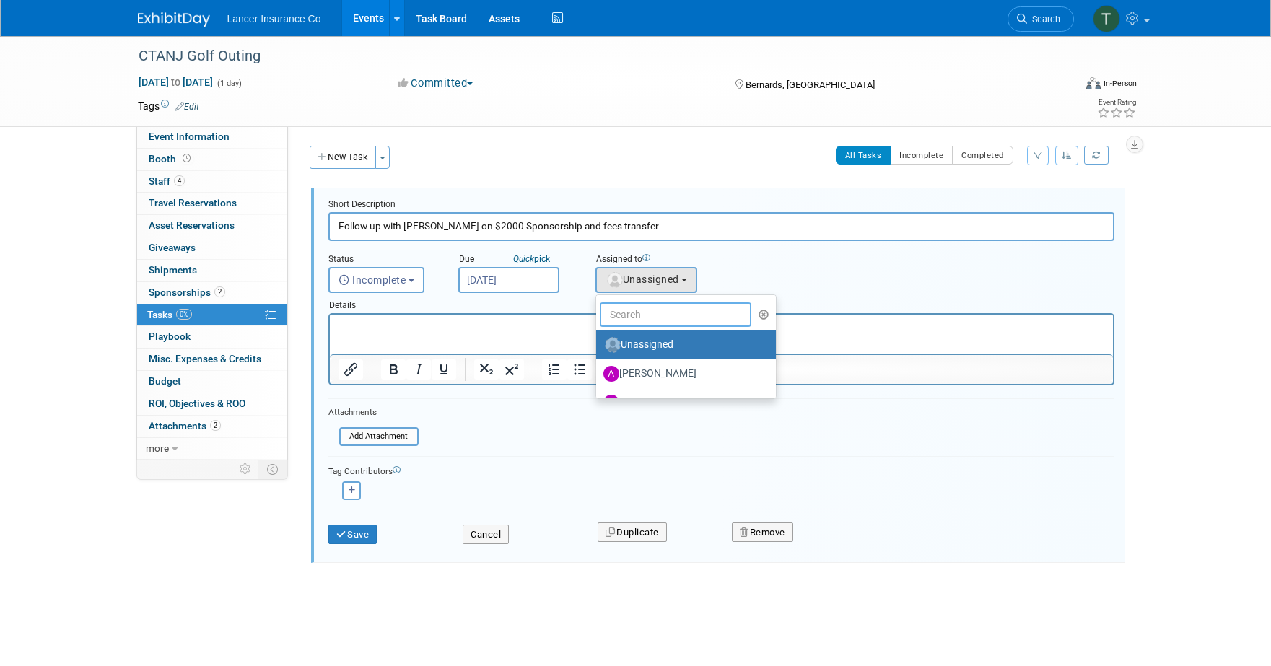
click at [636, 312] on input "text" at bounding box center [676, 314] width 152 height 25
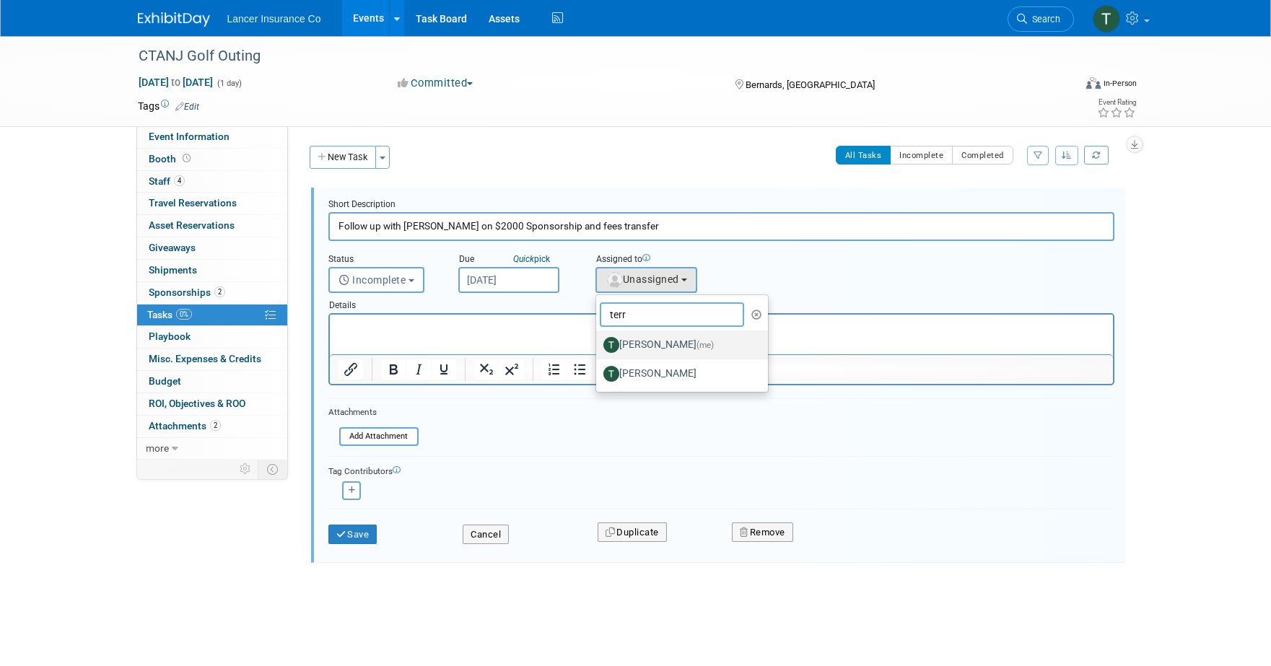
type input "terr"
click at [652, 348] on label "Terrence Forrest (me)" at bounding box center [678, 344] width 151 height 23
click at [598, 348] on input "Terrence Forrest (me)" at bounding box center [593, 342] width 9 height 9
select select "4421722b-634f-4799-af43-cbca53d48260"
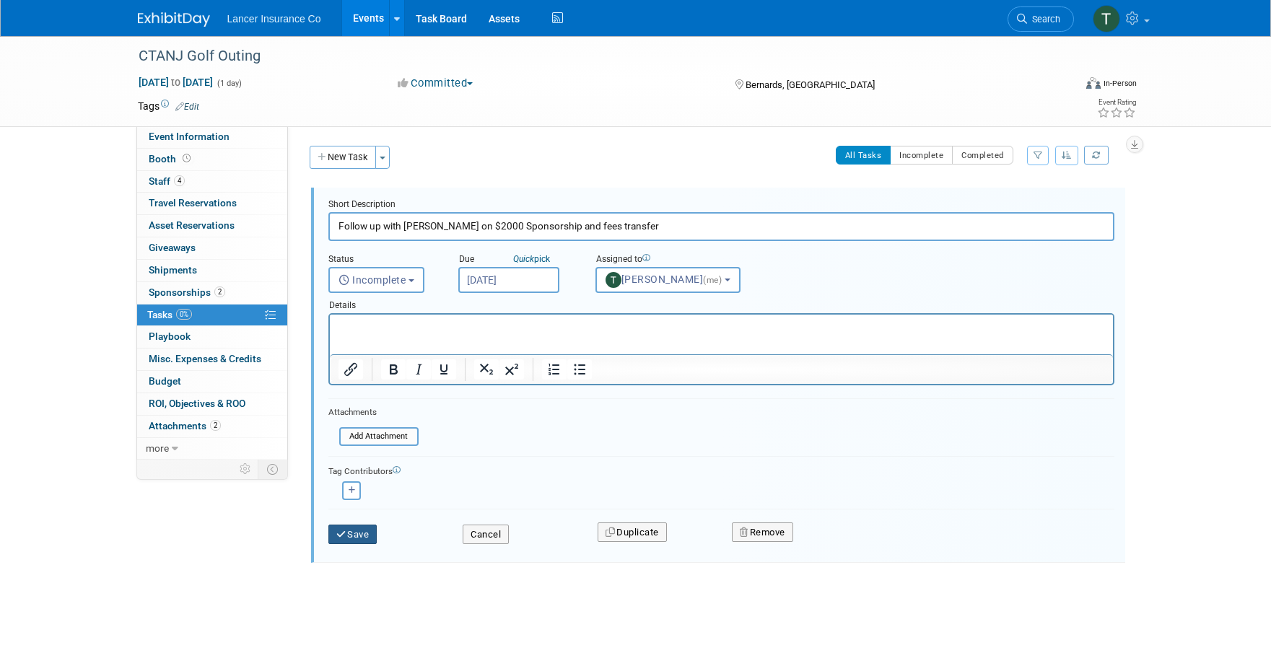
click at [369, 535] on button "Save" at bounding box center [352, 535] width 49 height 20
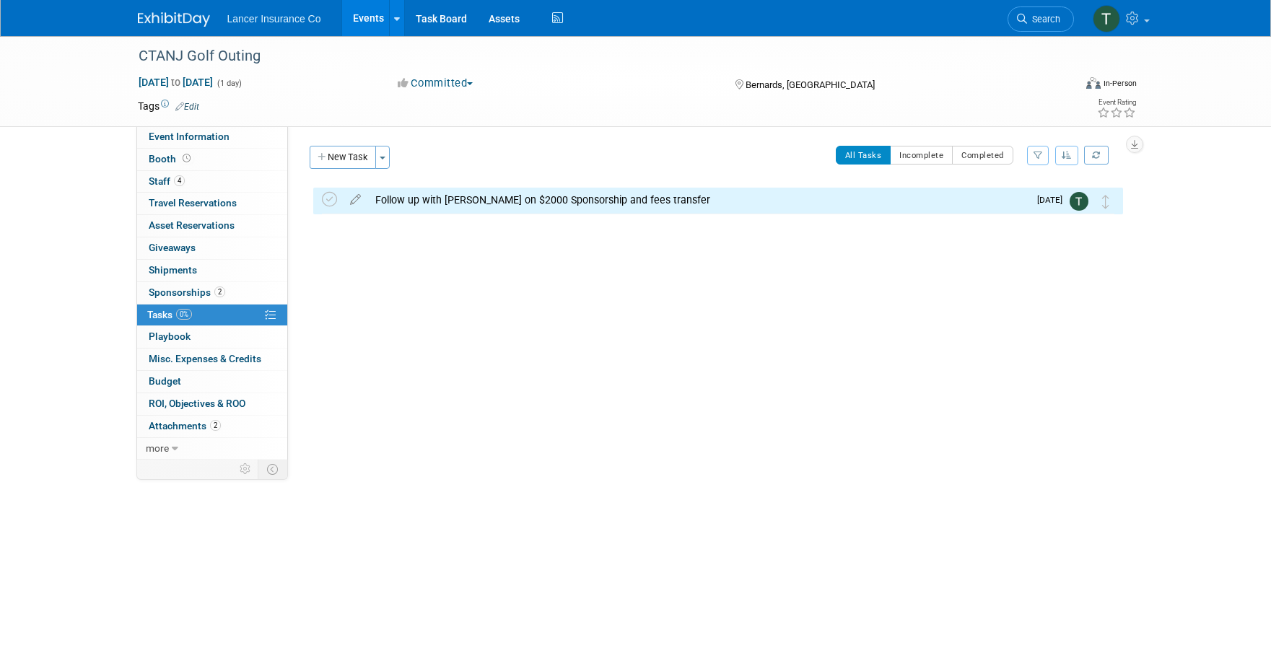
click at [364, 19] on link "Events" at bounding box center [368, 18] width 53 height 36
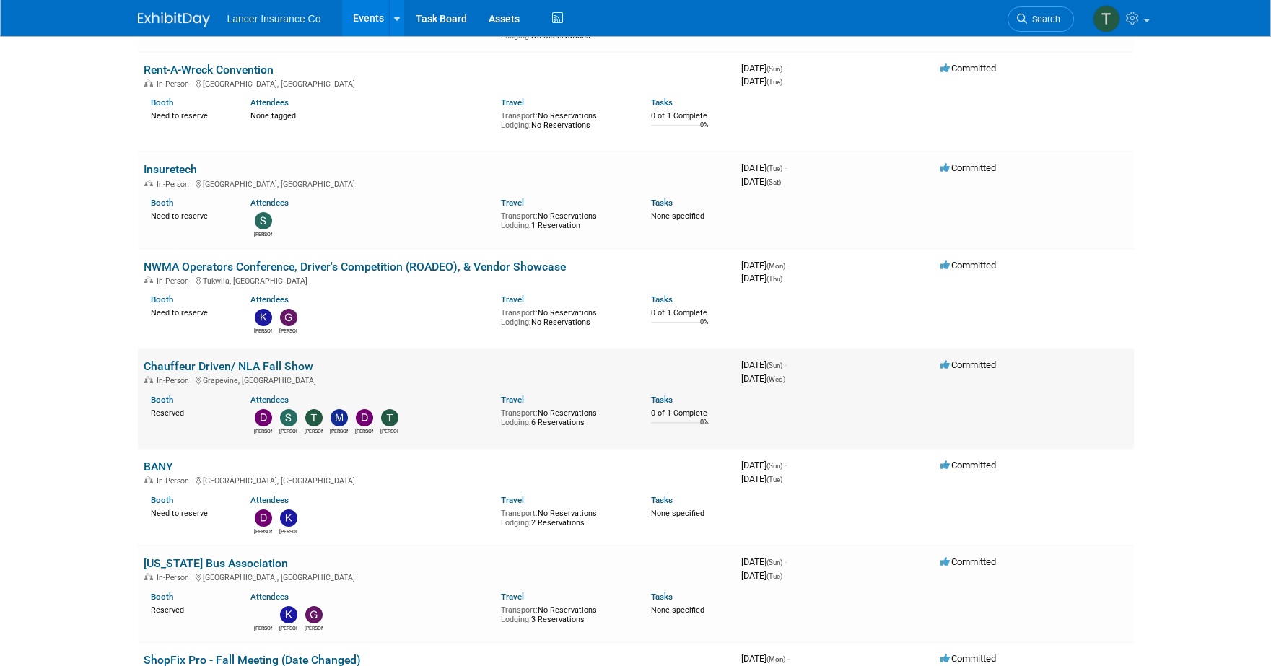
scroll to position [1524, 0]
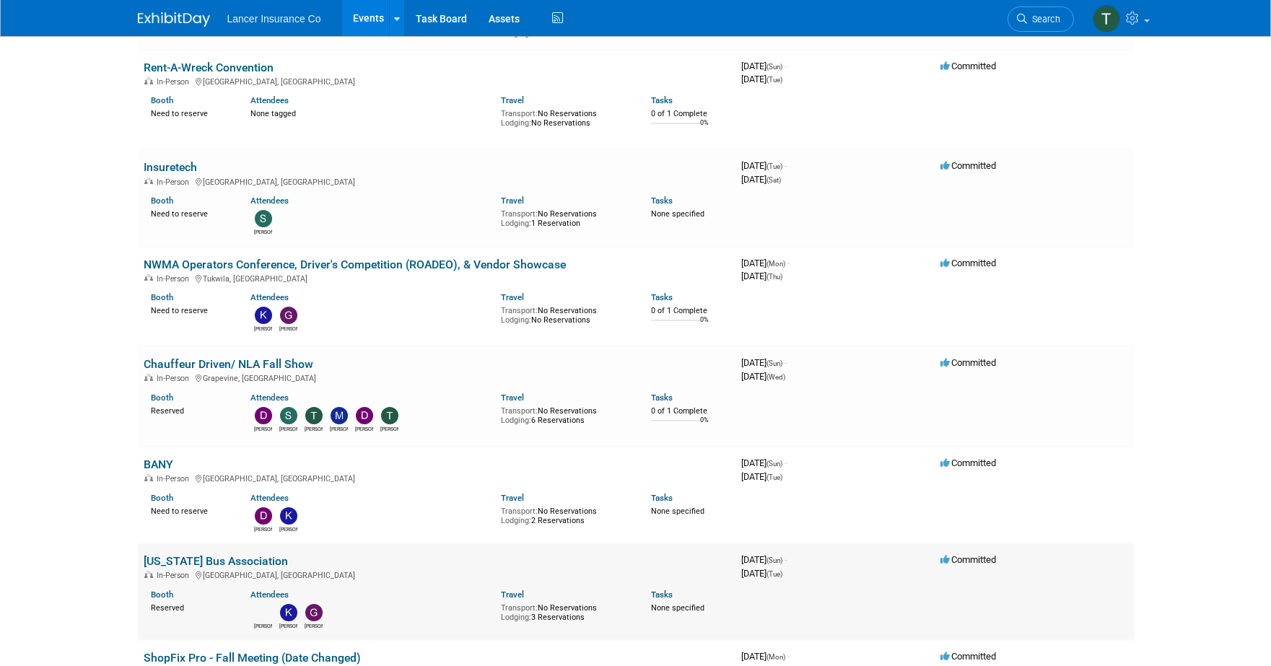
click at [165, 564] on link "[US_STATE] Bus Association" at bounding box center [216, 561] width 144 height 14
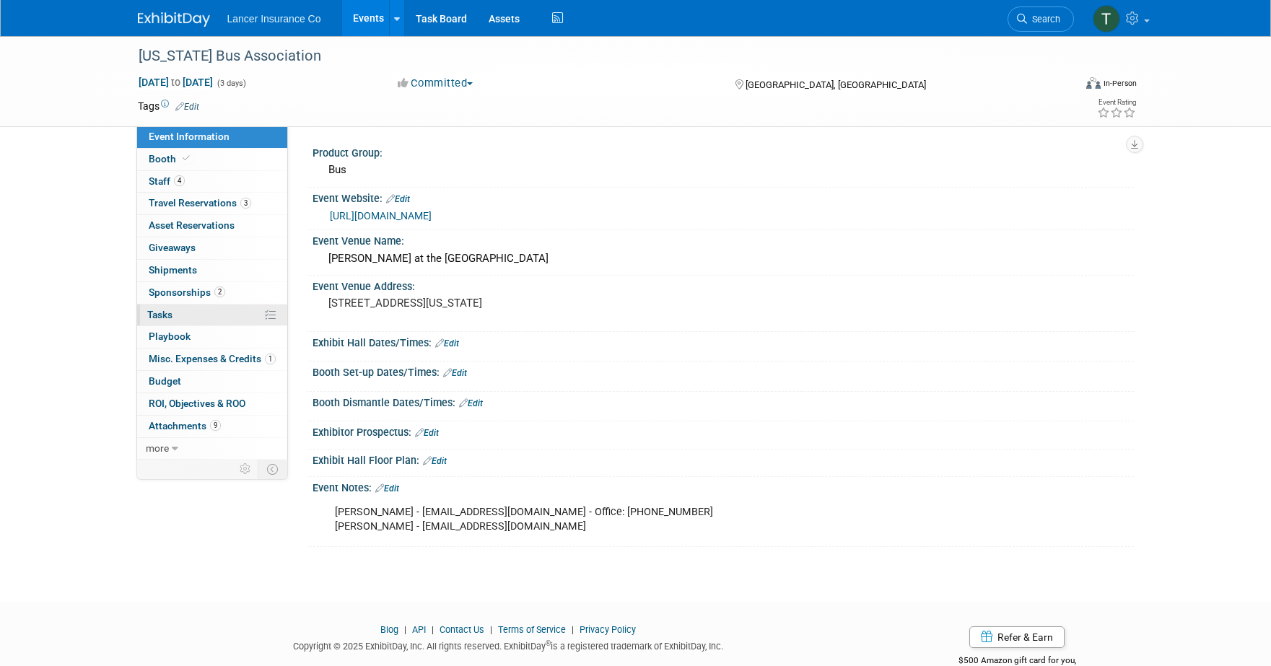
click at [161, 315] on span "Tasks 0%" at bounding box center [159, 315] width 25 height 12
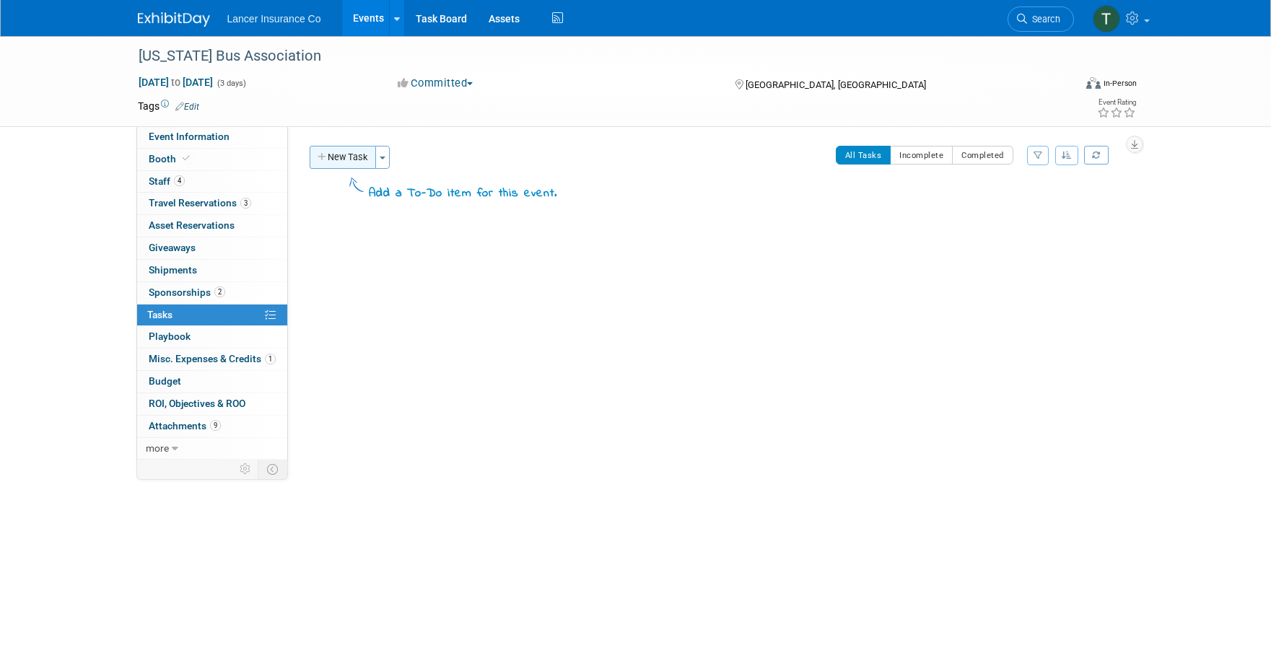
click at [354, 153] on button "New Task" at bounding box center [343, 157] width 66 height 23
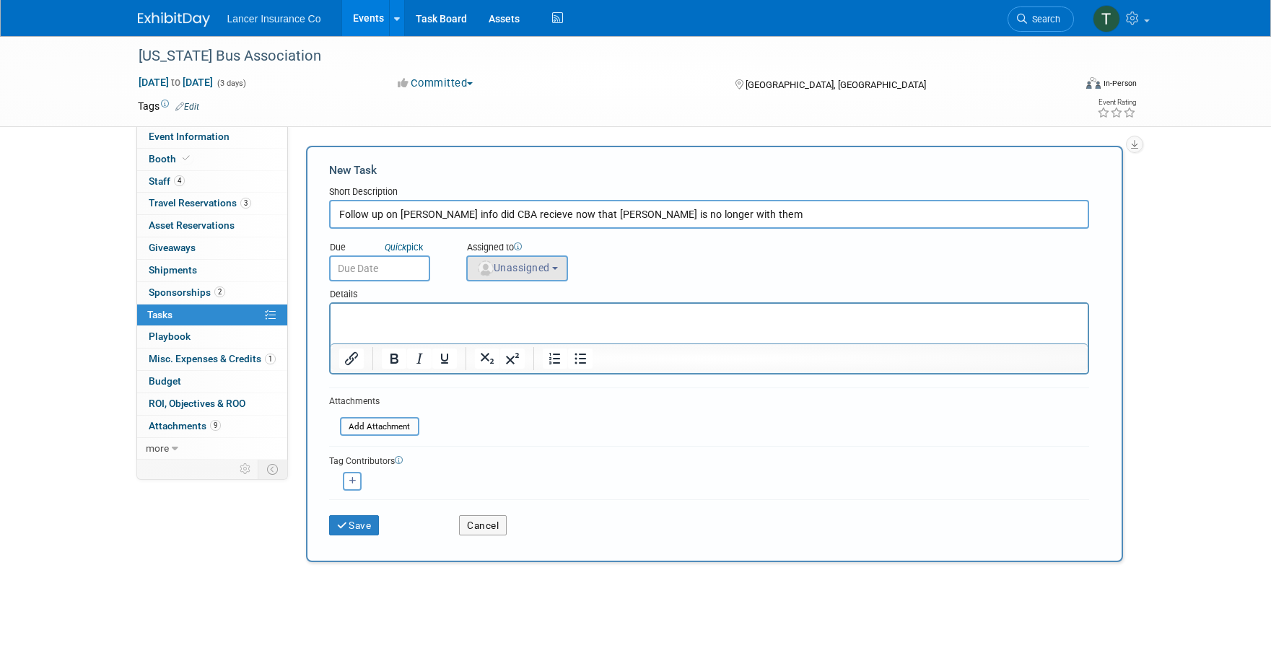
type input "Follow up on Danielle info did CBA recieve now that vicki is no longer with them"
click at [489, 270] on img "button" at bounding box center [486, 268] width 16 height 16
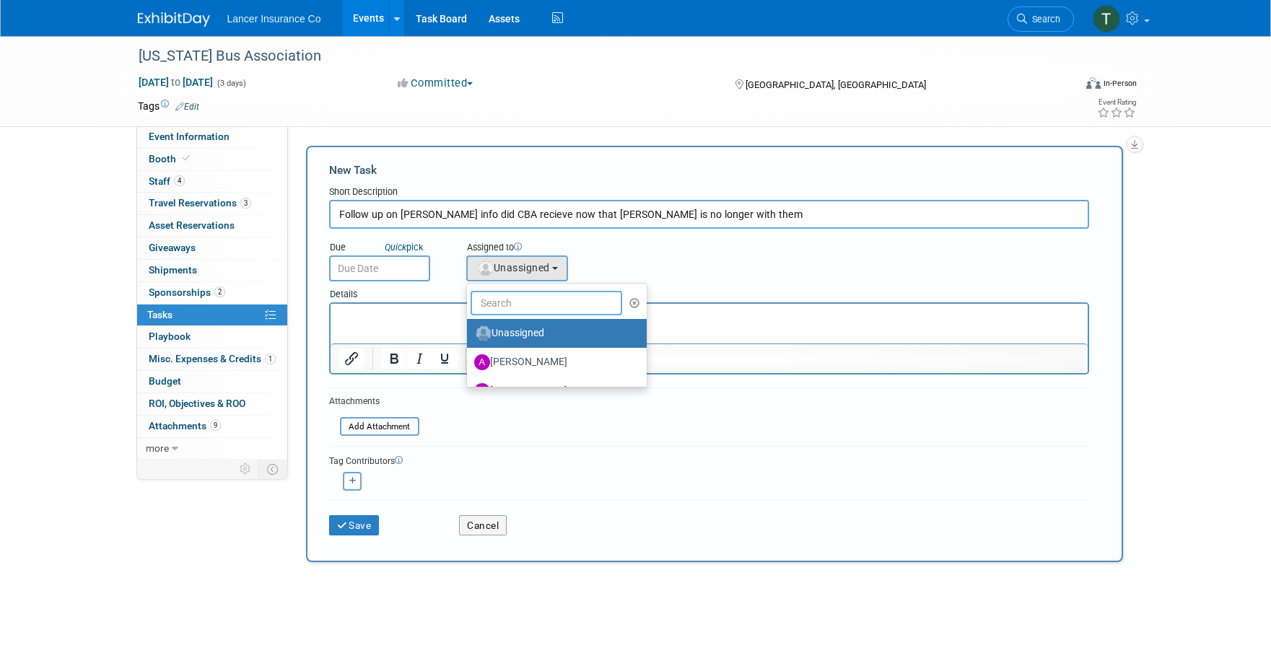
click at [512, 304] on input "text" at bounding box center [546, 303] width 152 height 25
type input "Terrence"
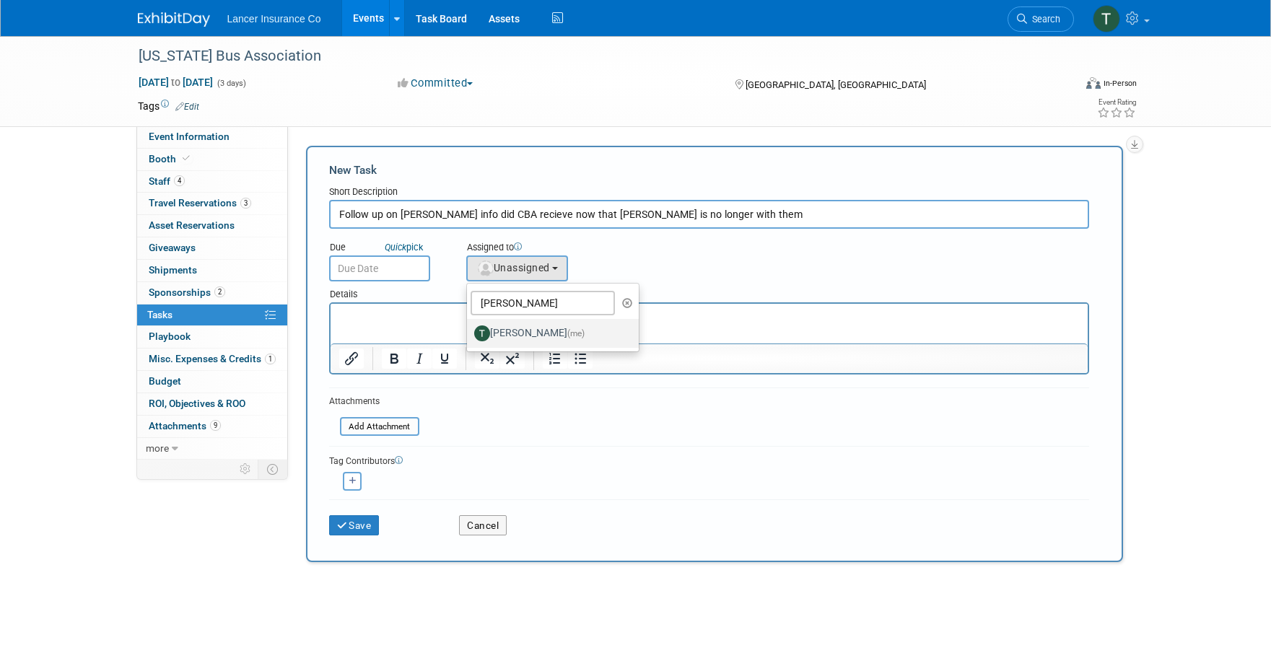
click at [555, 335] on label "Terrence Forrest (me)" at bounding box center [549, 333] width 151 height 23
click at [469, 335] on input "Terrence Forrest (me)" at bounding box center [464, 331] width 9 height 9
select select "4421722b-634f-4799-af43-cbca53d48260"
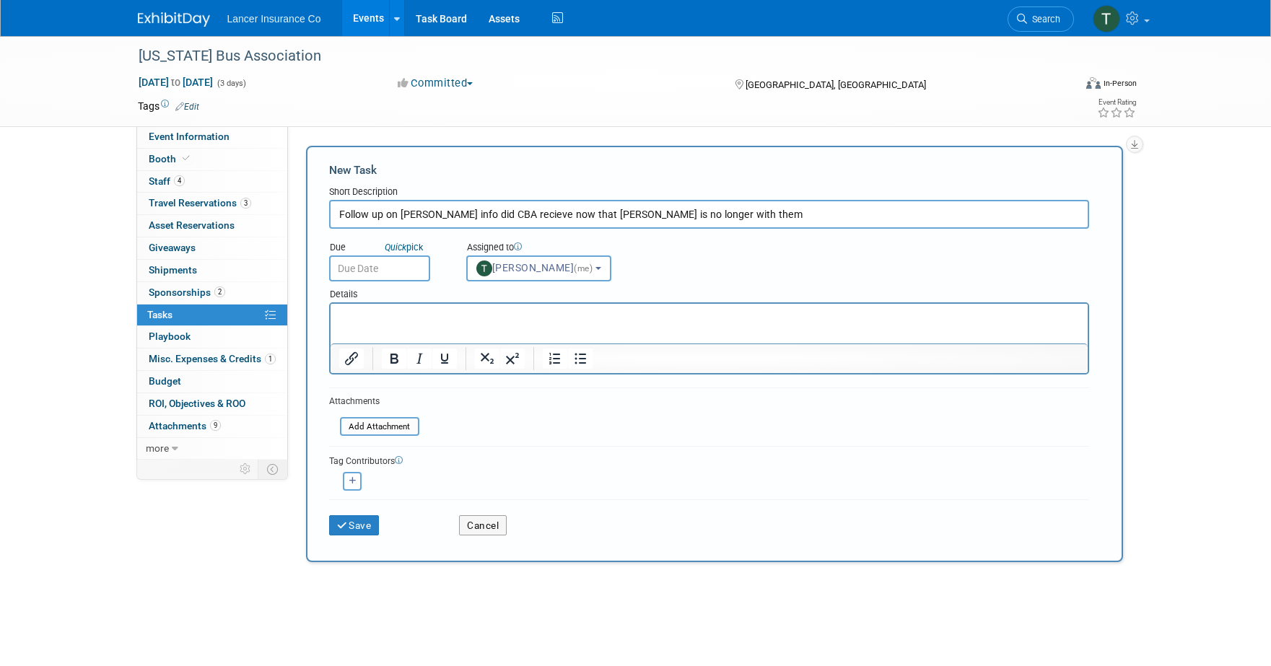
click at [387, 266] on input "text" at bounding box center [379, 268] width 101 height 26
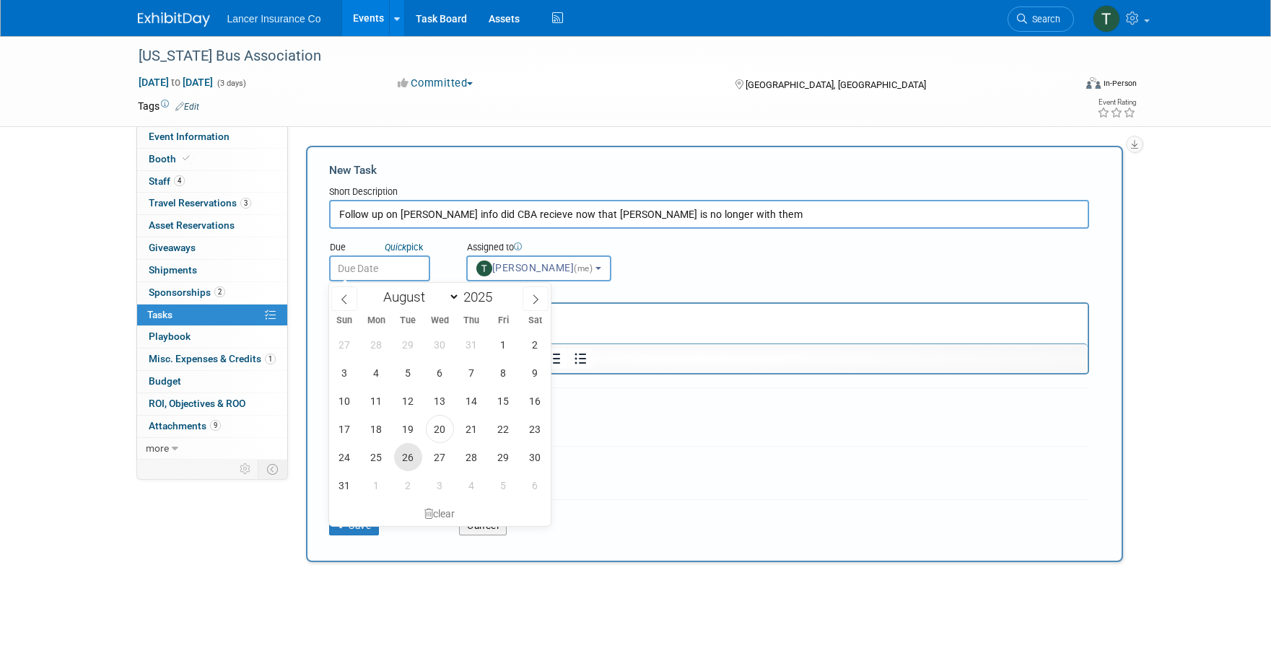
click at [397, 458] on span "26" at bounding box center [408, 457] width 28 height 28
type input "Aug 26, 2025"
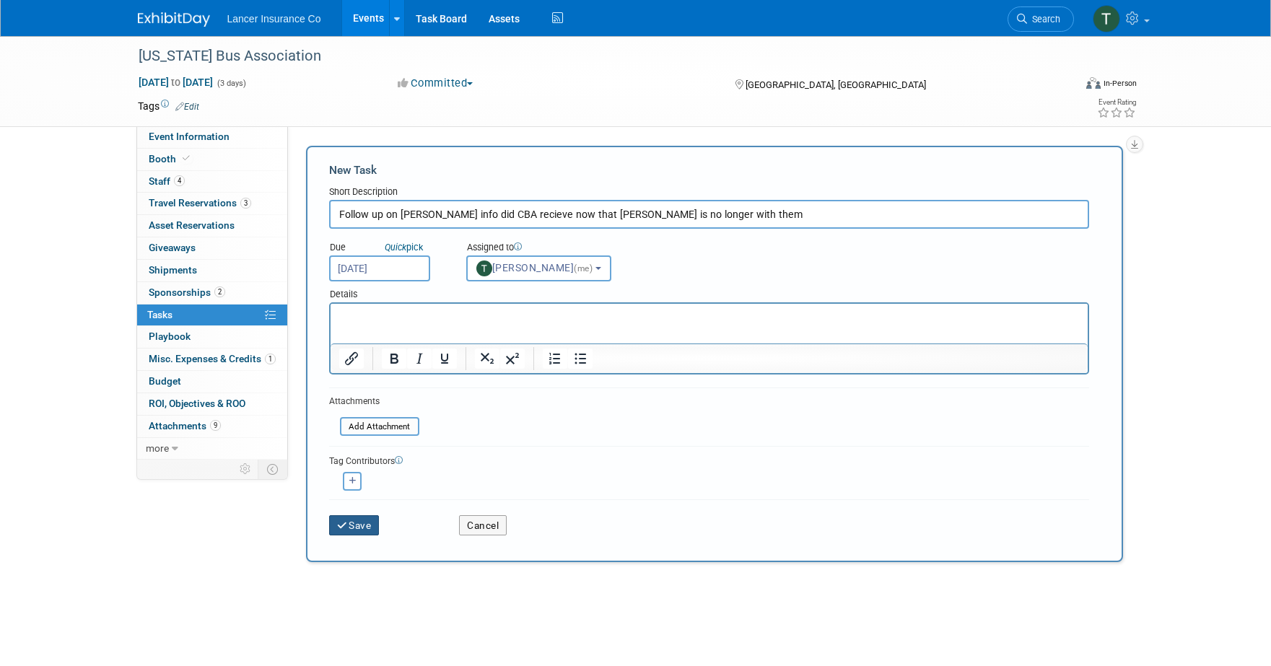
click at [362, 520] on button "Save" at bounding box center [354, 525] width 51 height 20
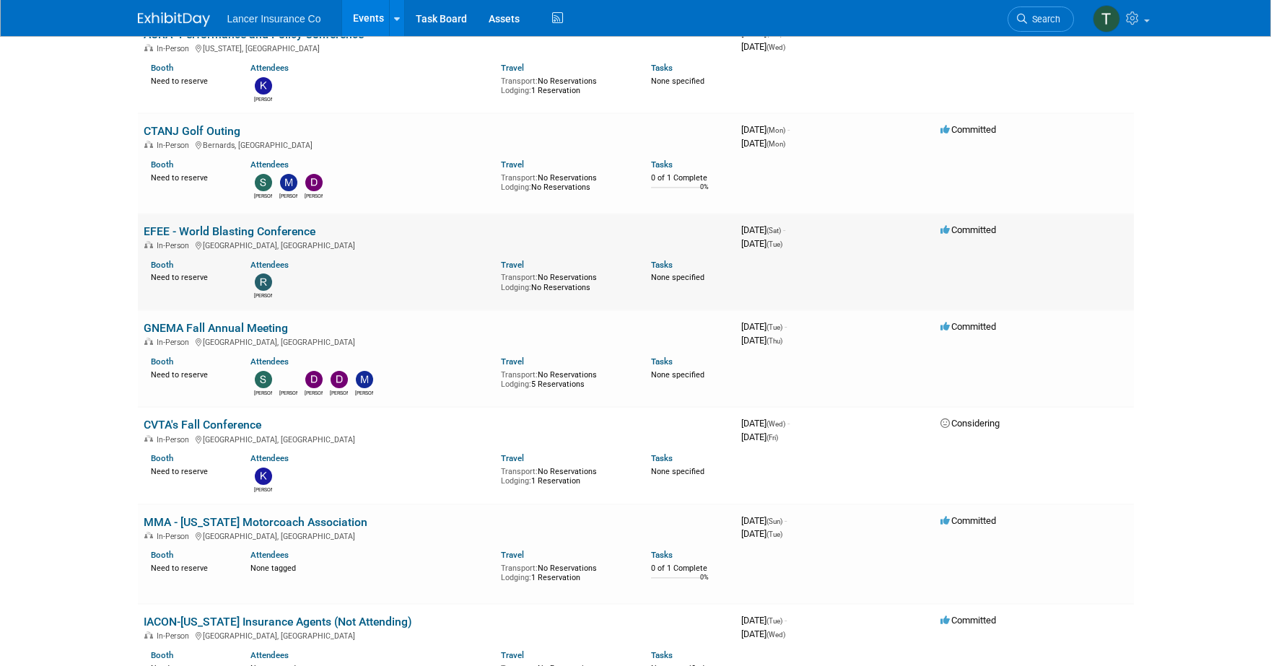
scroll to position [792, 0]
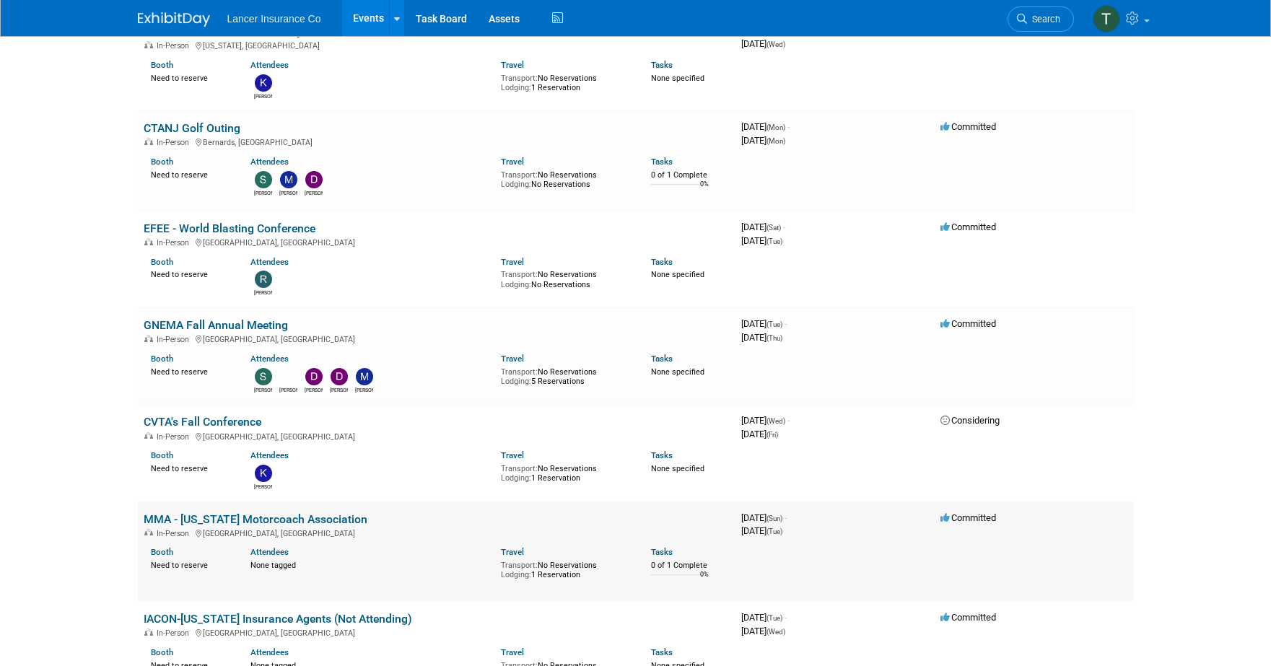
click at [216, 520] on link "MMA - [US_STATE] Motorcoach Association" at bounding box center [256, 519] width 224 height 14
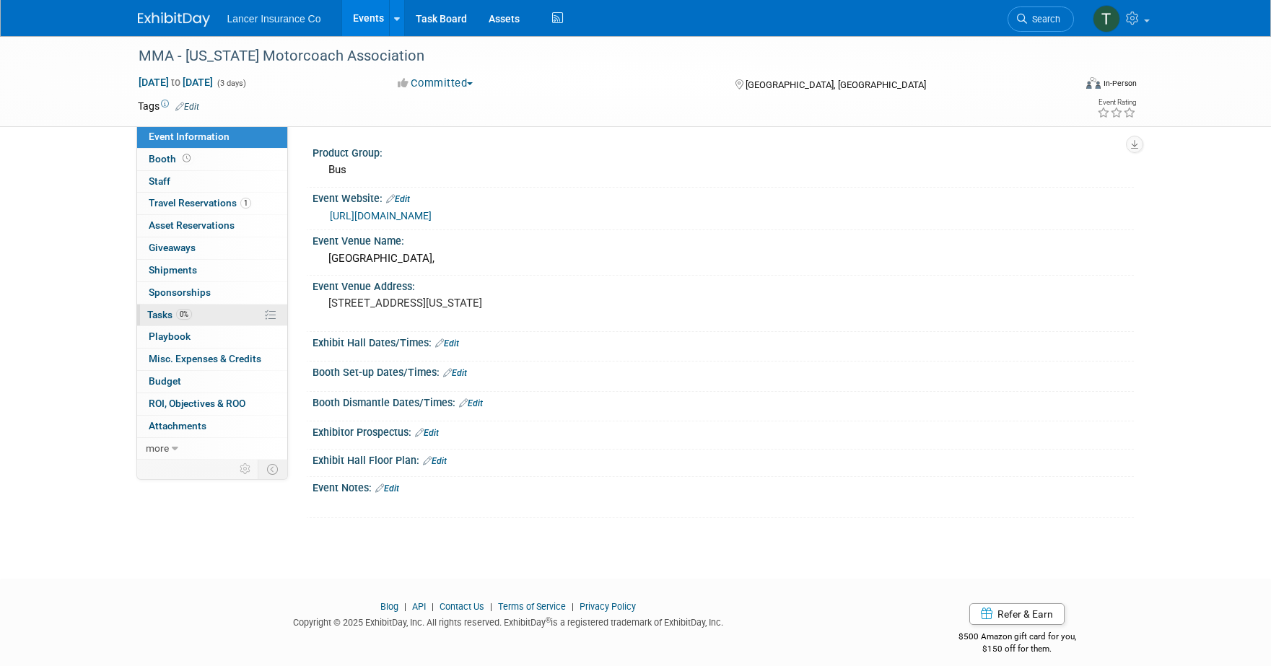
click at [164, 311] on span "Tasks 0%" at bounding box center [169, 315] width 45 height 12
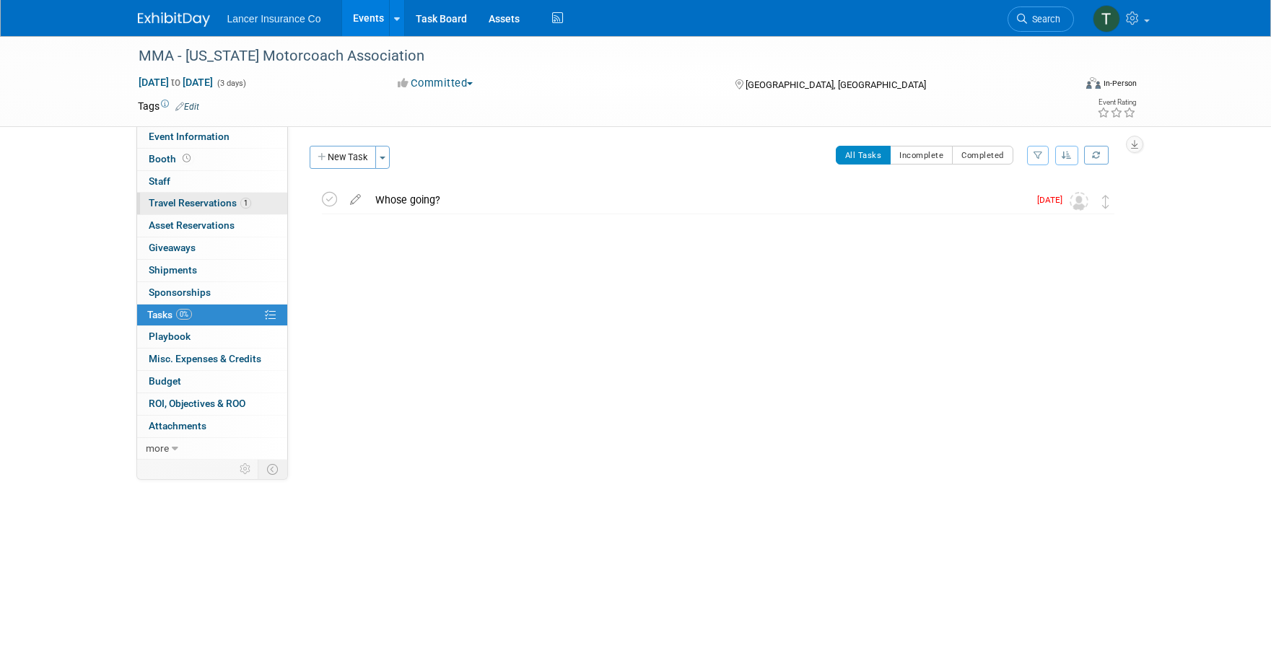
click at [188, 203] on span "Travel Reservations 1" at bounding box center [200, 203] width 102 height 12
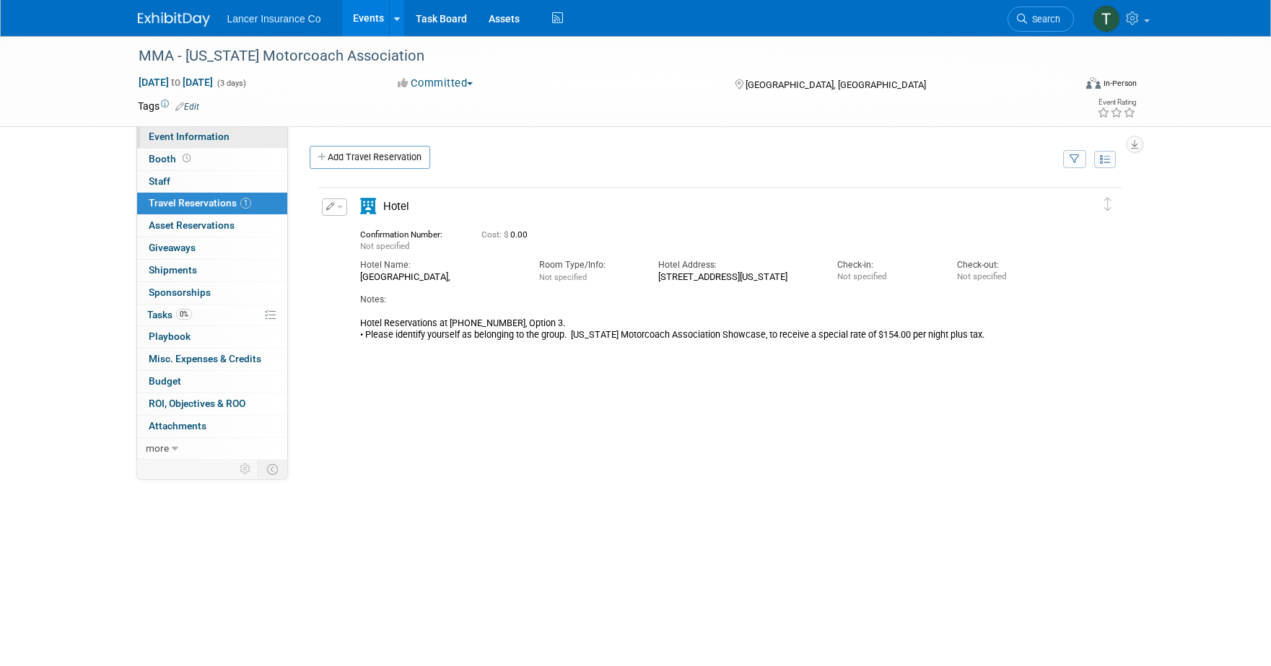
click at [180, 138] on span "Event Information" at bounding box center [189, 137] width 81 height 12
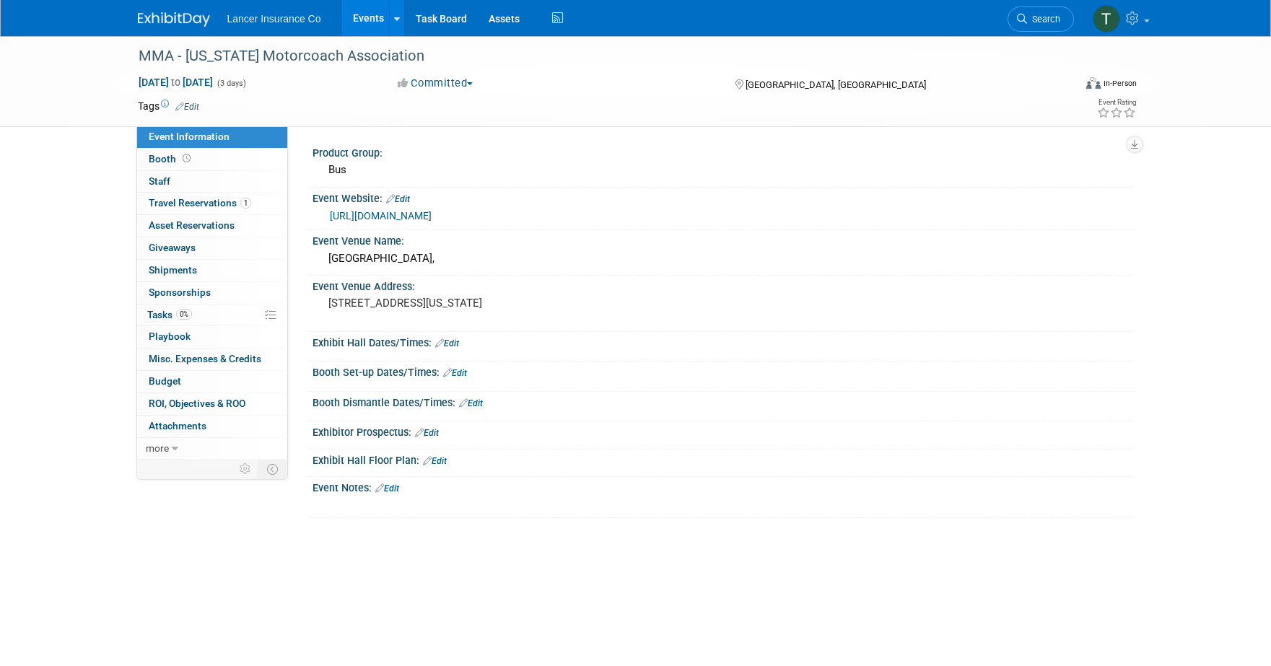
click at [431, 214] on link "[URL][DOMAIN_NAME]" at bounding box center [381, 216] width 102 height 12
